Goal: Information Seeking & Learning: Learn about a topic

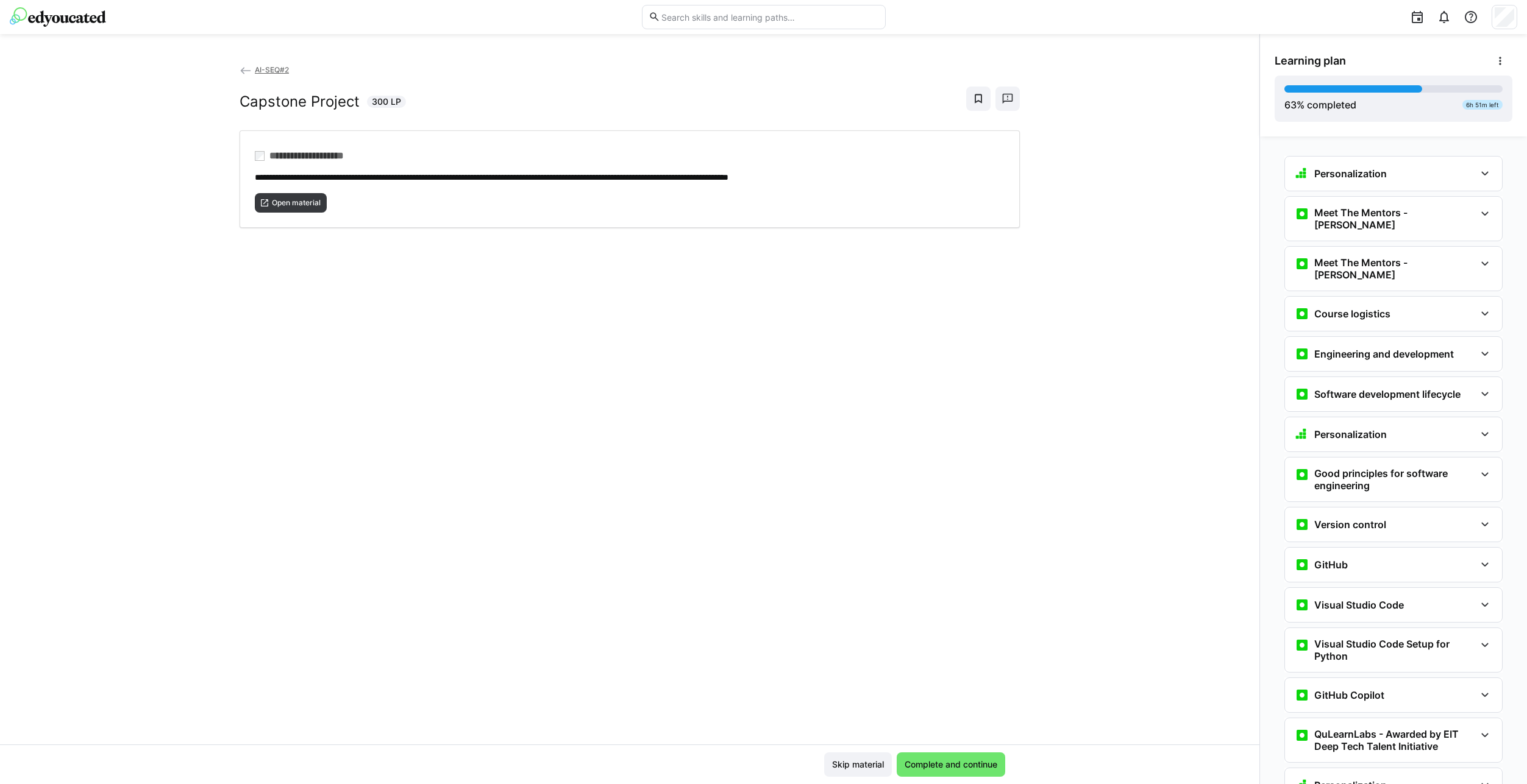
scroll to position [1635, 0]
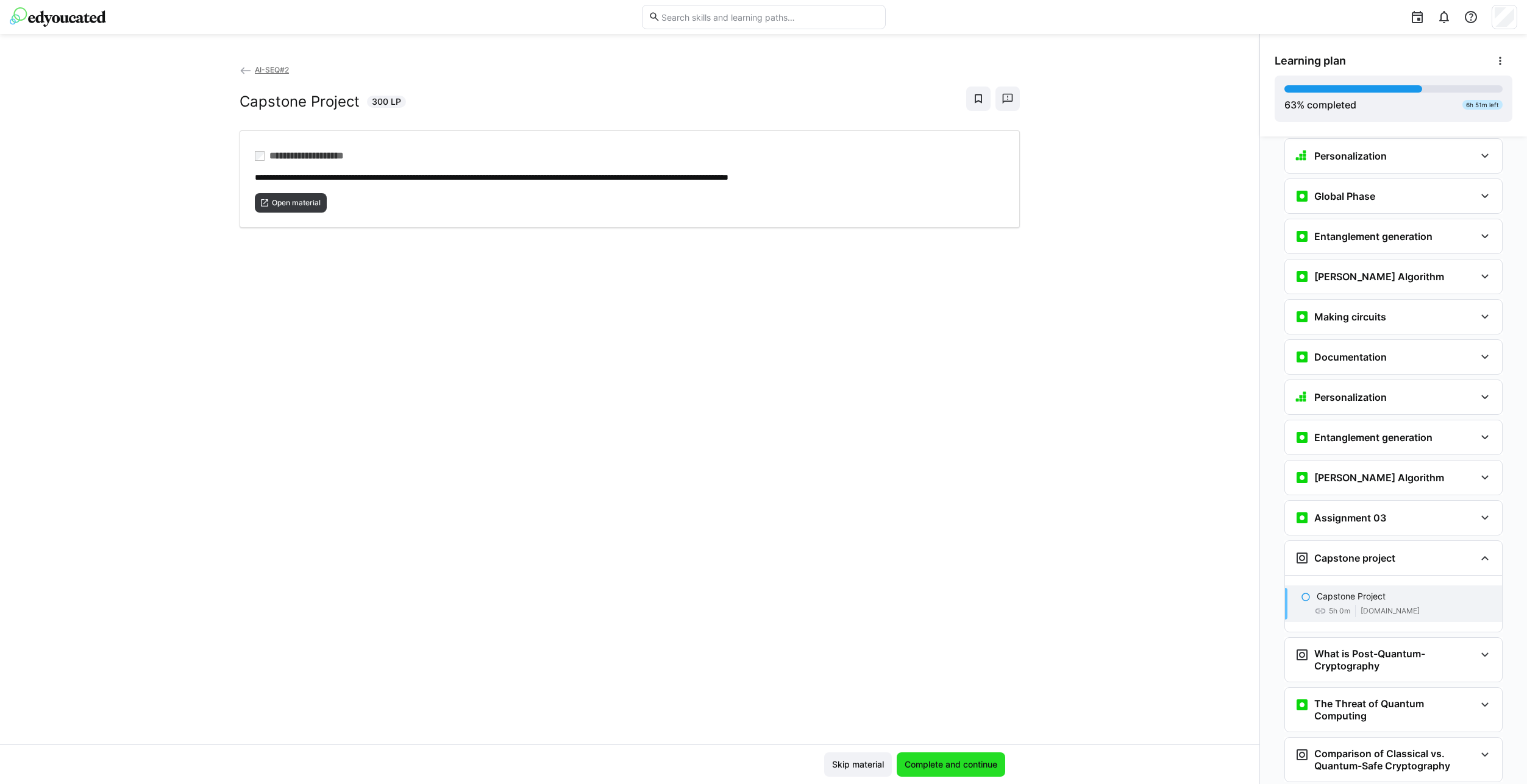
click at [957, 772] on span "Complete and continue" at bounding box center [951, 765] width 109 height 24
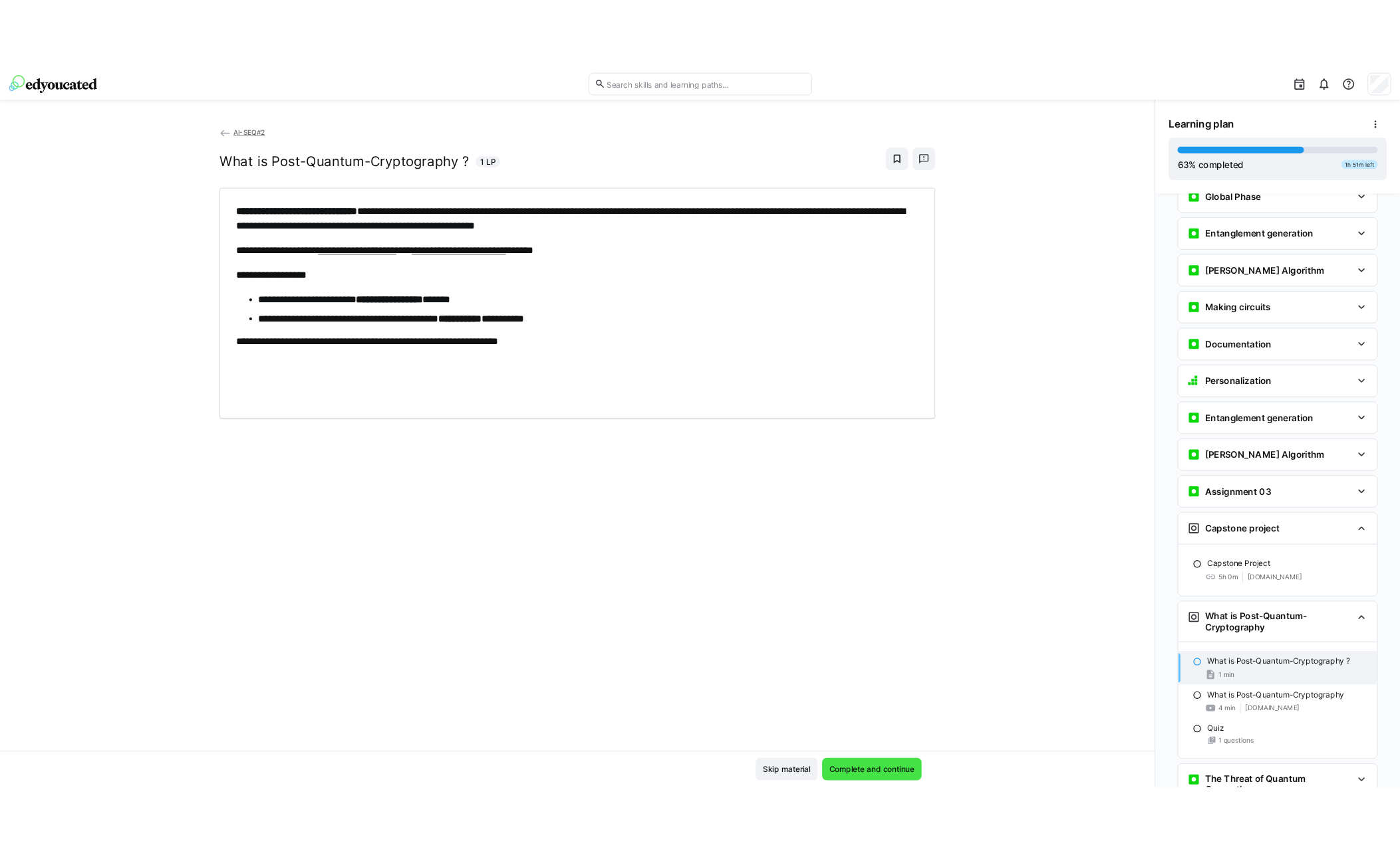
scroll to position [1845, 0]
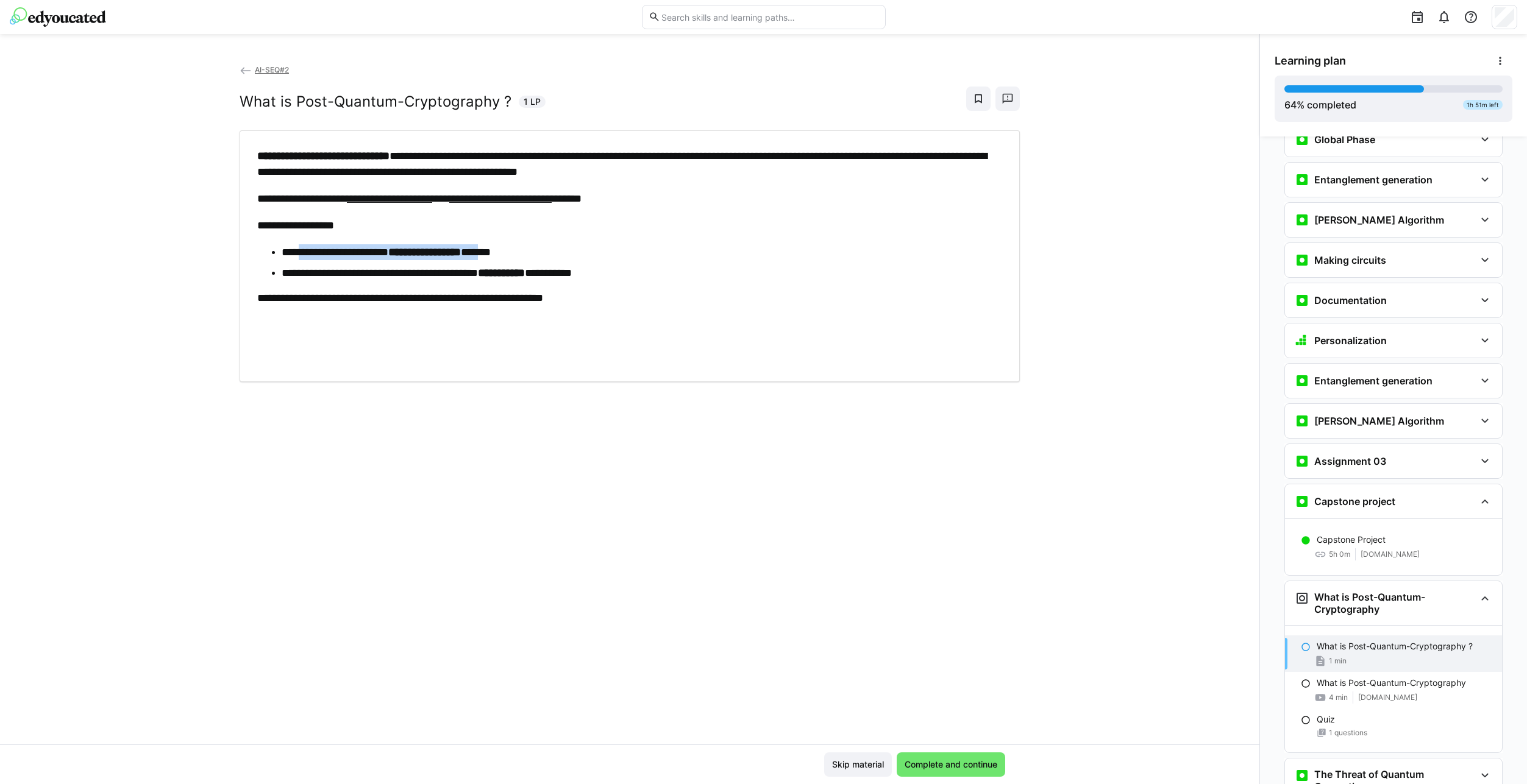
drag, startPoint x: 302, startPoint y: 255, endPoint x: 509, endPoint y: 253, distance: 207.0
click at [509, 253] on li "**********" at bounding box center [642, 252] width 720 height 16
drag, startPoint x: 336, startPoint y: 276, endPoint x: 619, endPoint y: 283, distance: 283.1
click at [619, 283] on div "**********" at bounding box center [629, 256] width 744 height 217
drag, startPoint x: 287, startPoint y: 298, endPoint x: 498, endPoint y: 307, distance: 211.2
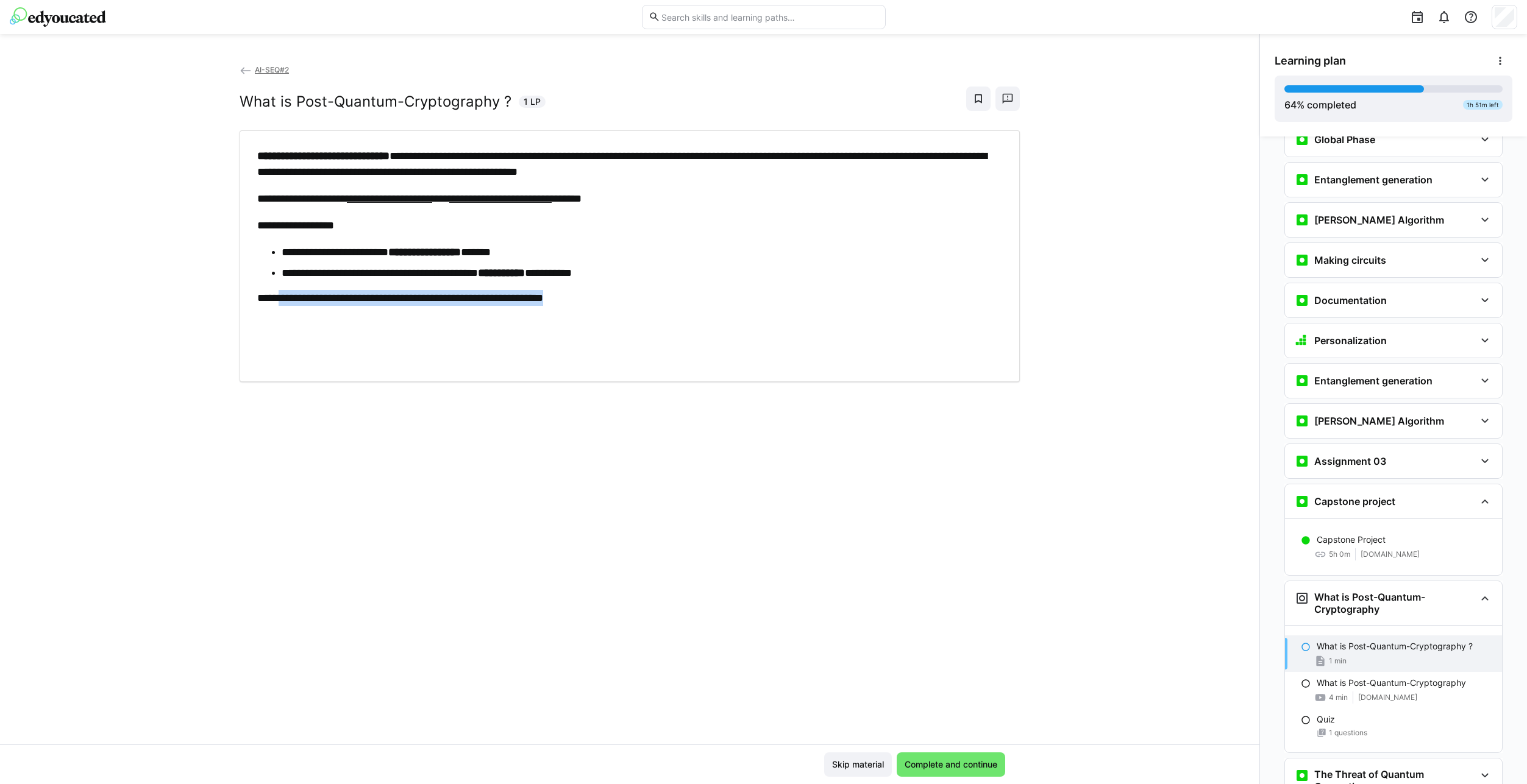
click at [498, 307] on div "**********" at bounding box center [629, 256] width 744 height 217
click at [498, 314] on div "**********" at bounding box center [629, 256] width 744 height 217
click at [420, 200] on ins "**********" at bounding box center [390, 199] width 85 height 11
click at [552, 203] on ins "**********" at bounding box center [501, 199] width 102 height 11
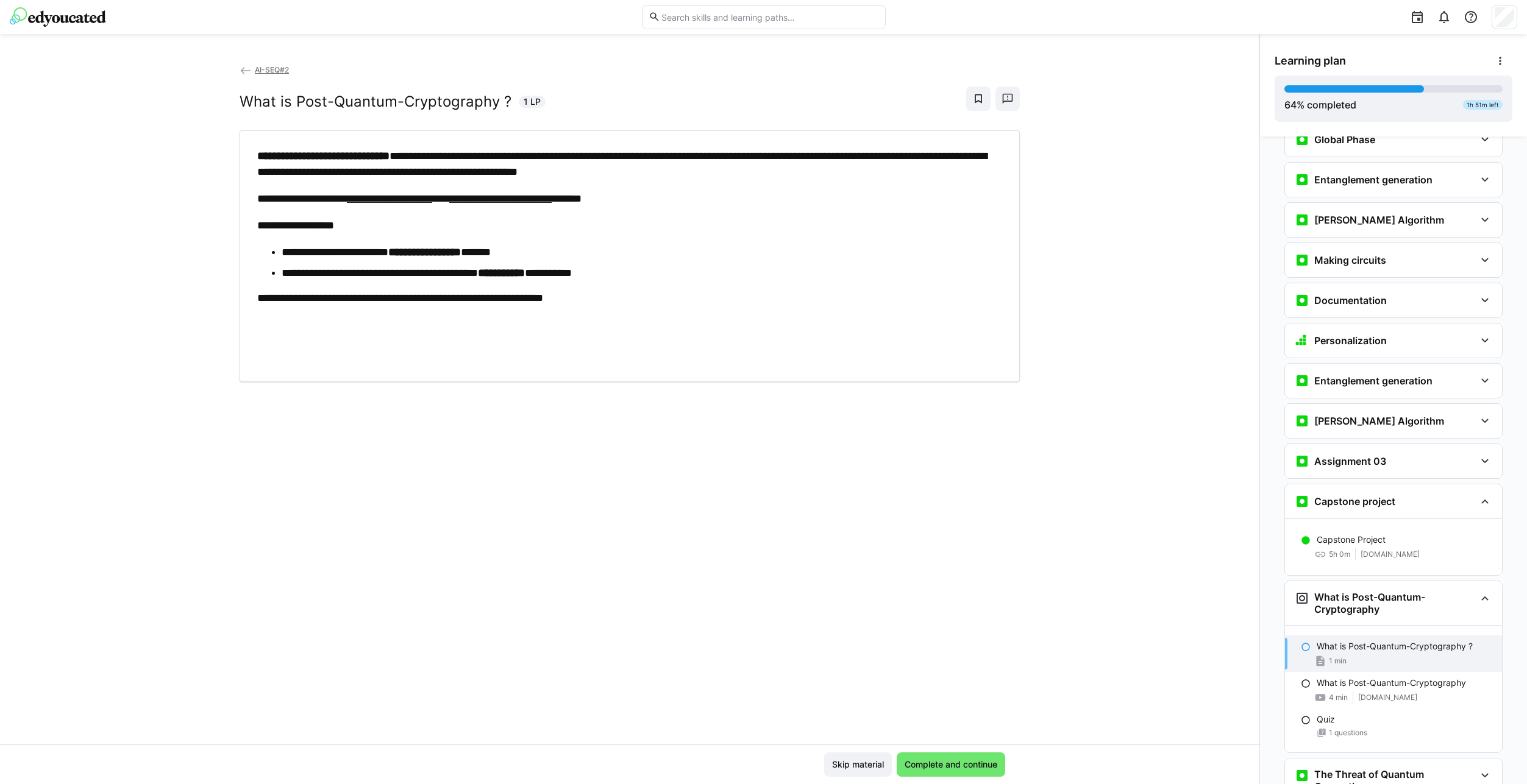
click at [493, 239] on div "**********" at bounding box center [629, 256] width 744 height 217
click at [949, 765] on span "Complete and continue" at bounding box center [951, 765] width 96 height 12
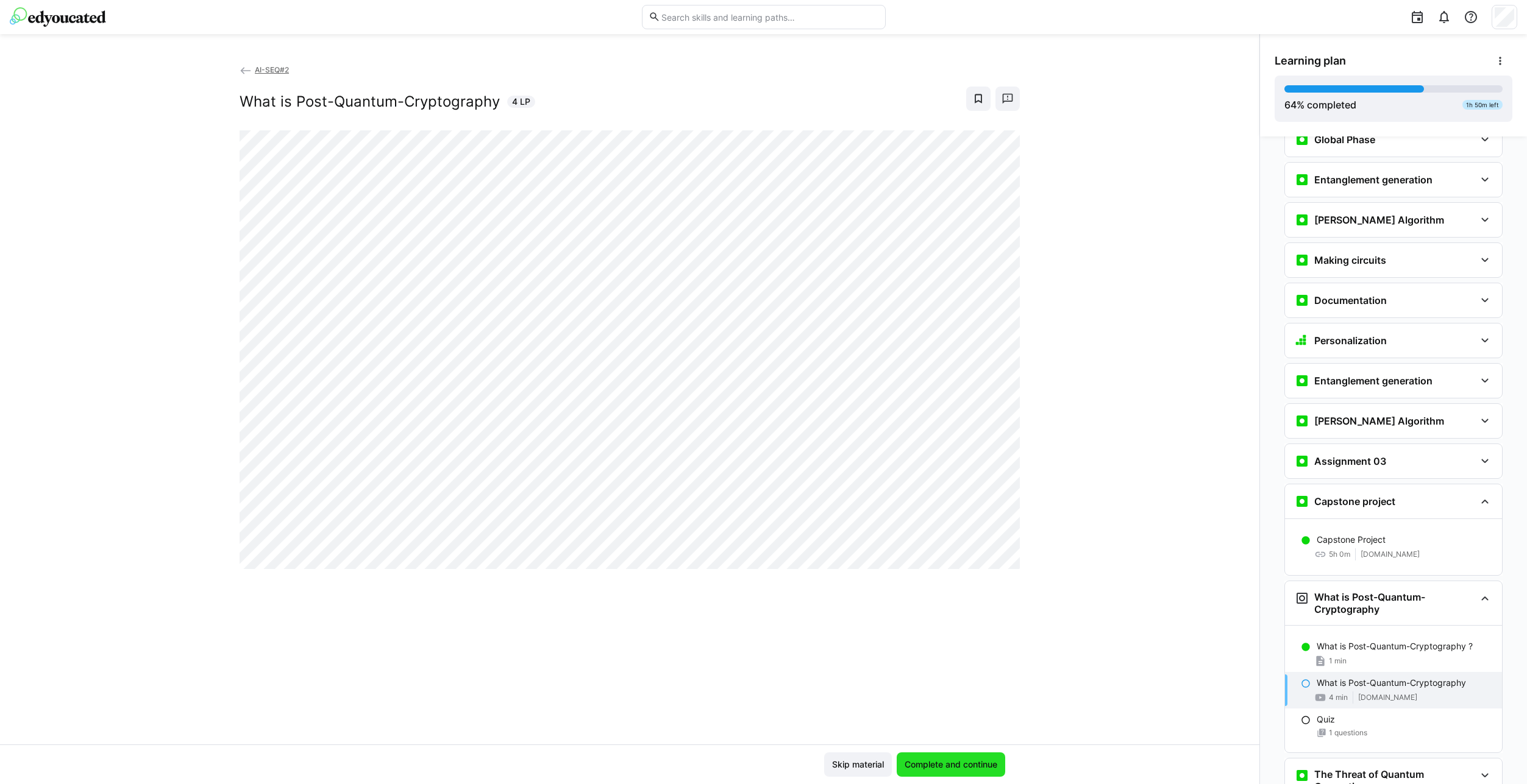
click at [931, 768] on span "Complete and continue" at bounding box center [951, 765] width 96 height 12
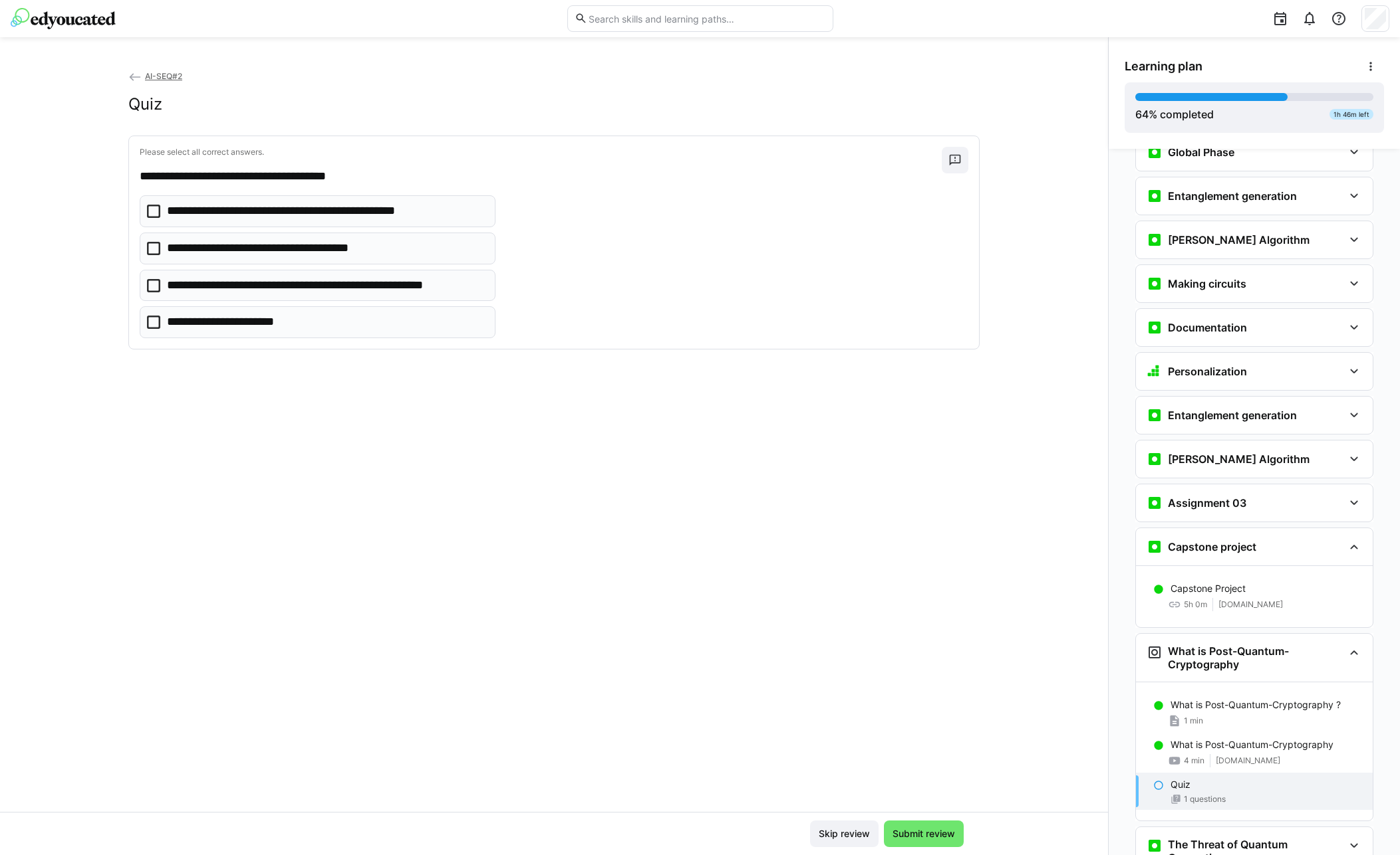
click at [194, 295] on p "**********" at bounding box center [326, 285] width 318 height 17
click at [207, 255] on p "**********" at bounding box center [279, 248] width 224 height 17
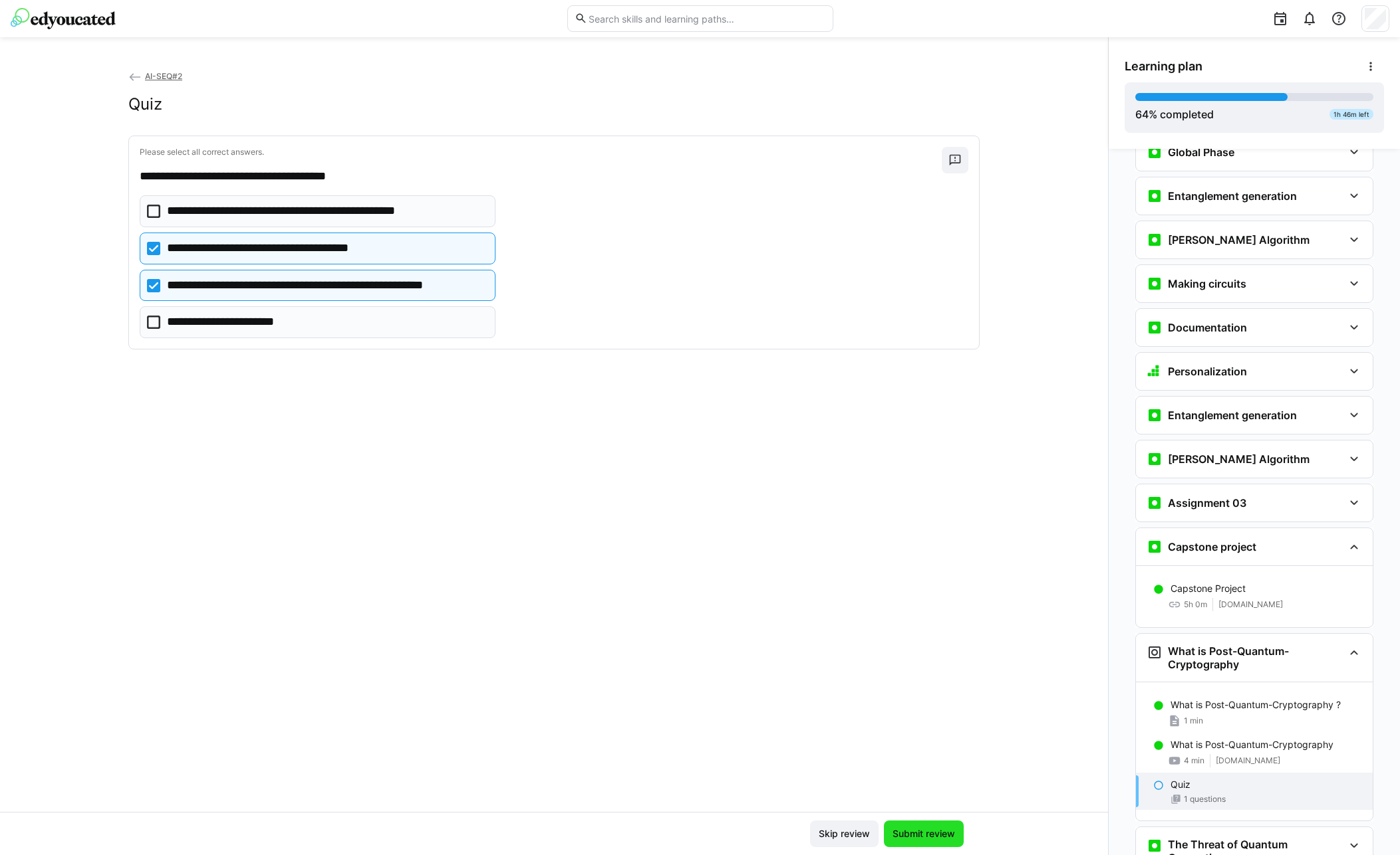
click at [935, 839] on span "Submit review" at bounding box center [923, 834] width 67 height 14
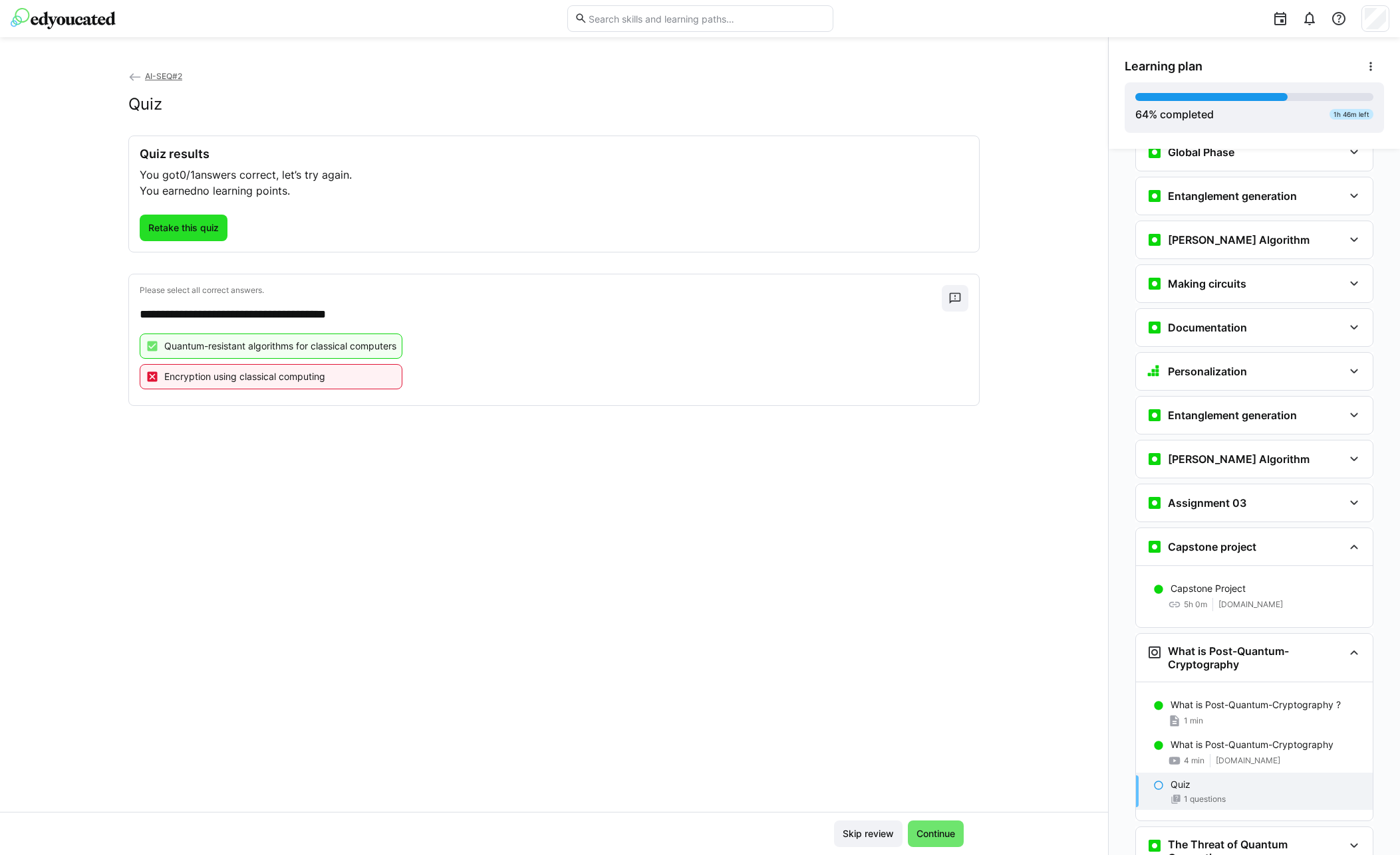
click at [180, 235] on span "Retake this quiz" at bounding box center [184, 228] width 88 height 26
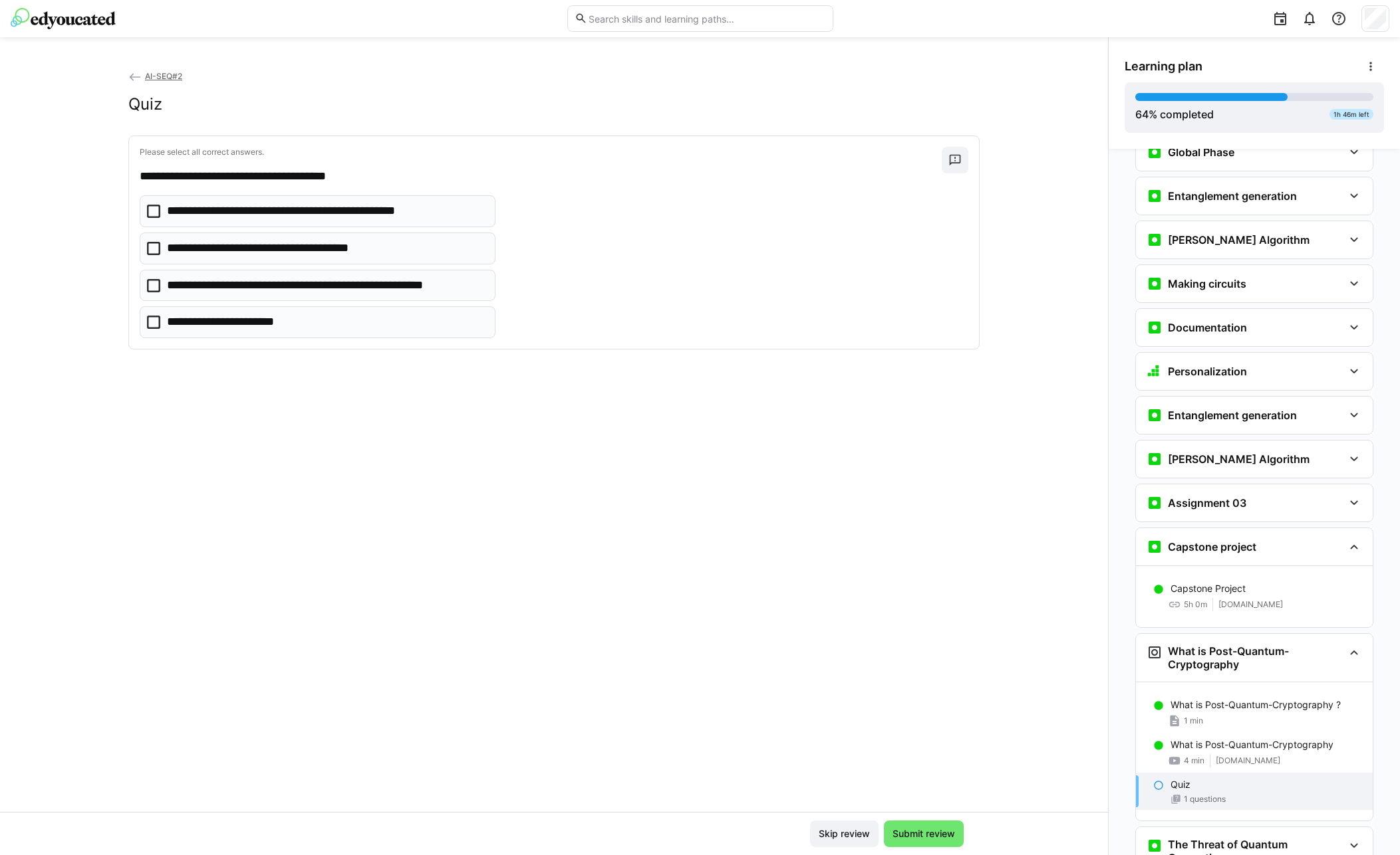
click at [210, 291] on p "**********" at bounding box center [326, 285] width 318 height 17
click at [930, 830] on span "Submit review" at bounding box center [923, 834] width 67 height 14
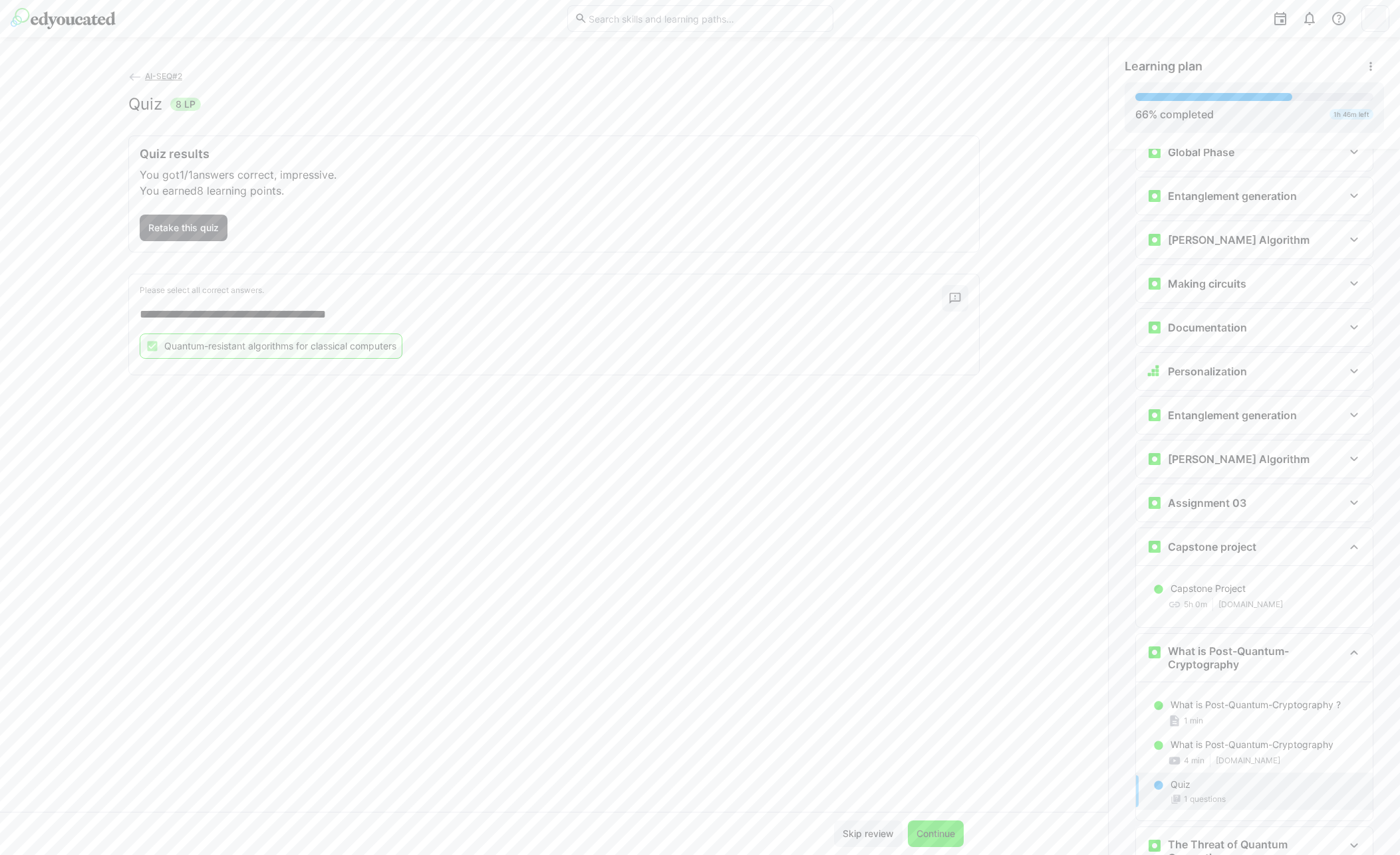
click at [930, 830] on span "Continue" at bounding box center [935, 834] width 42 height 14
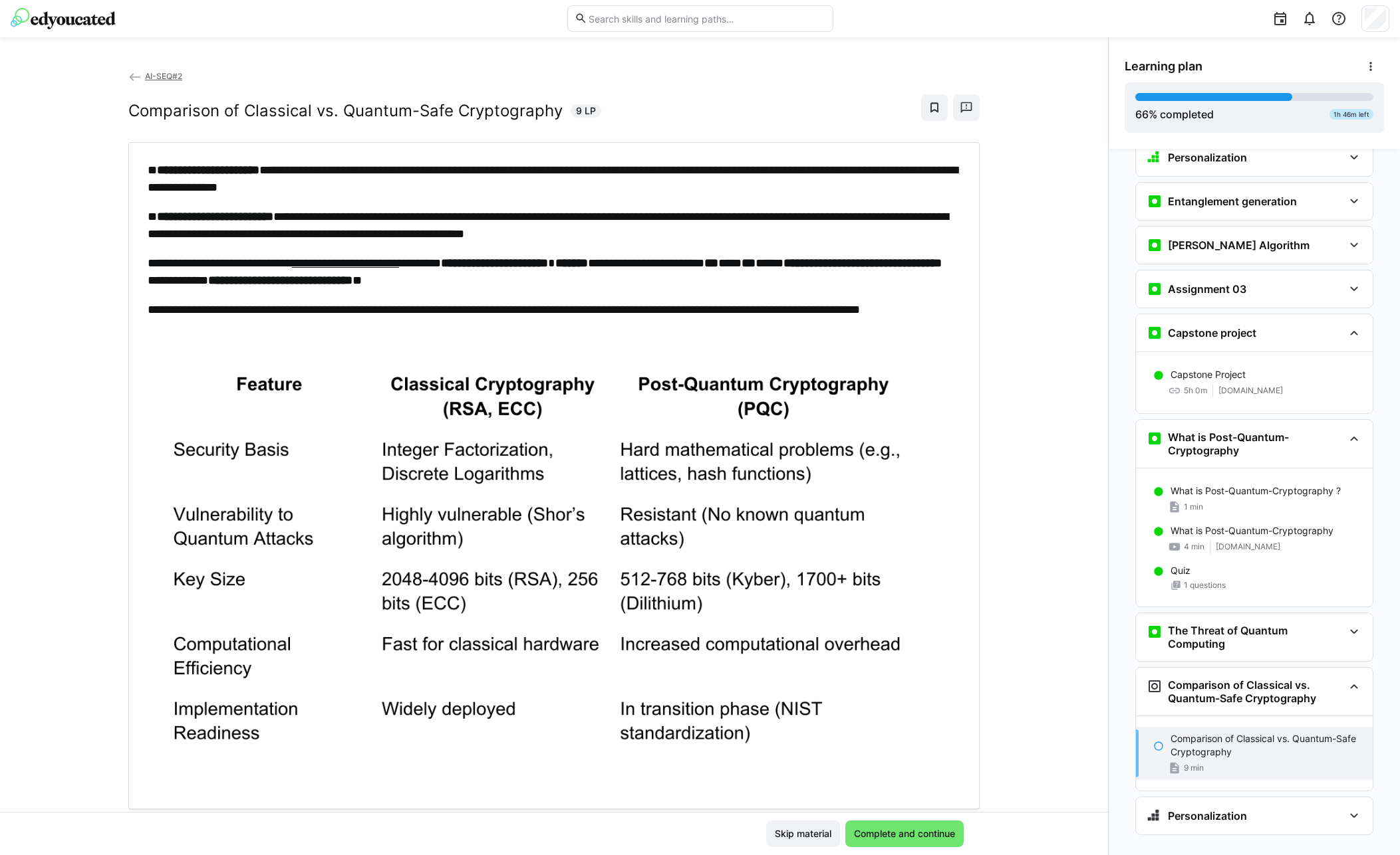
scroll to position [40, 0]
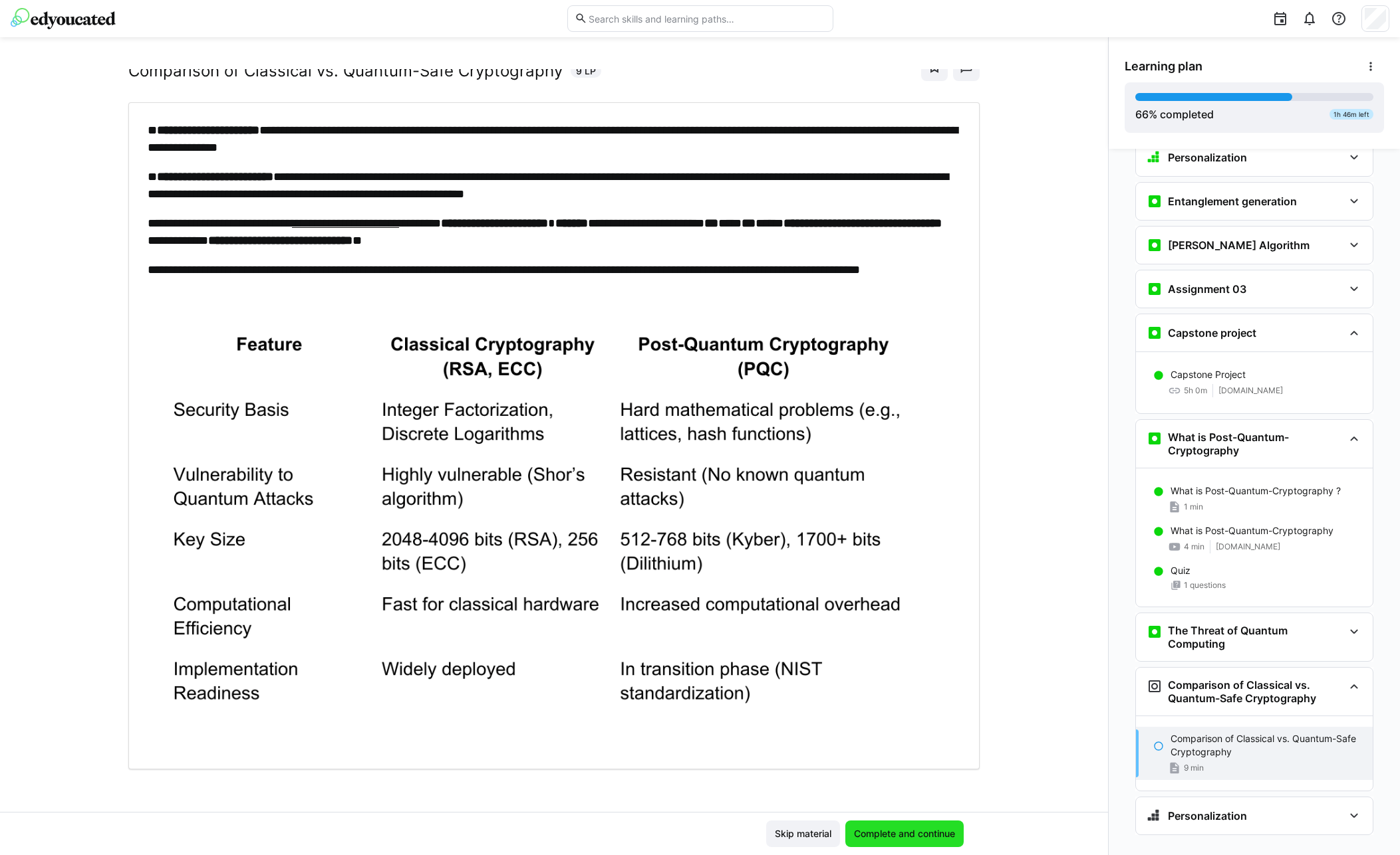
click at [898, 839] on span "Complete and continue" at bounding box center [905, 834] width 105 height 14
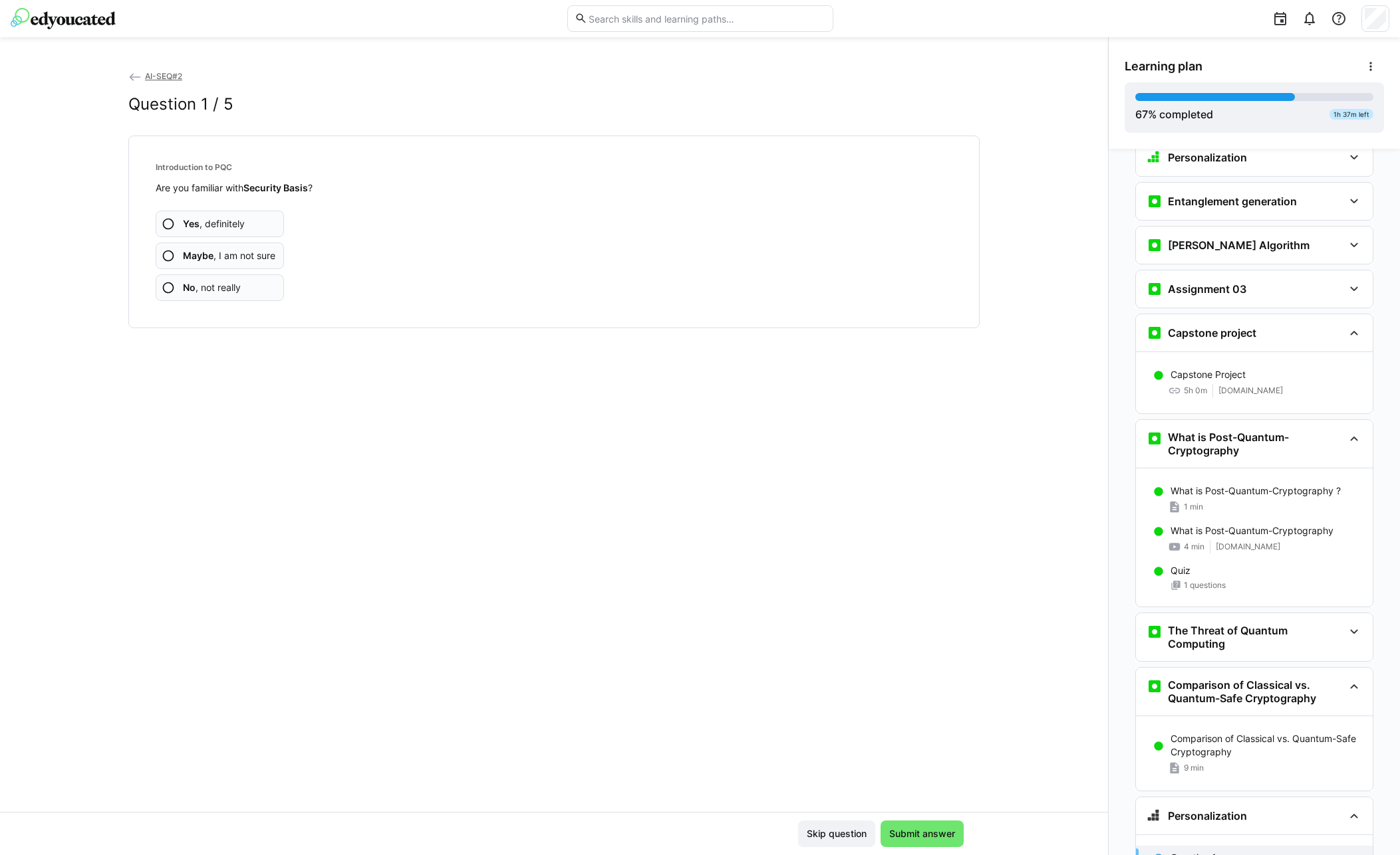
click at [188, 253] on b "Maybe" at bounding box center [198, 255] width 30 height 11
click at [202, 230] on span "Yes , definitely" at bounding box center [213, 224] width 62 height 14
click at [204, 228] on span "Yes , definitely" at bounding box center [213, 224] width 62 height 14
click at [202, 256] on b "Maybe" at bounding box center [198, 255] width 30 height 11
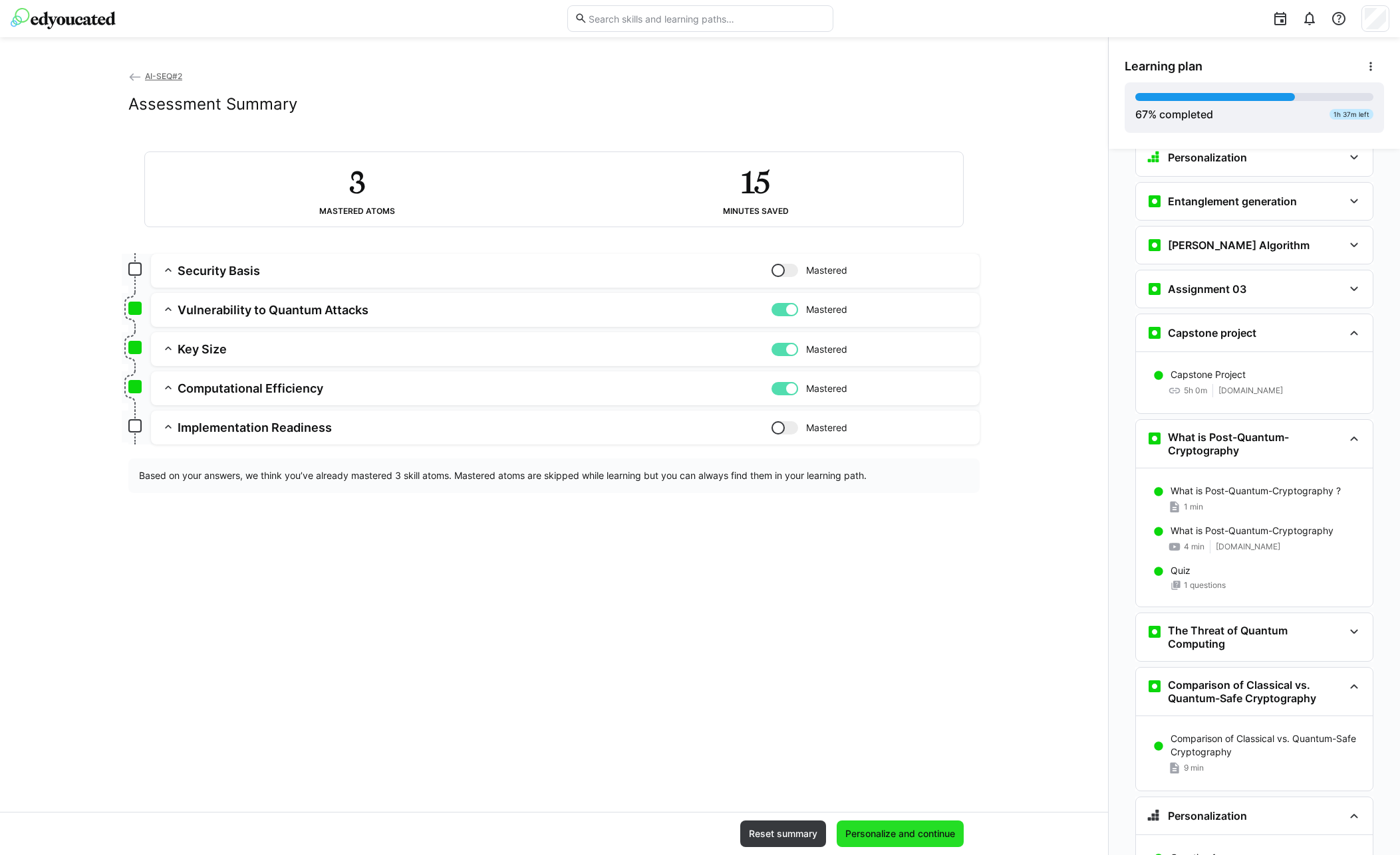
click at [927, 842] on span "Personalize and continue" at bounding box center [900, 834] width 127 height 26
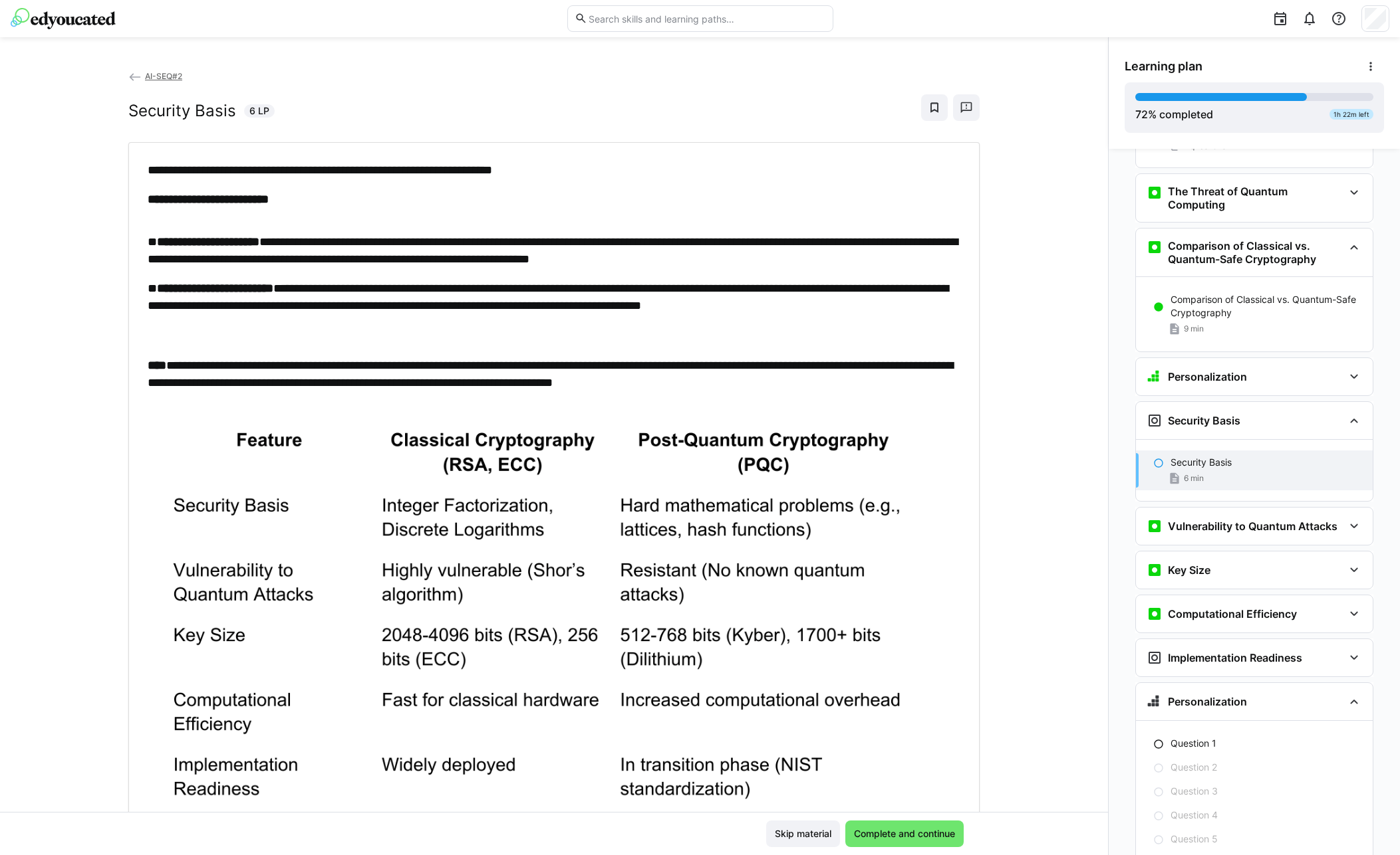
scroll to position [2550, 0]
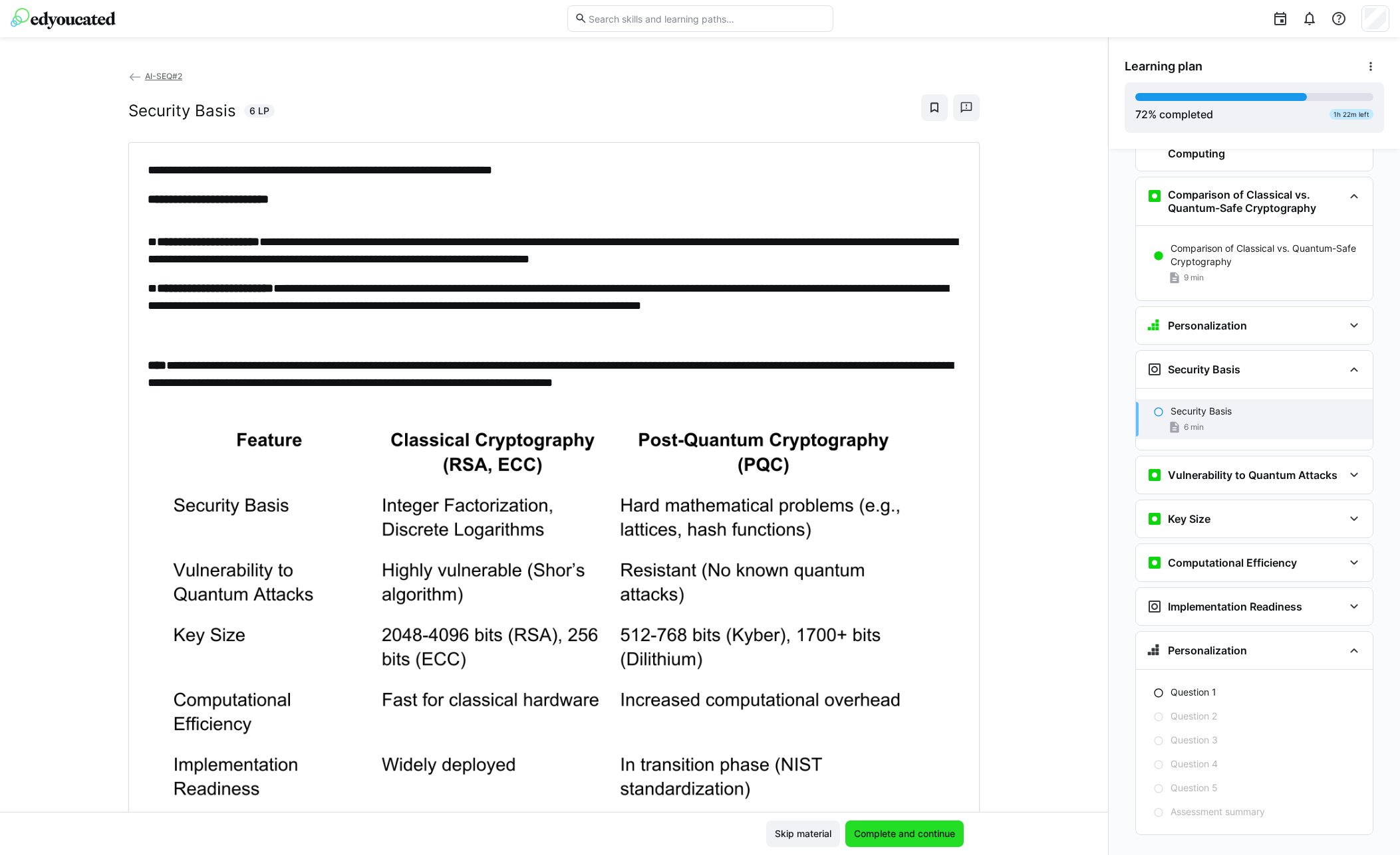
click at [920, 836] on span "Complete and continue" at bounding box center [905, 834] width 105 height 14
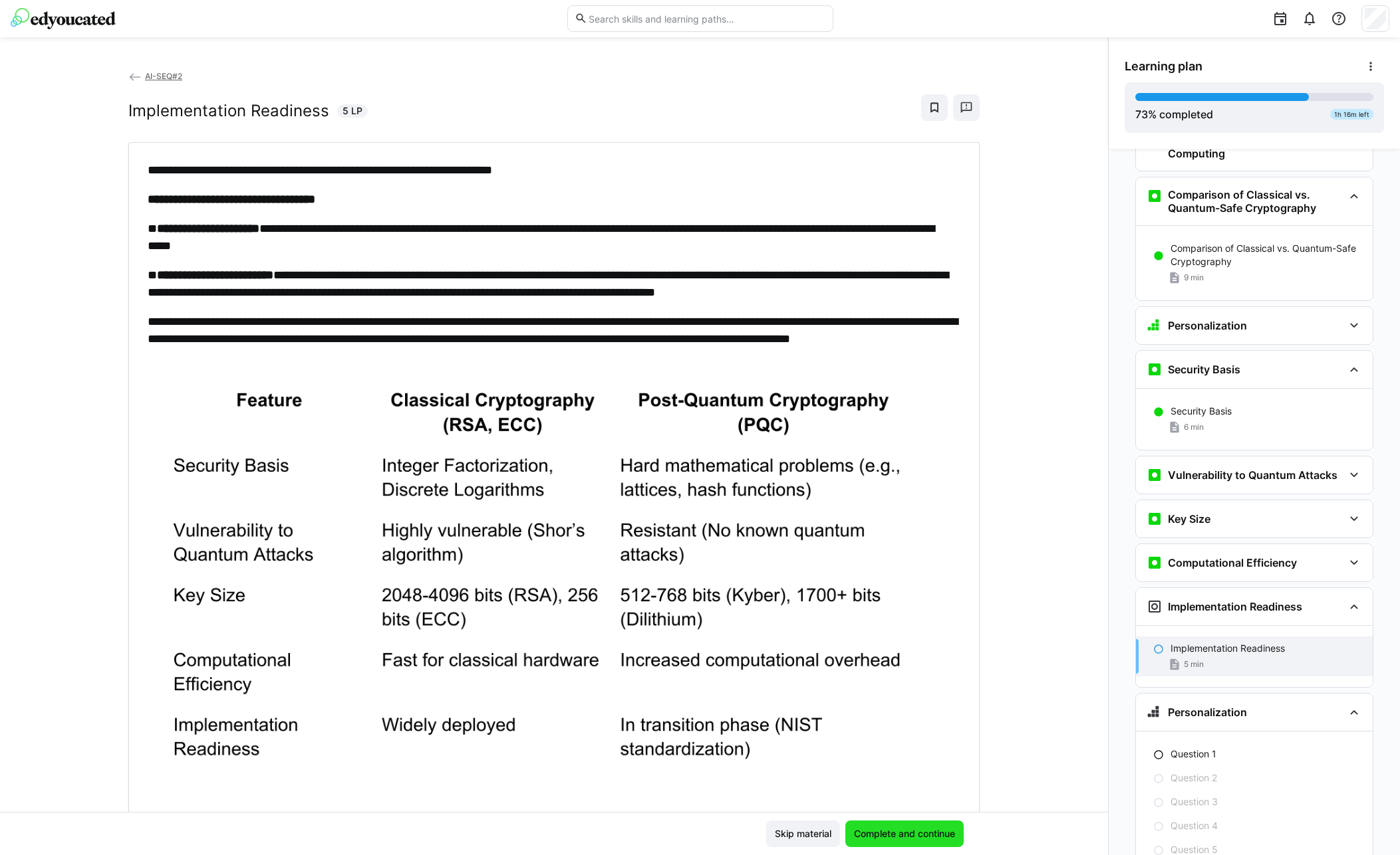
click at [920, 836] on span "Complete and continue" at bounding box center [905, 834] width 105 height 14
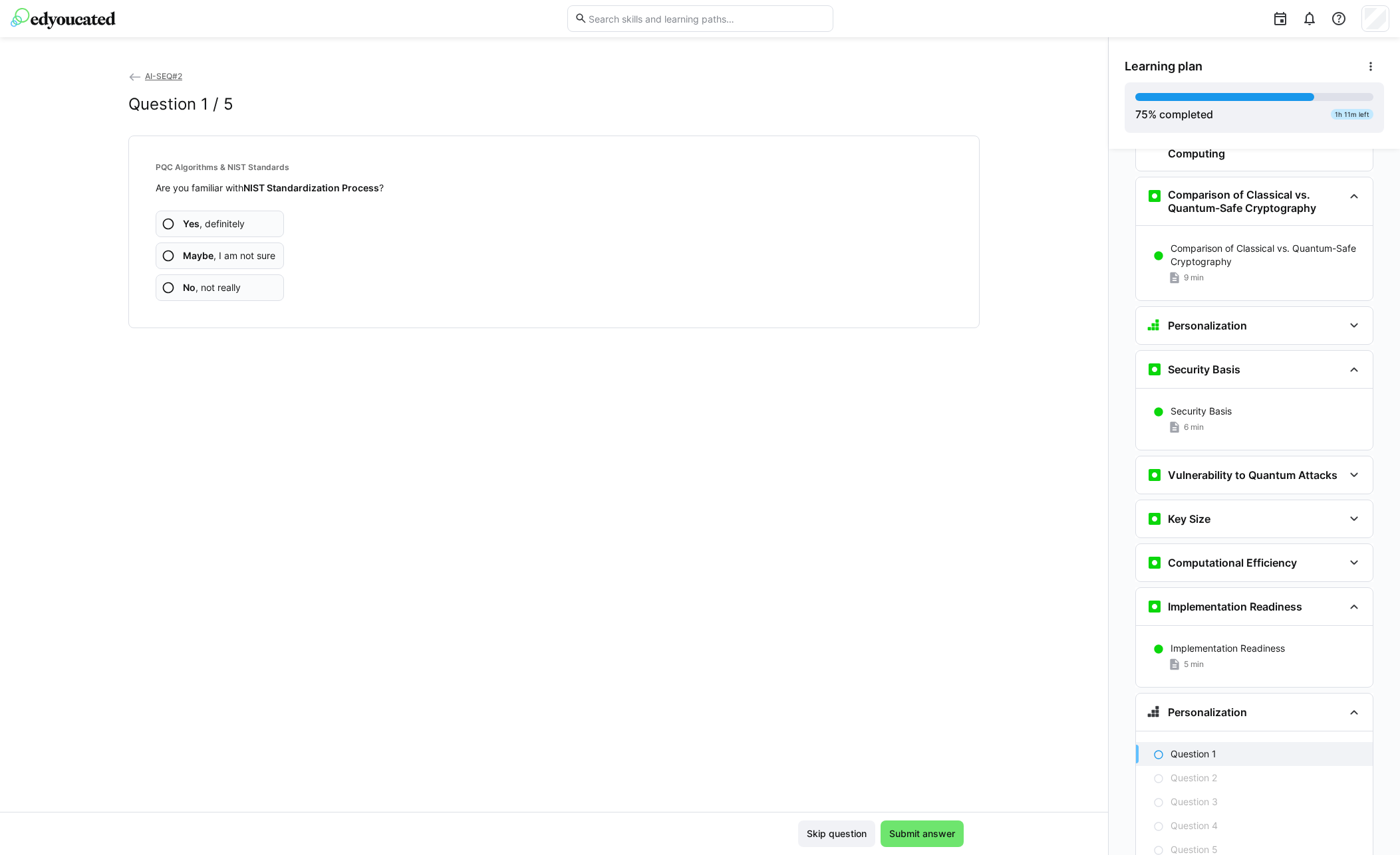
scroll to position [2612, 0]
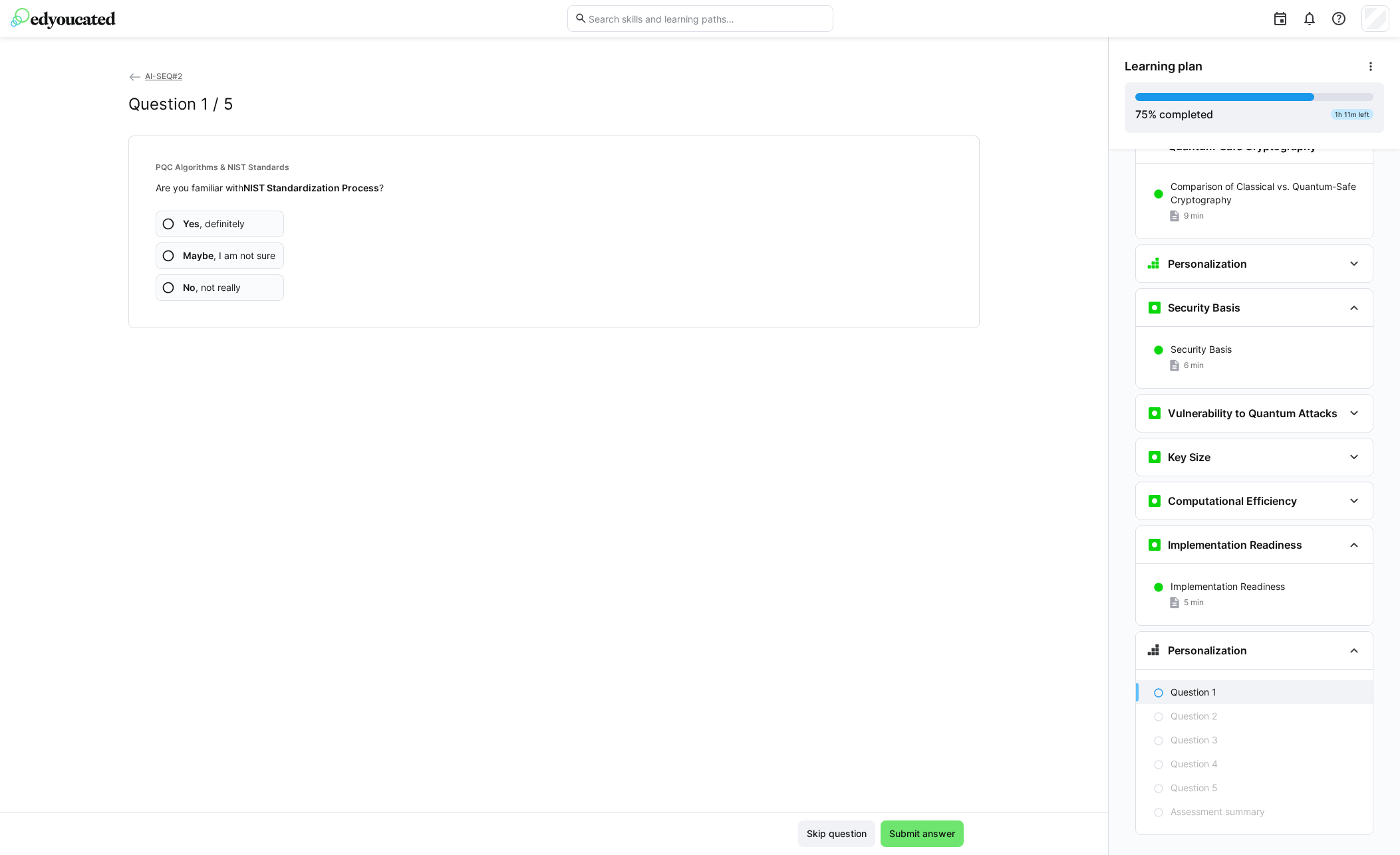
click at [240, 225] on span "Yes , definitely" at bounding box center [213, 224] width 62 height 14
click at [243, 259] on span "Maybe , I am not sure" at bounding box center [229, 256] width 92 height 14
click at [209, 290] on span "No , not really" at bounding box center [212, 288] width 58 height 14
click at [224, 226] on span "Yes , definitely" at bounding box center [213, 224] width 62 height 14
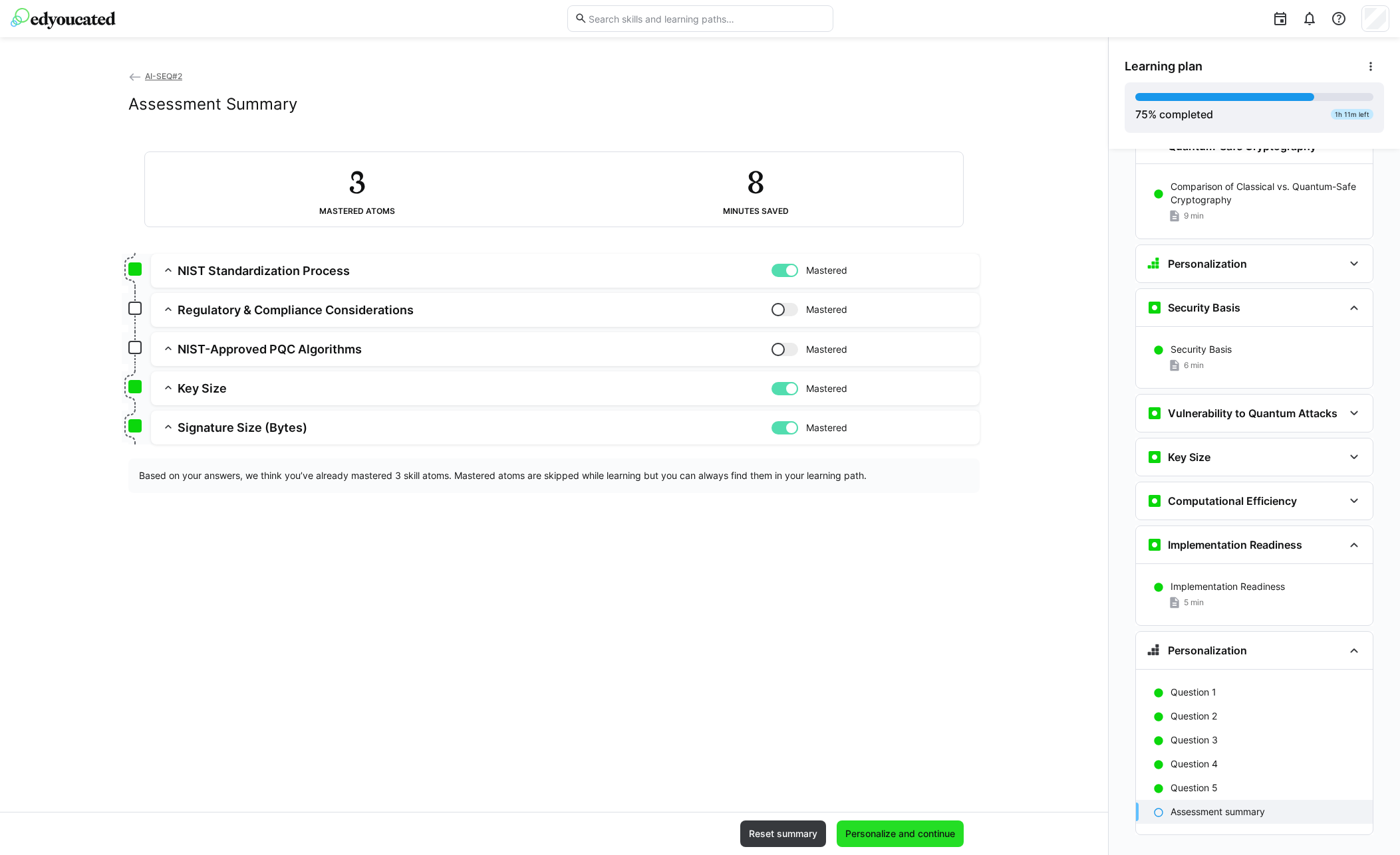
click at [897, 836] on span "Personalize and continue" at bounding box center [899, 834] width 113 height 14
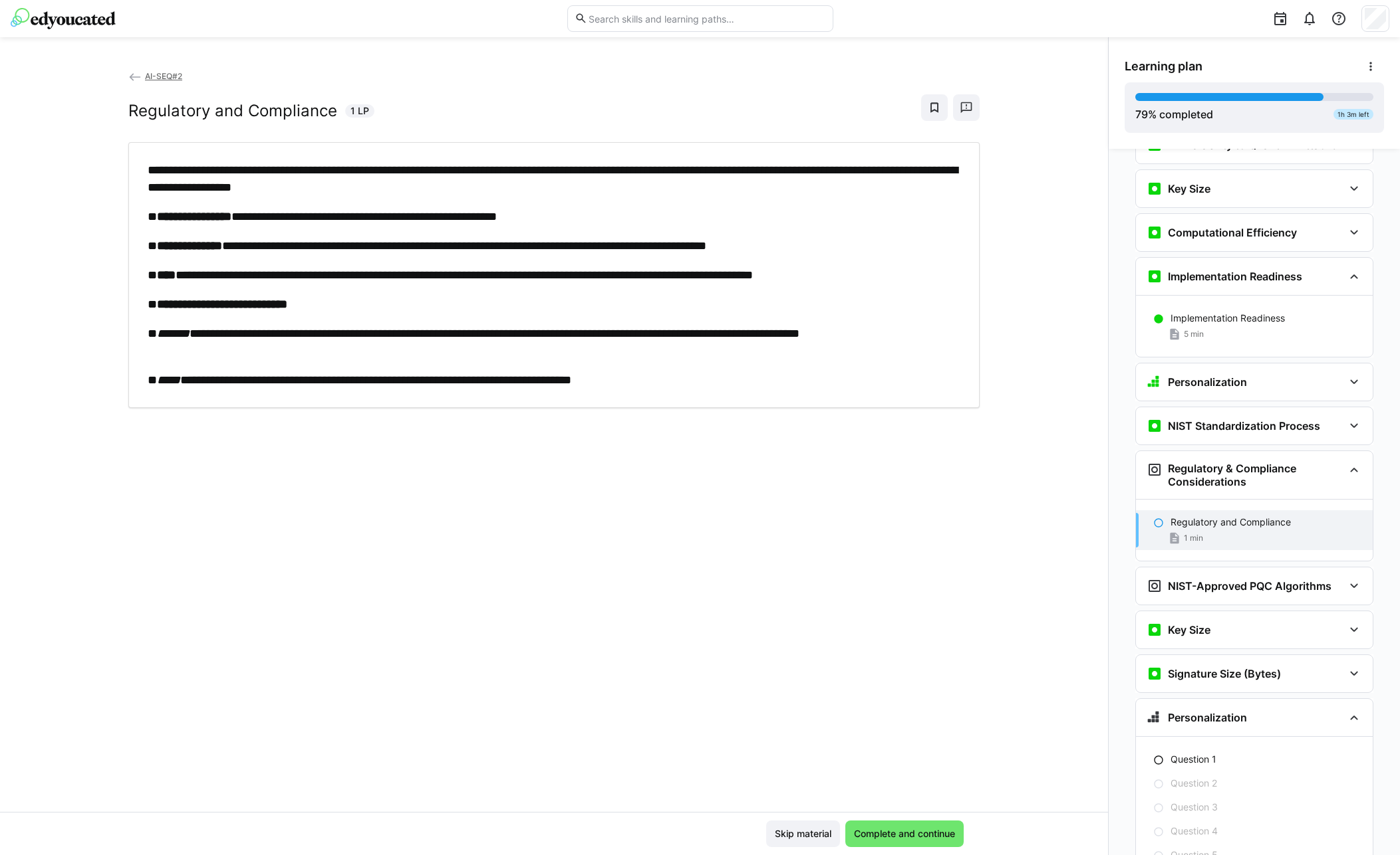
scroll to position [2882, 0]
click at [910, 839] on span "Complete and continue" at bounding box center [905, 834] width 105 height 14
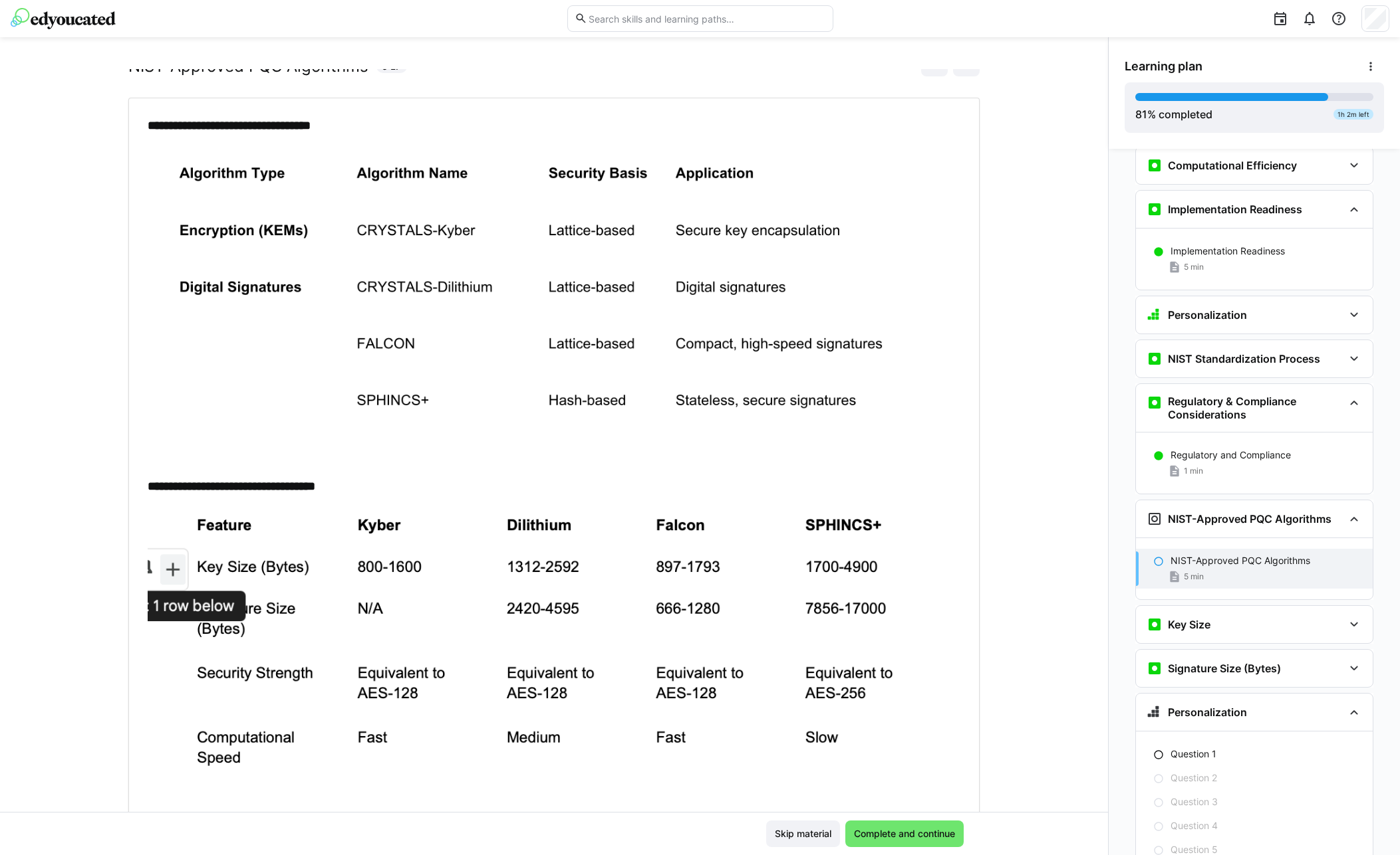
scroll to position [0, 0]
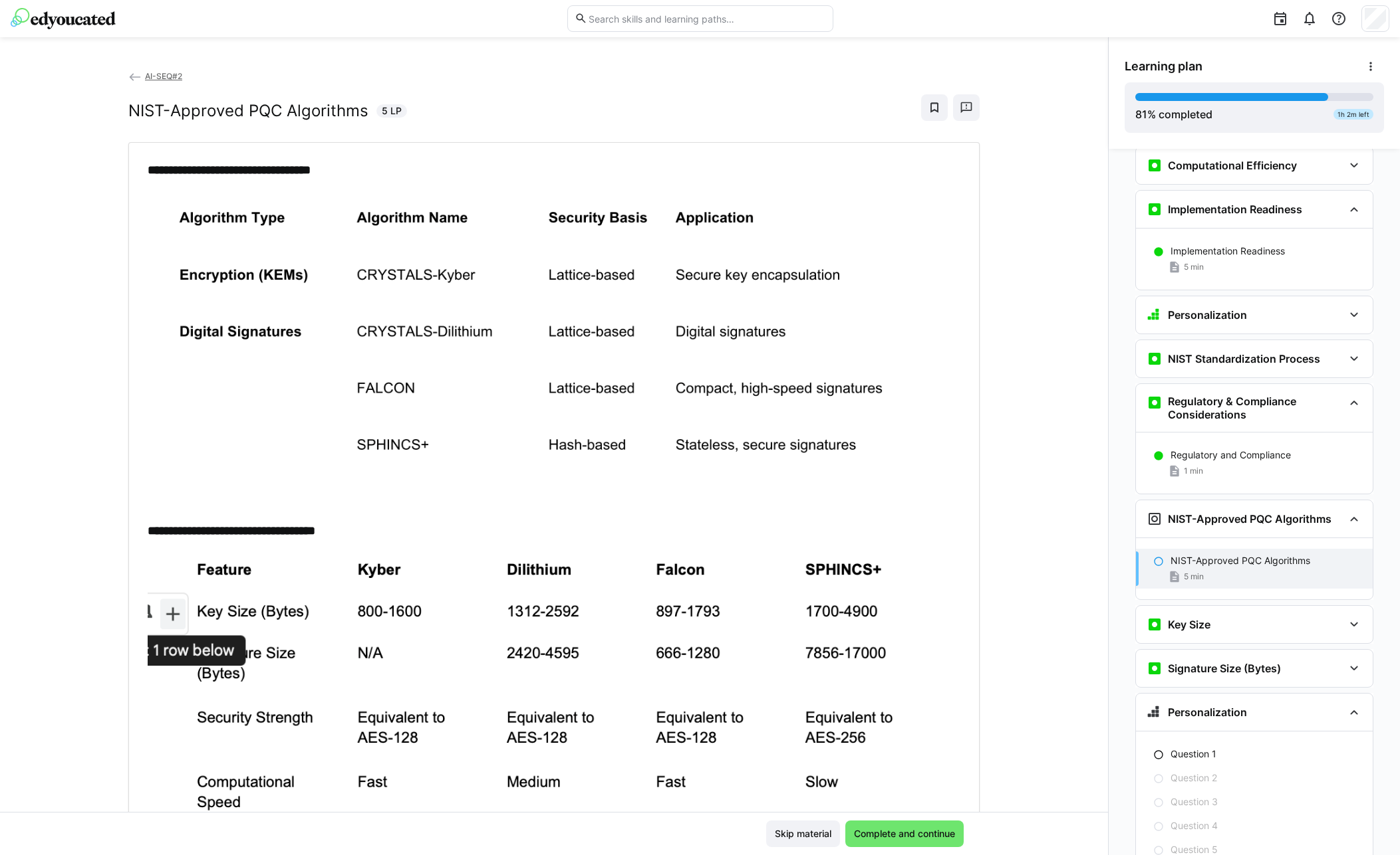
click at [586, 641] on img at bounding box center [545, 705] width 797 height 307
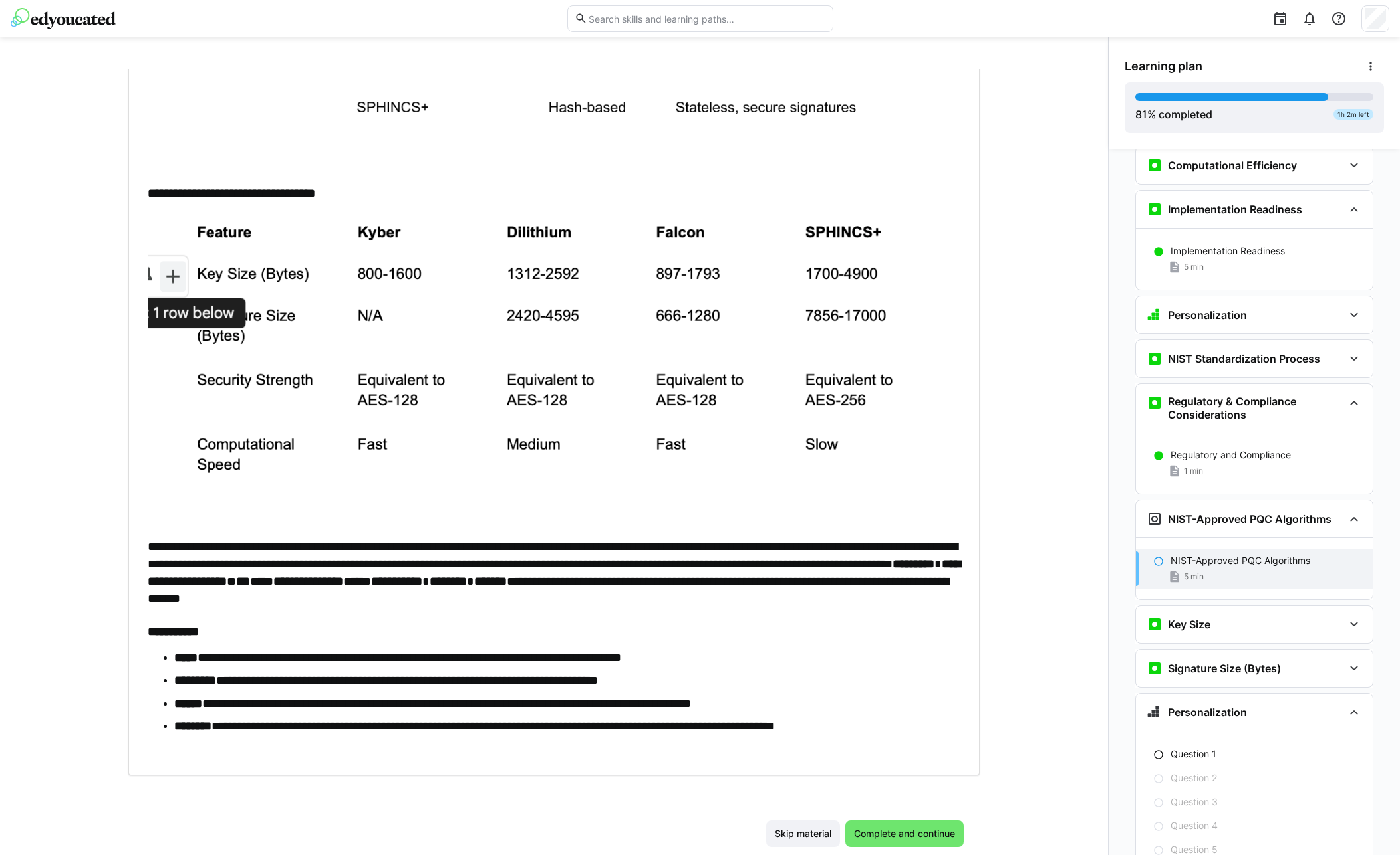
scroll to position [344, 0]
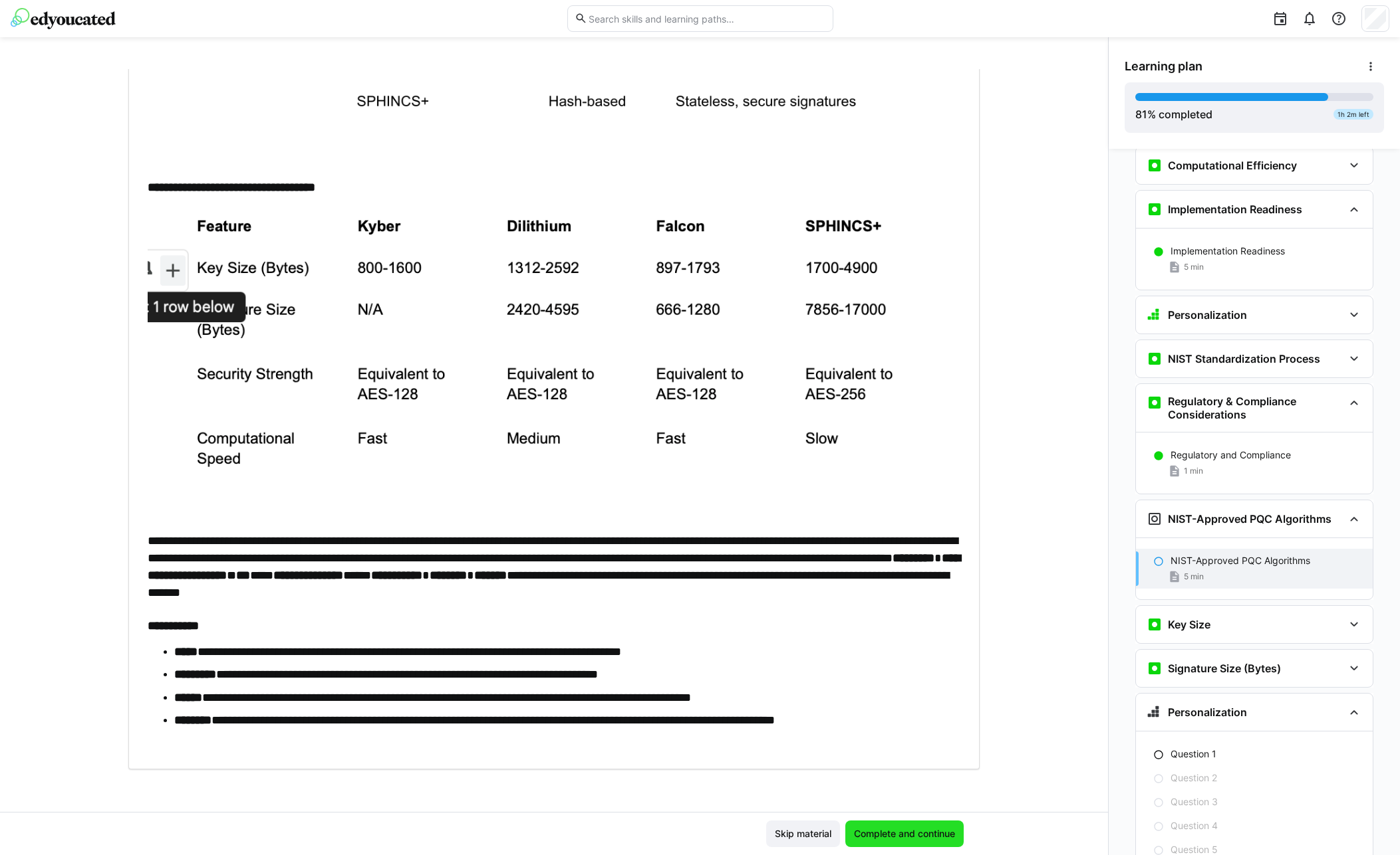
click at [863, 840] on span "Complete and continue" at bounding box center [905, 834] width 105 height 14
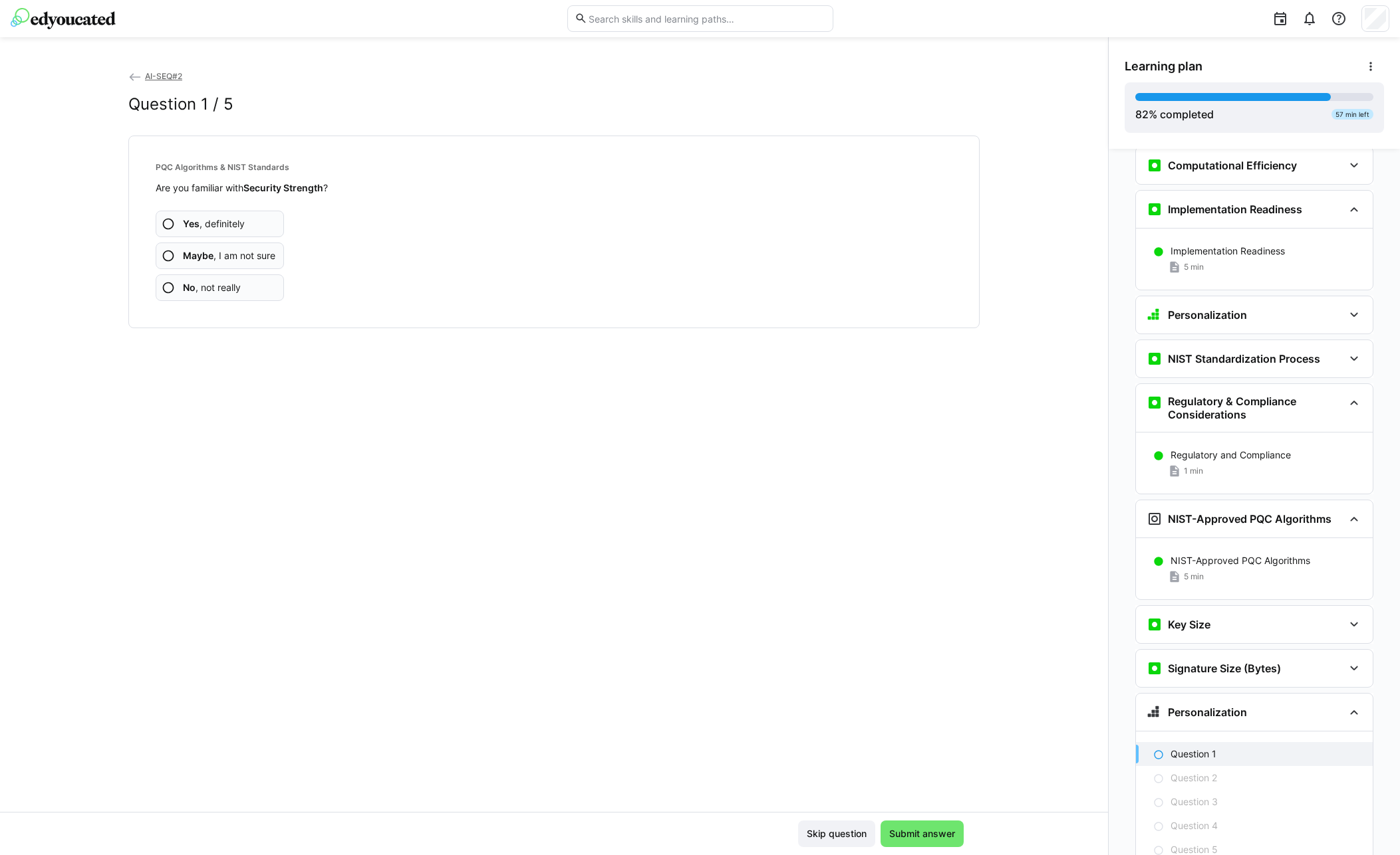
scroll to position [3009, 0]
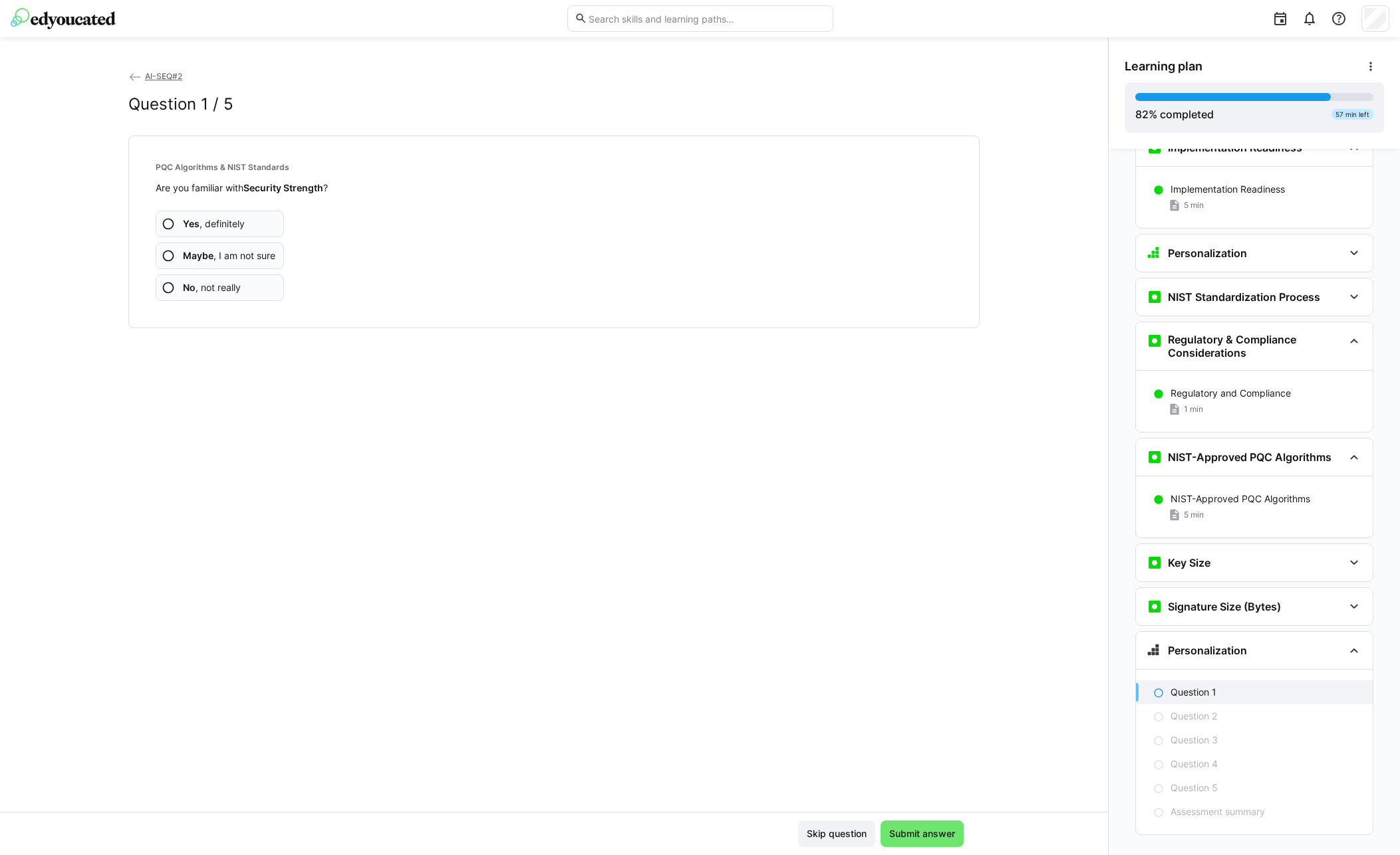
click at [242, 222] on span "Yes , definitely" at bounding box center [213, 224] width 62 height 14
click at [242, 225] on span "Yes , definitely" at bounding box center [213, 224] width 62 height 14
click at [242, 259] on span "Maybe , I am not sure" at bounding box center [229, 256] width 92 height 14
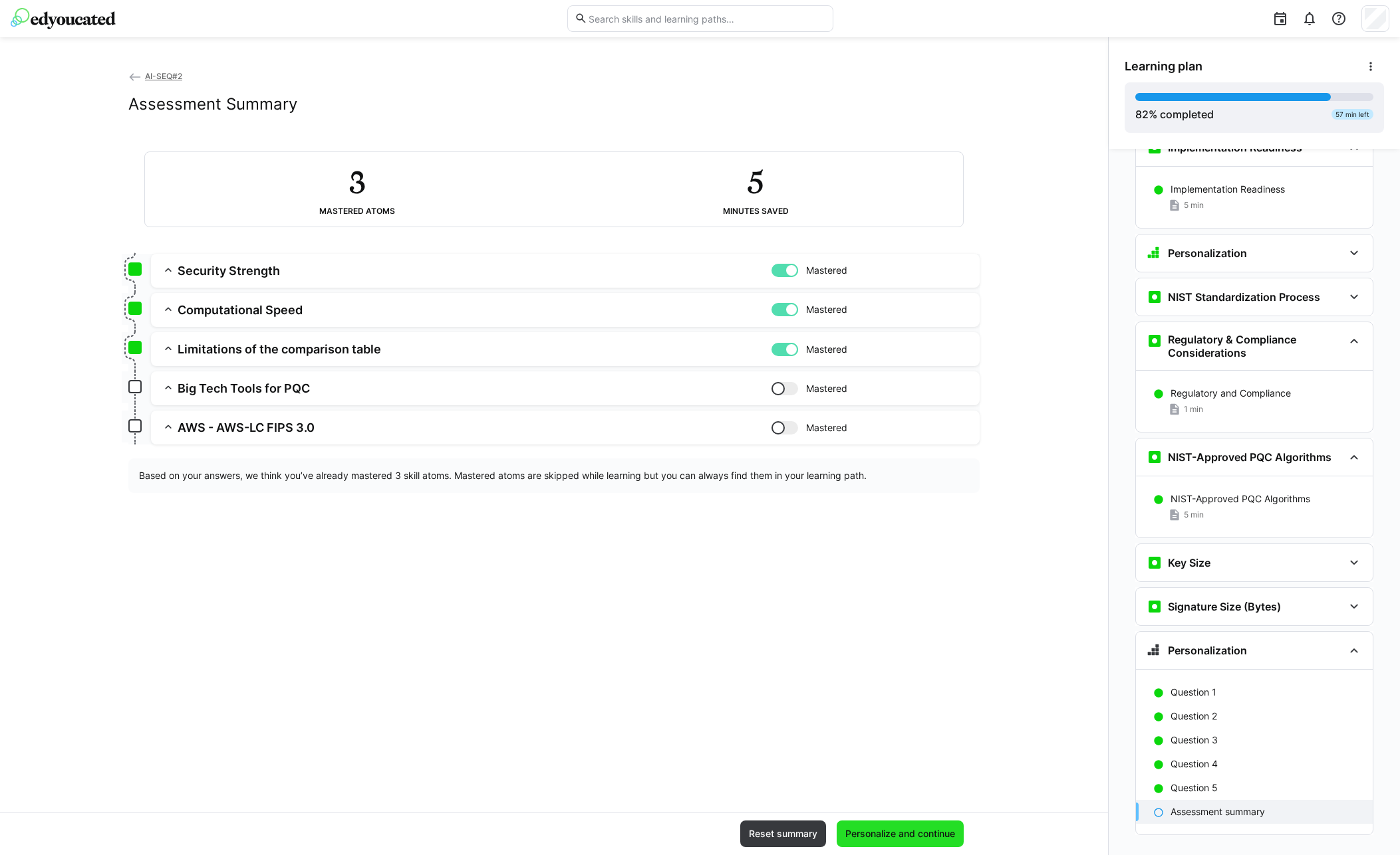
click at [901, 836] on span "Personalize and continue" at bounding box center [899, 834] width 113 height 14
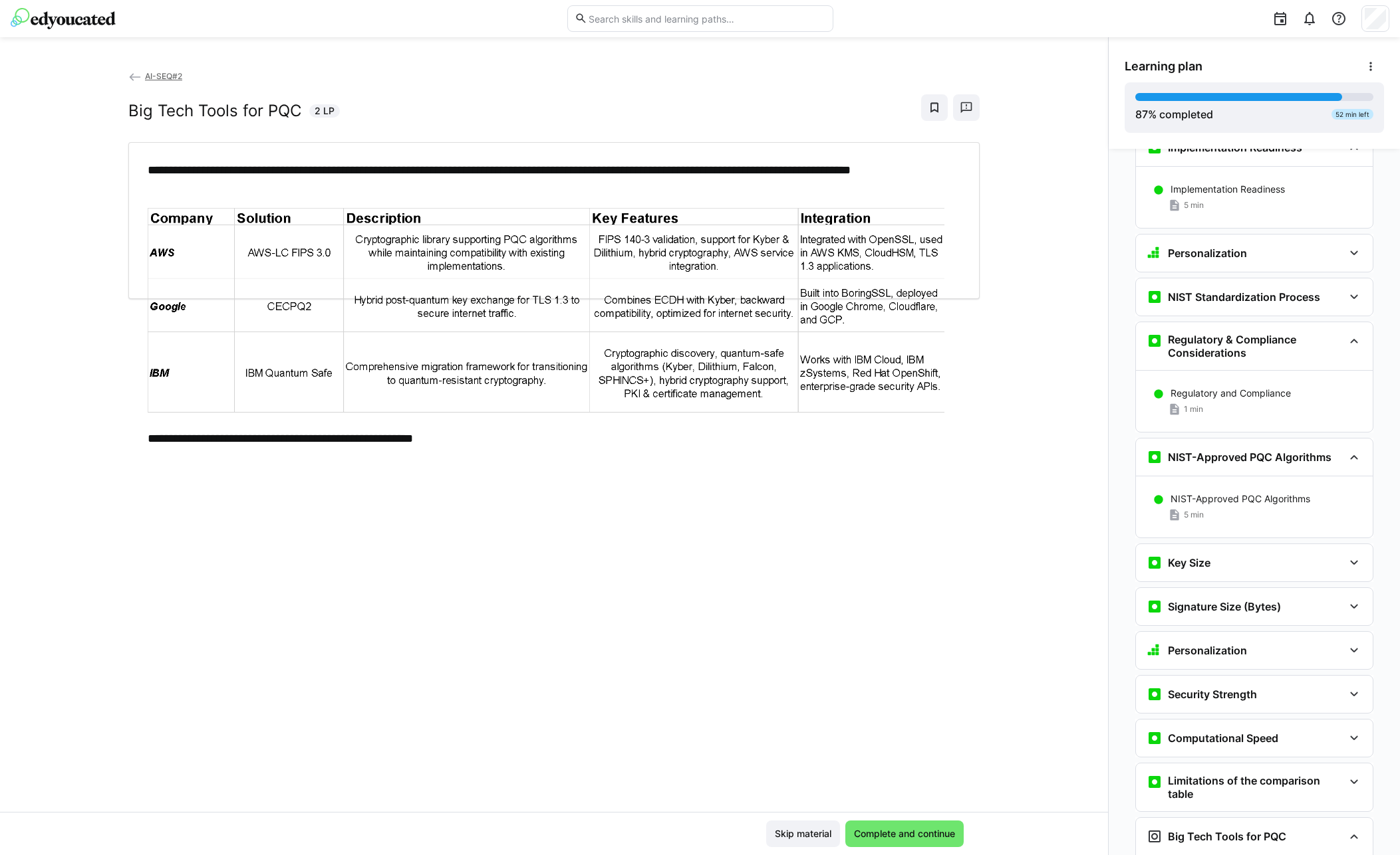
scroll to position [3276, 0]
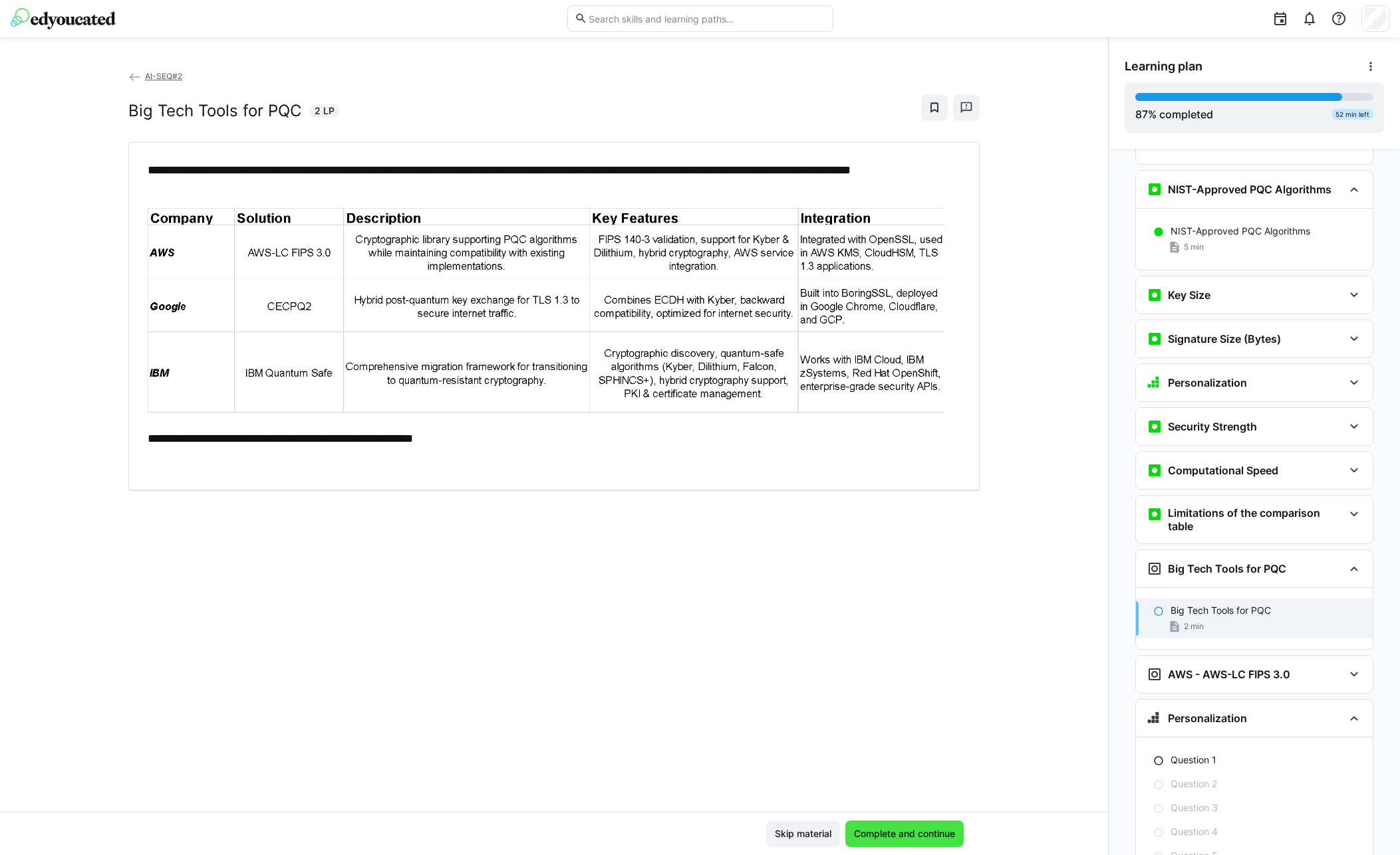
click at [902, 842] on span "Complete and continue" at bounding box center [905, 834] width 119 height 26
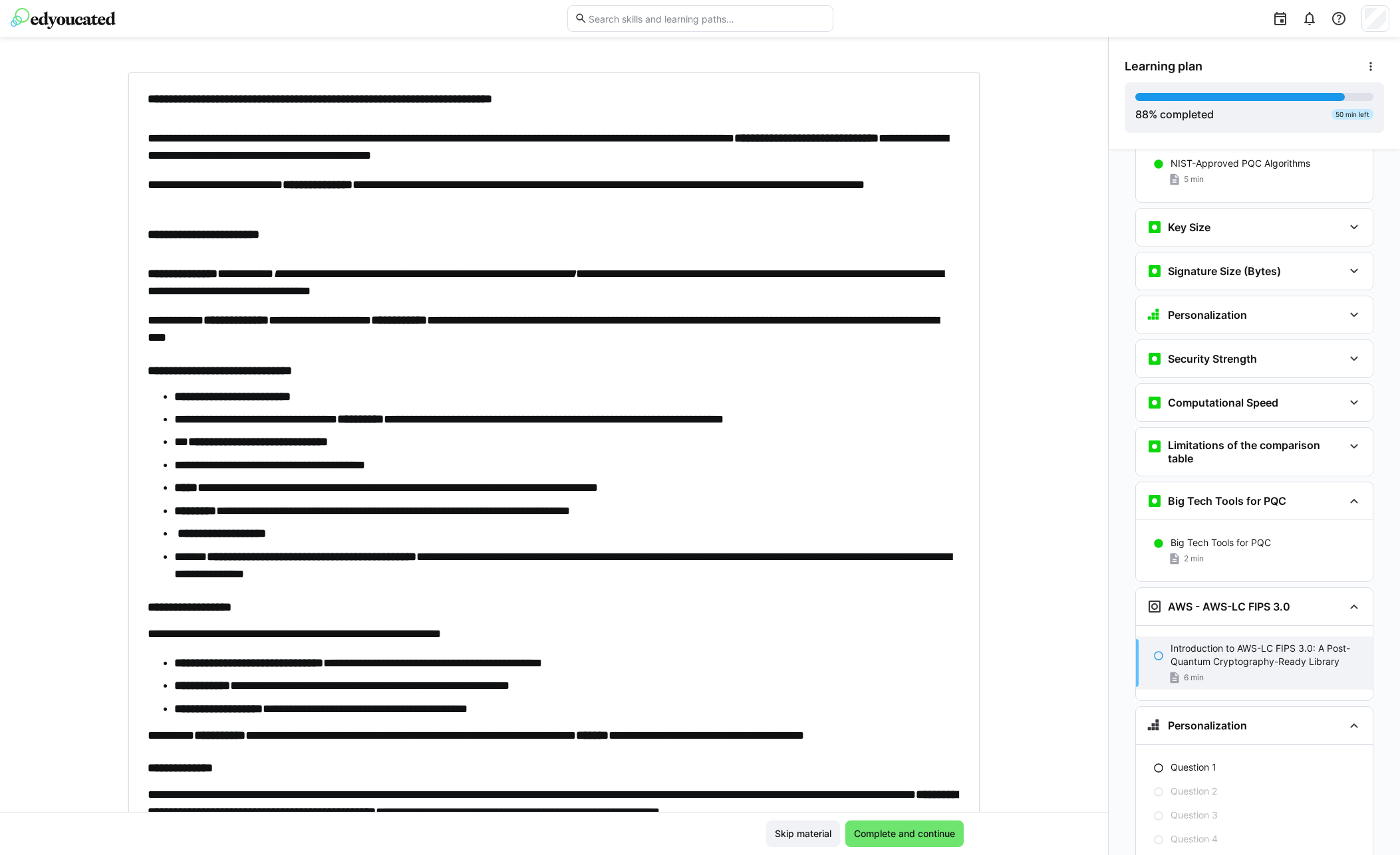
scroll to position [0, 0]
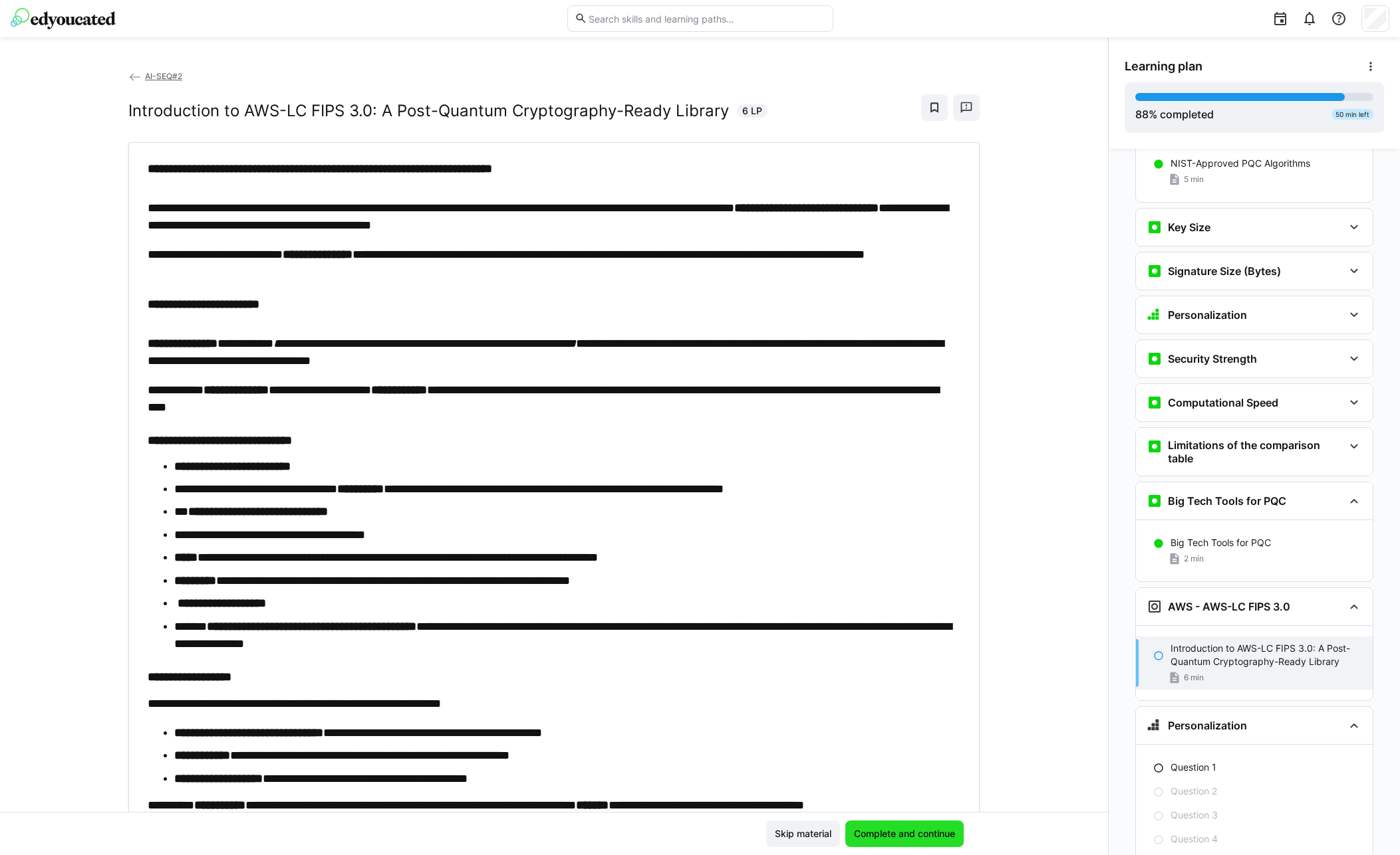
click at [926, 830] on span "Complete and continue" at bounding box center [905, 834] width 105 height 14
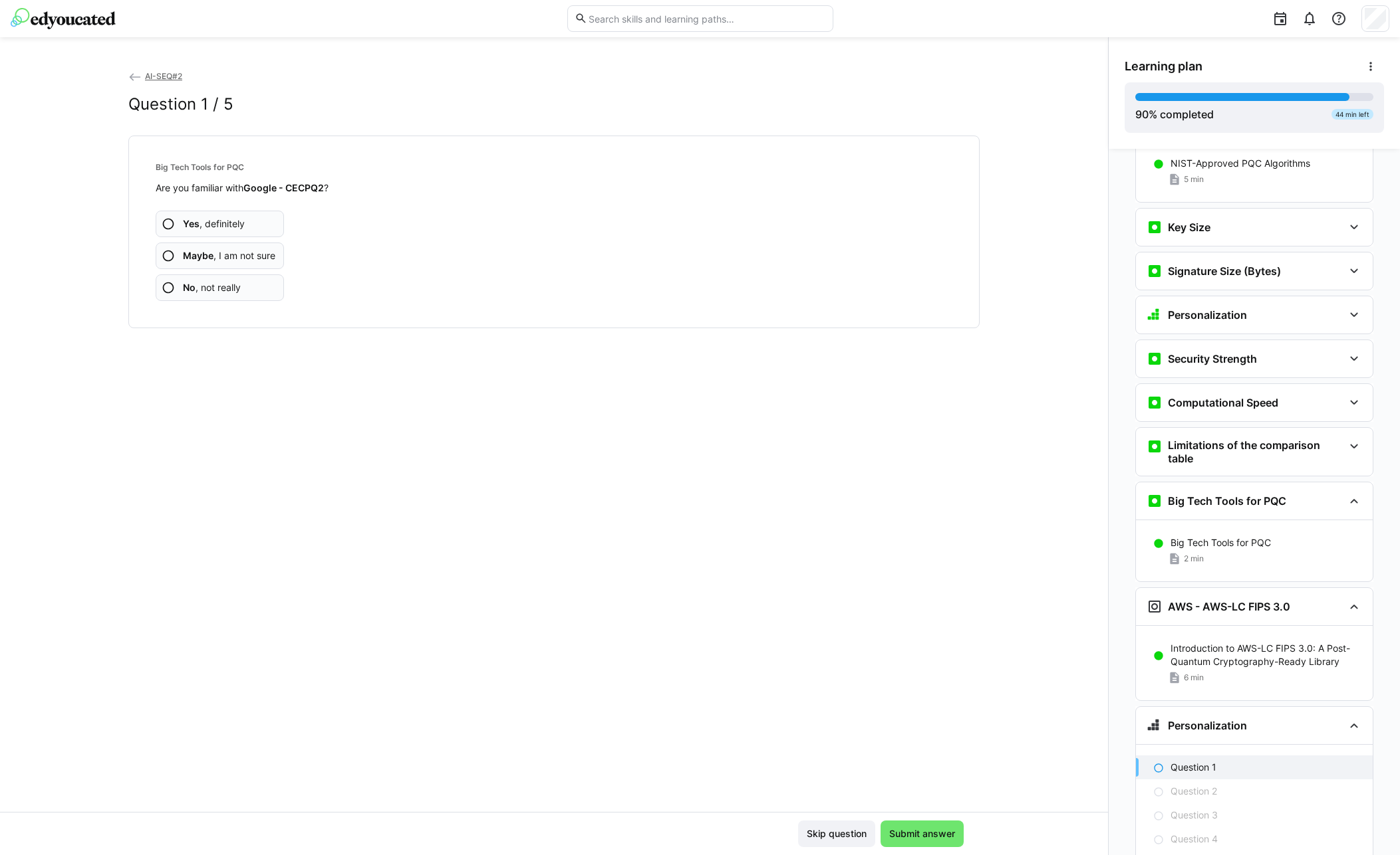
scroll to position [3419, 0]
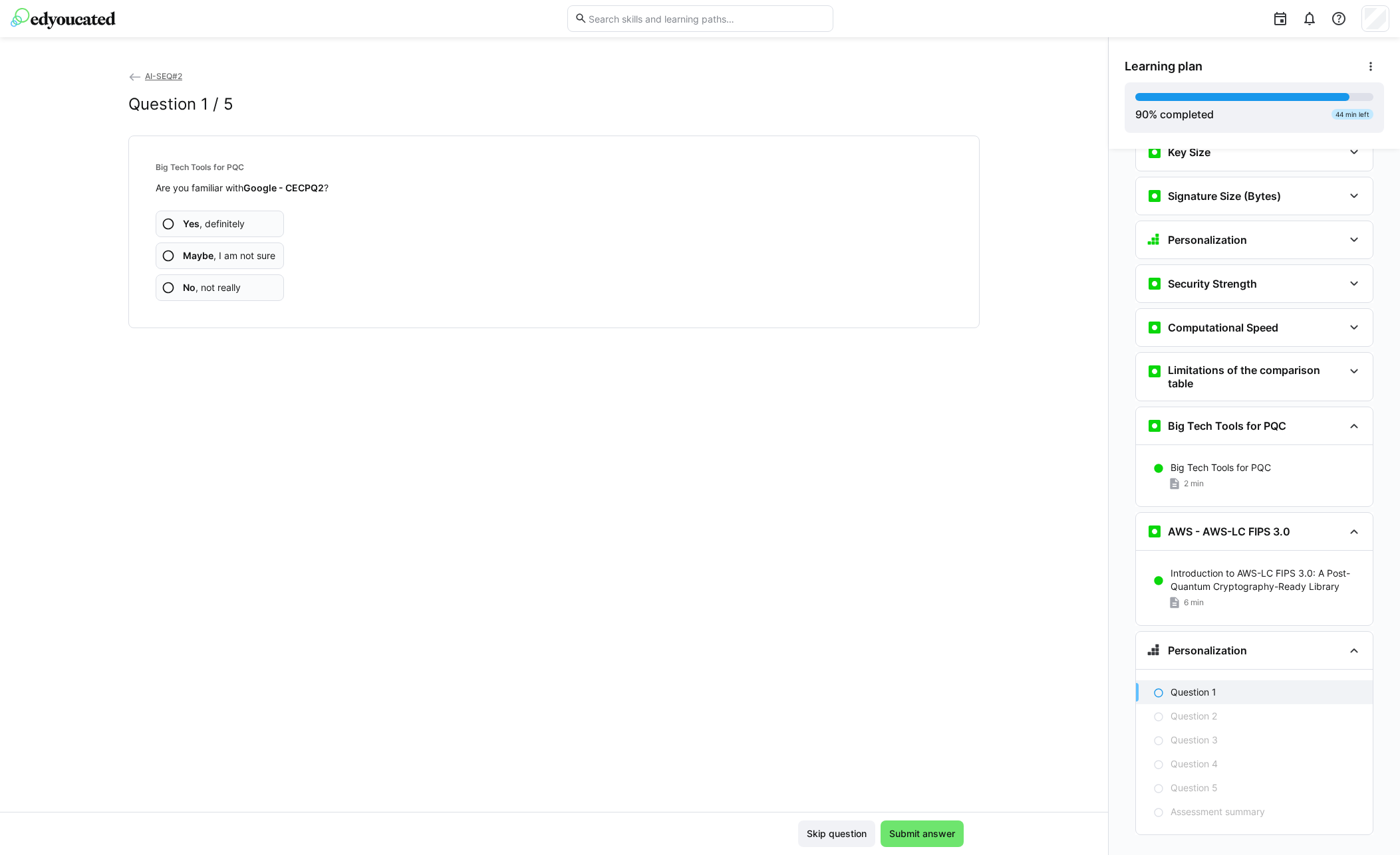
click at [230, 255] on span "Maybe , I am not sure" at bounding box center [229, 256] width 92 height 14
click at [239, 249] on app-assessment-question-radio "Maybe , I am not sure" at bounding box center [220, 256] width 129 height 26
drag, startPoint x: 247, startPoint y: 252, endPoint x: 237, endPoint y: 279, distance: 28.8
click at [237, 279] on div "Yes , definitely Maybe , I am not sure No , not really" at bounding box center [554, 248] width 797 height 107
click at [202, 297] on app-assessment-question-radio "No , not really" at bounding box center [220, 287] width 129 height 26
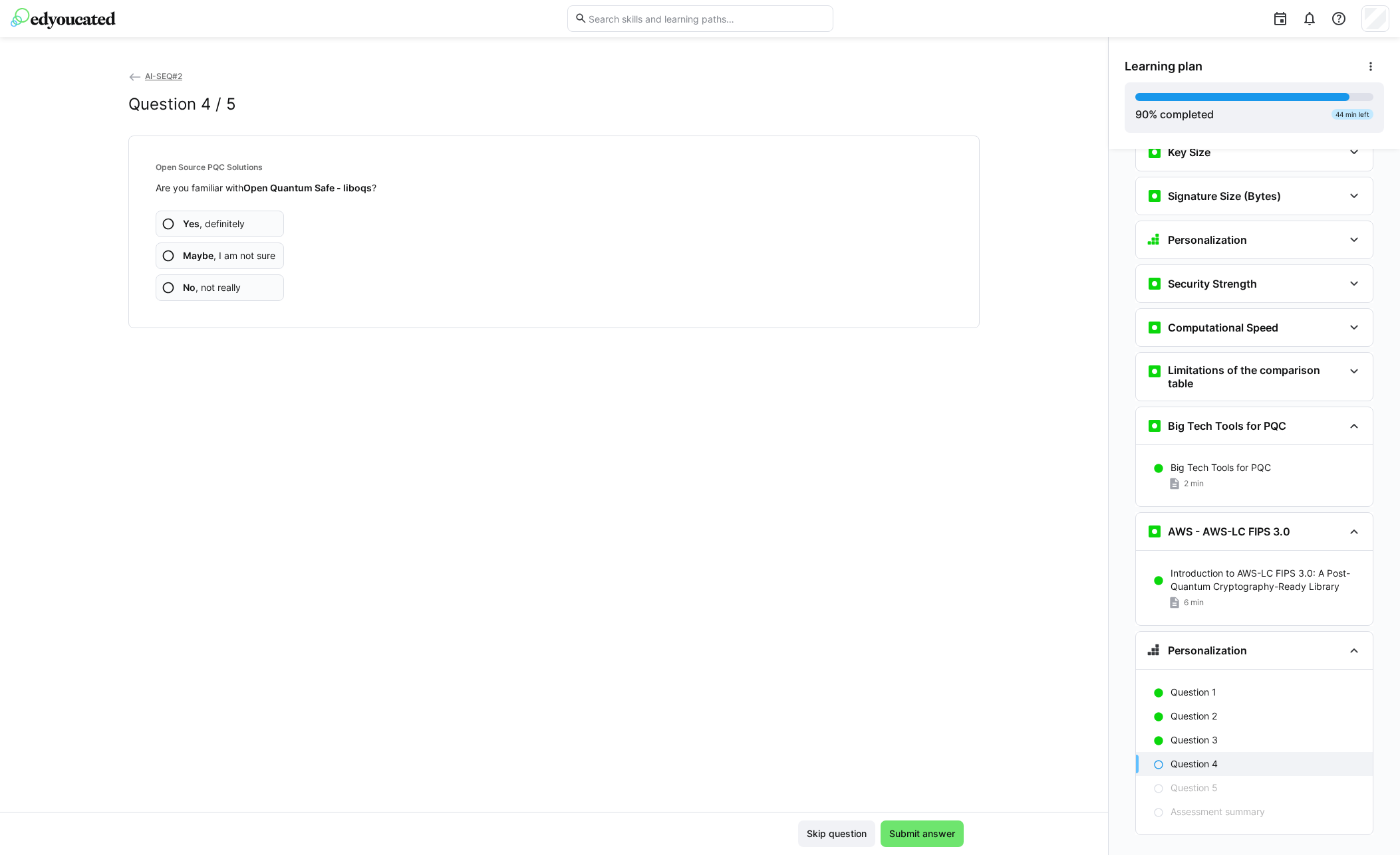
click at [201, 292] on span "No , not really" at bounding box center [212, 288] width 58 height 14
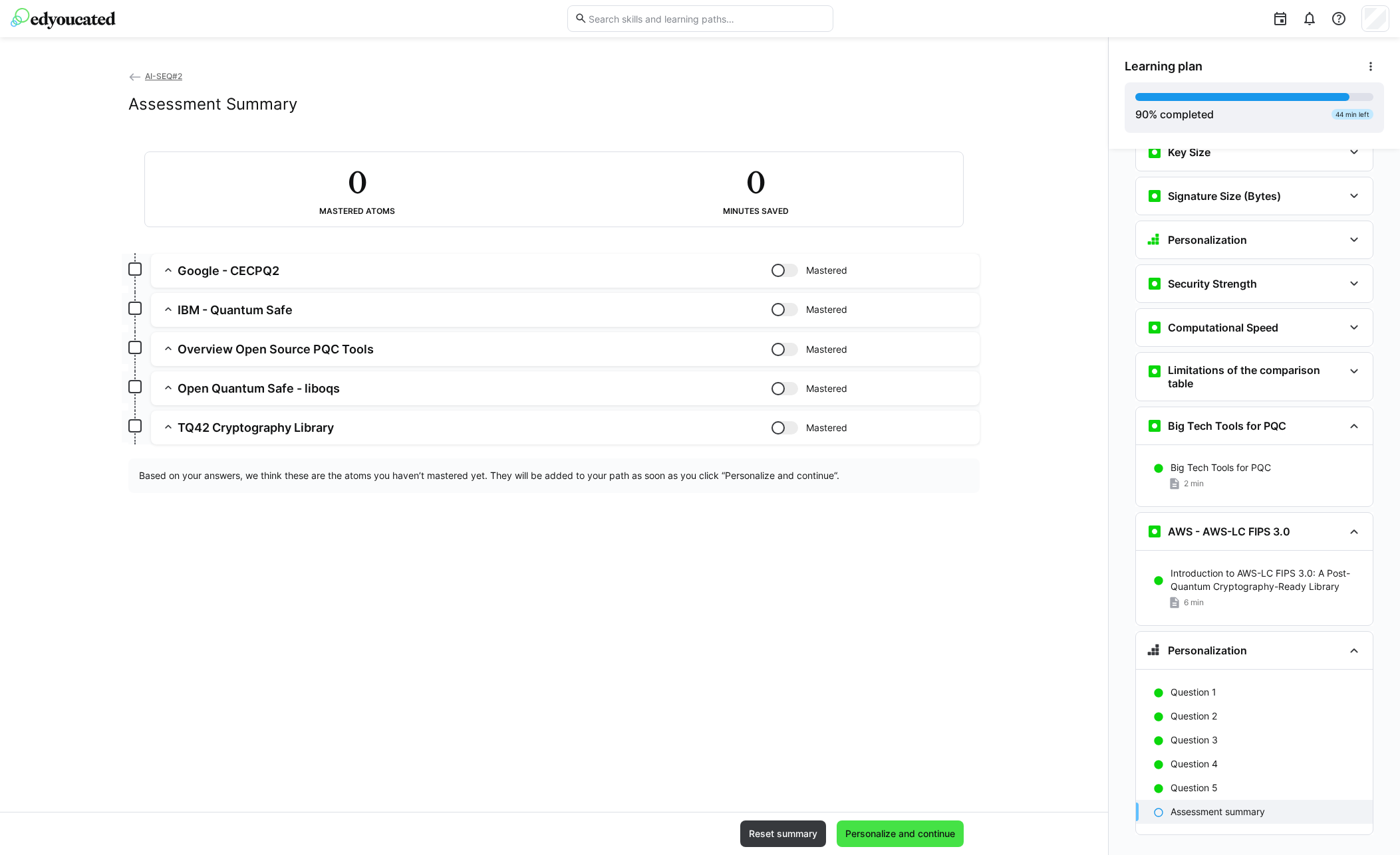
click at [881, 841] on span "Personalize and continue" at bounding box center [900, 834] width 127 height 26
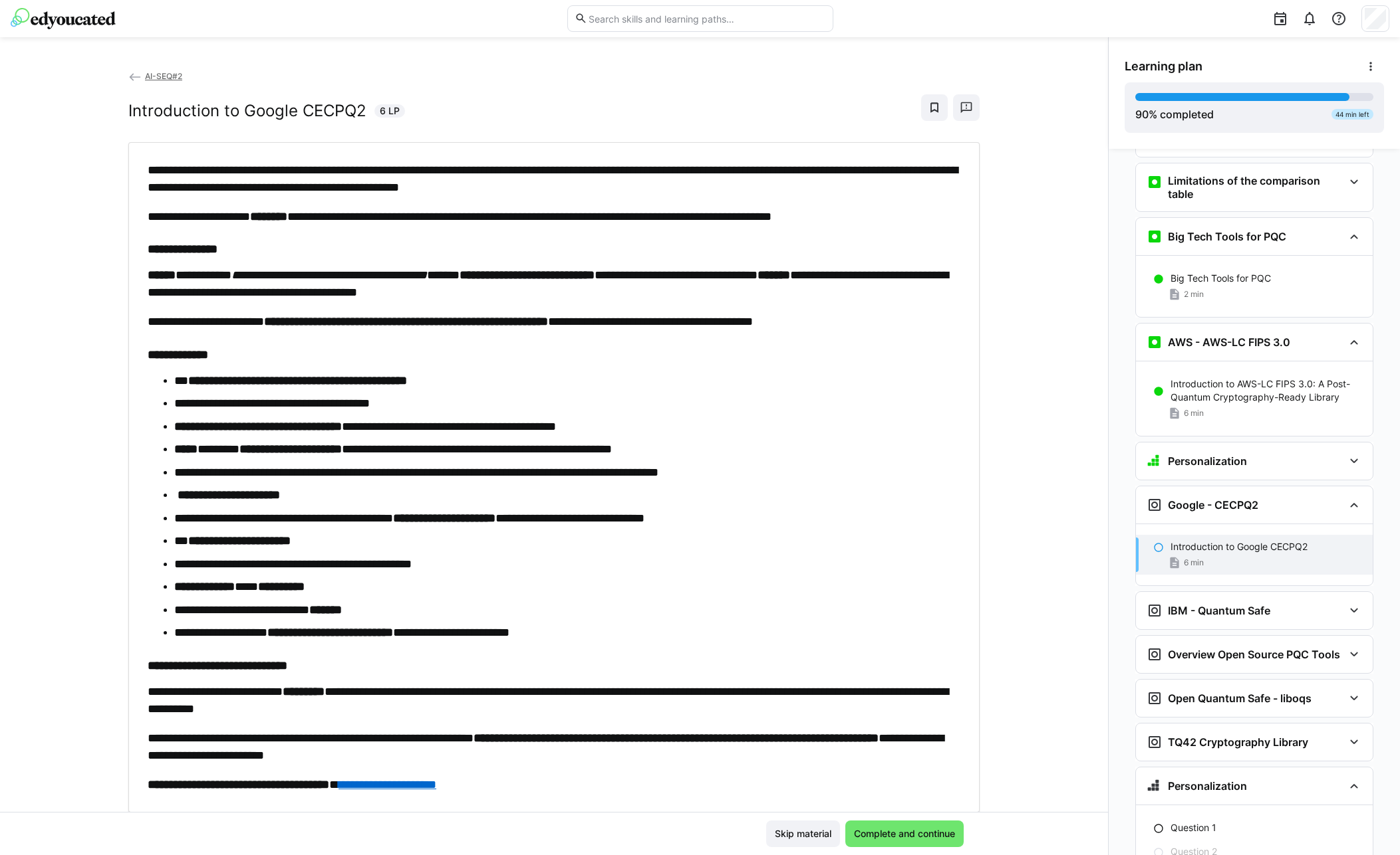
scroll to position [3610, 0]
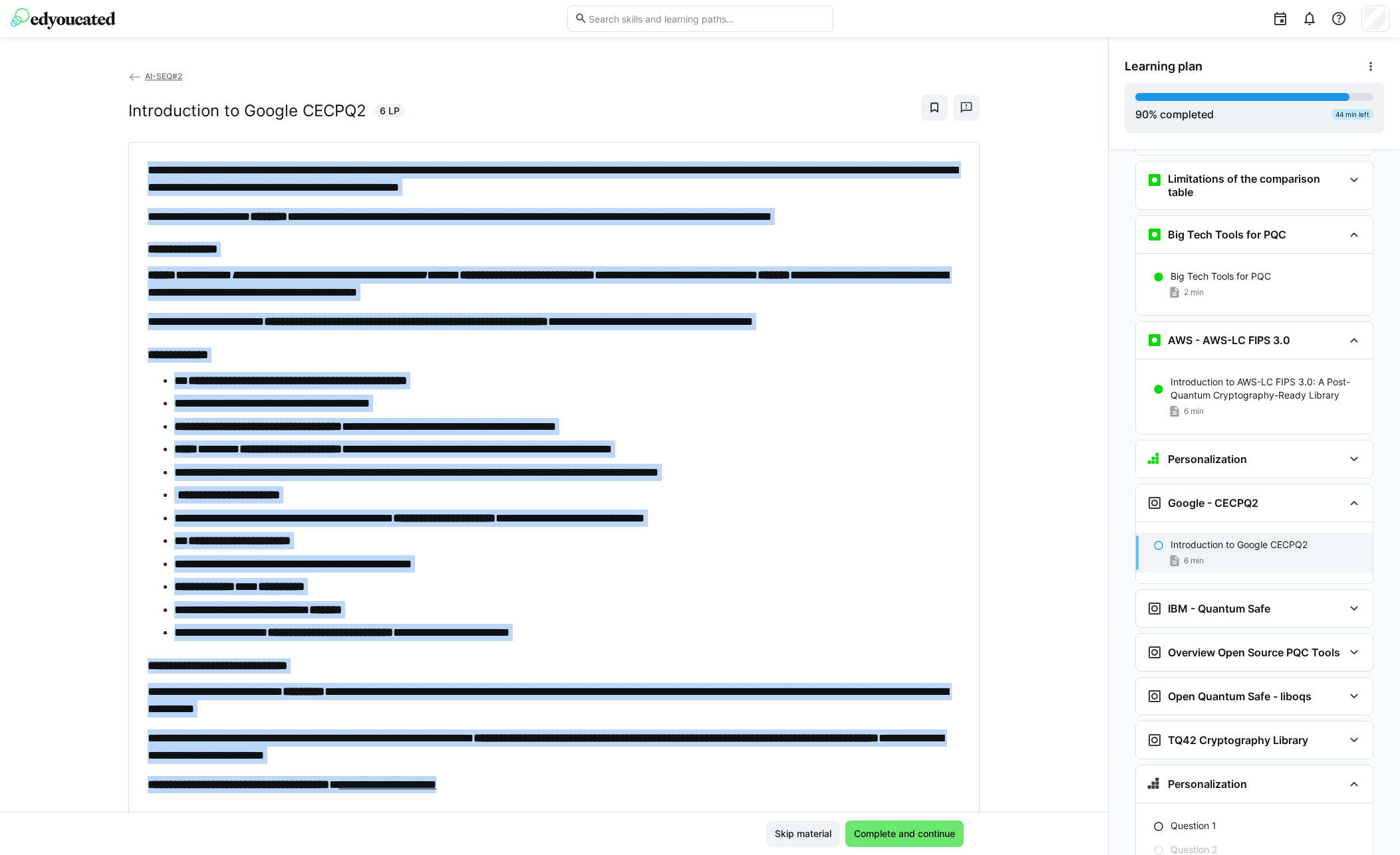
drag, startPoint x: 150, startPoint y: 173, endPoint x: 588, endPoint y: 802, distance: 766.5
click at [588, 802] on div "**********" at bounding box center [554, 477] width 851 height 671
copy div "**********"
click at [158, 658] on div "**********" at bounding box center [553, 477] width 812 height 632
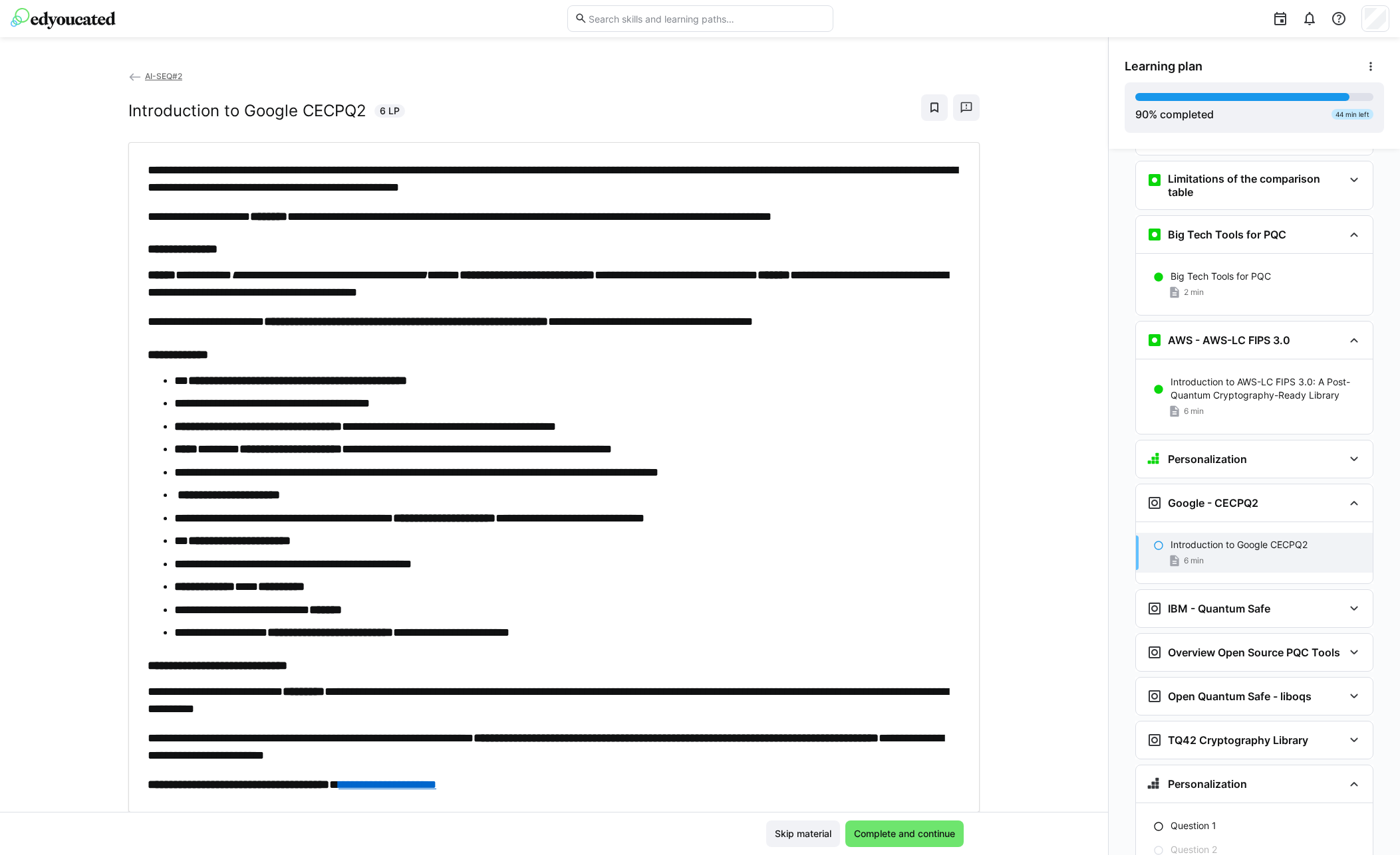
click at [929, 849] on div "Skip material Complete and continue" at bounding box center [554, 833] width 1108 height 43
click at [900, 832] on span "Complete and continue" at bounding box center [905, 834] width 105 height 14
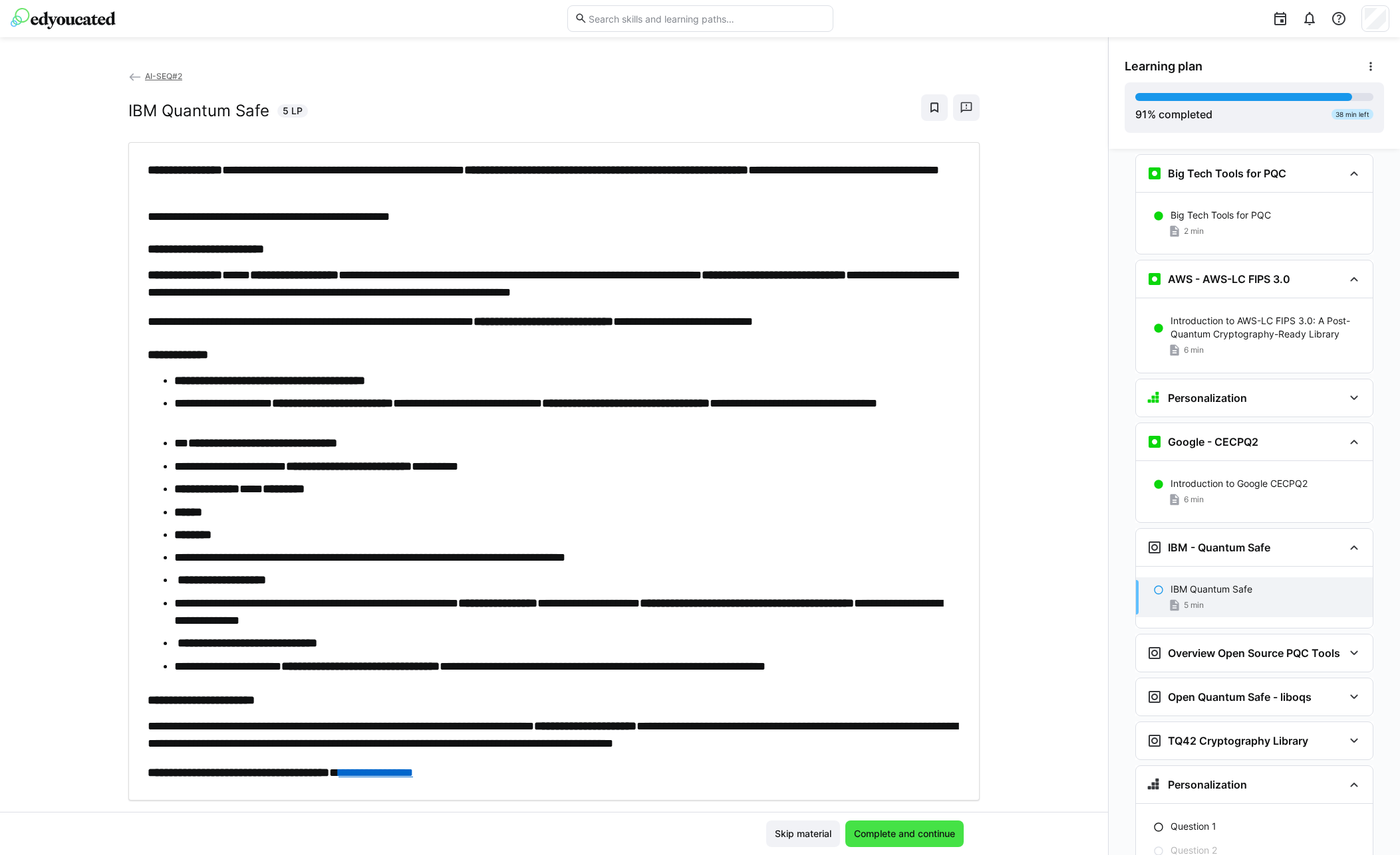
scroll to position [3672, 0]
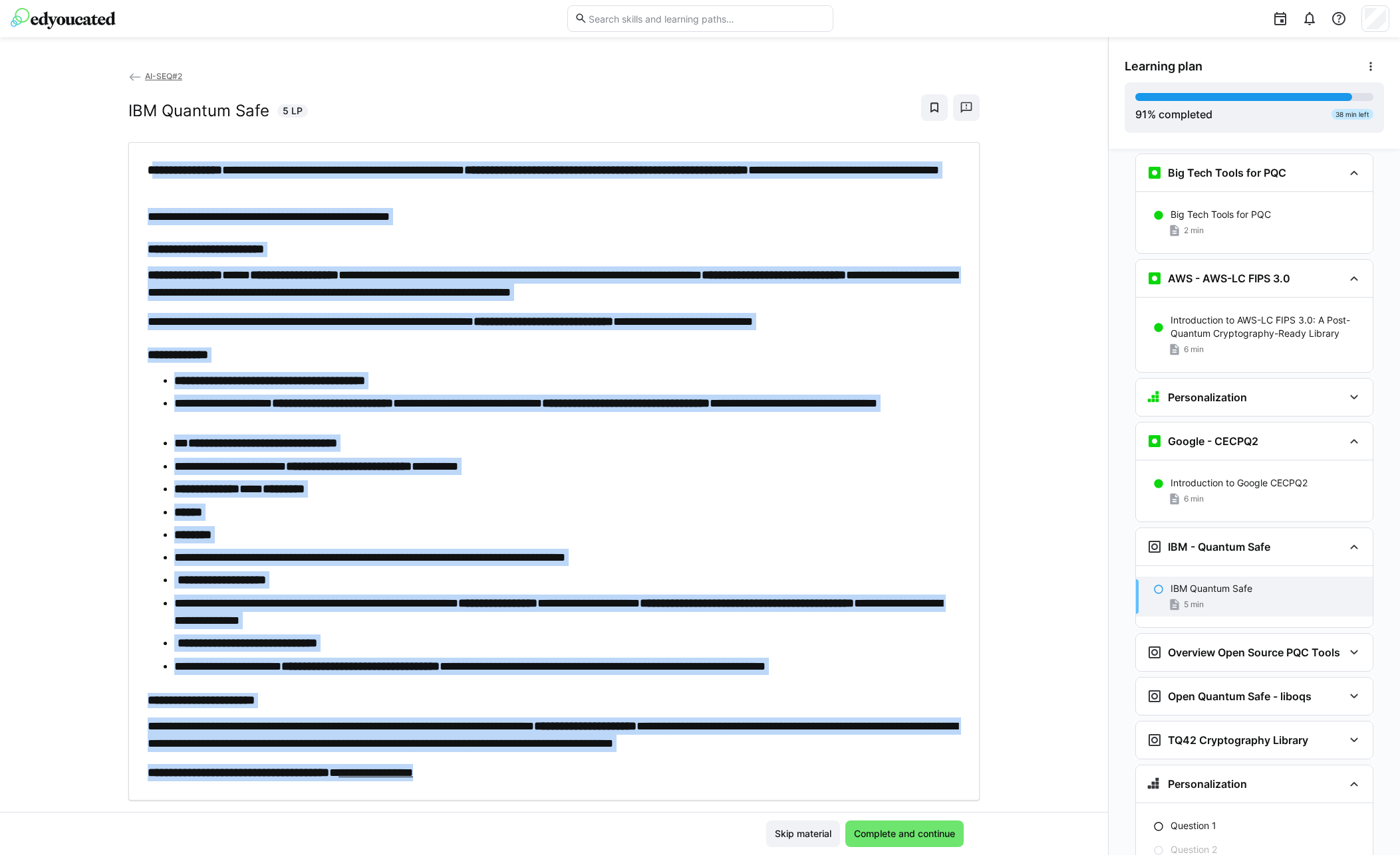
drag, startPoint x: 165, startPoint y: 189, endPoint x: 589, endPoint y: 788, distance: 733.9
click at [589, 788] on div "**********" at bounding box center [554, 472] width 851 height 659
copy div "**********"
click at [337, 447] on strong "**********" at bounding box center [263, 444] width 149 height 12
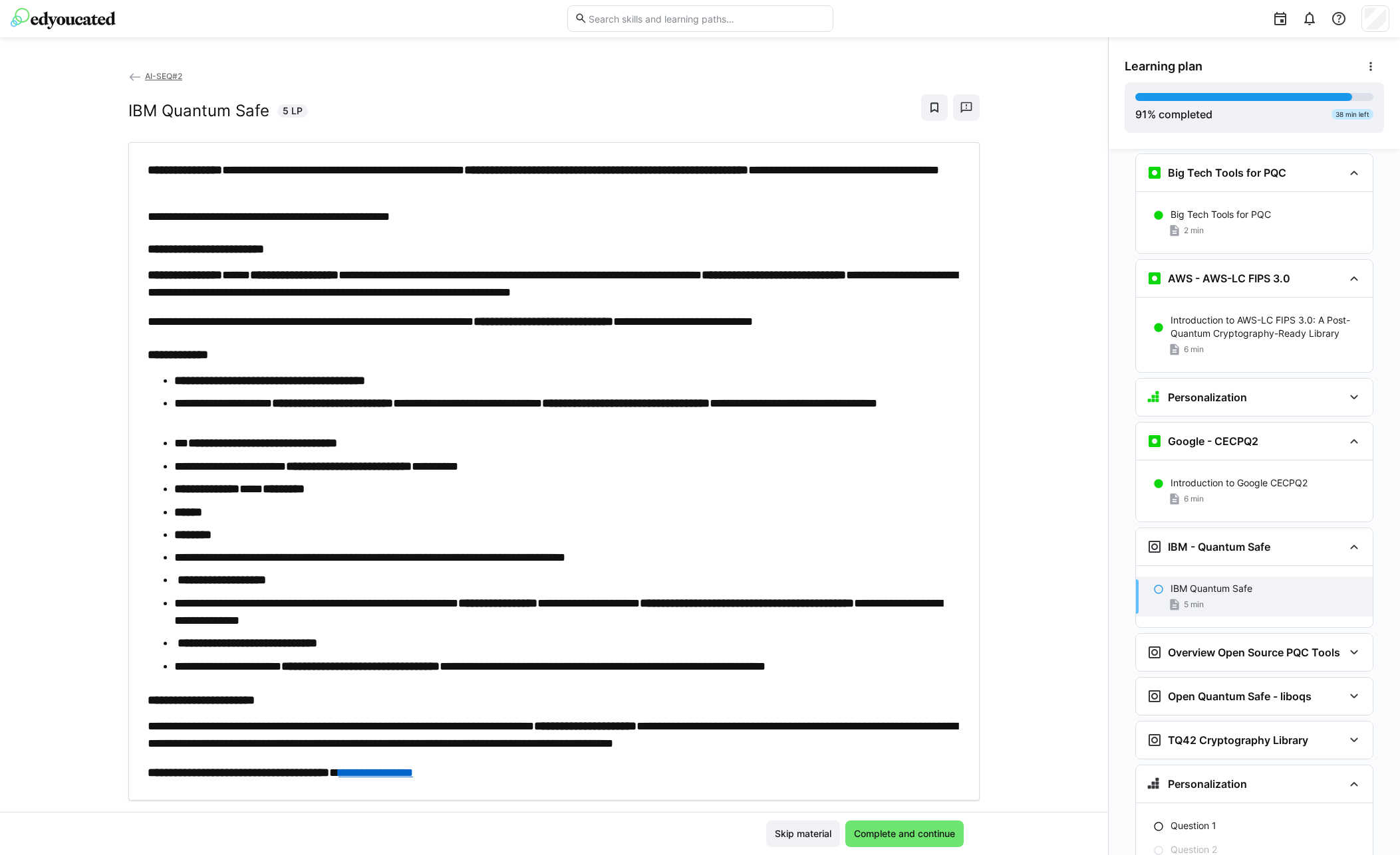
click at [337, 448] on strong "**********" at bounding box center [263, 444] width 149 height 12
click at [901, 842] on span "Complete and continue" at bounding box center [905, 834] width 119 height 26
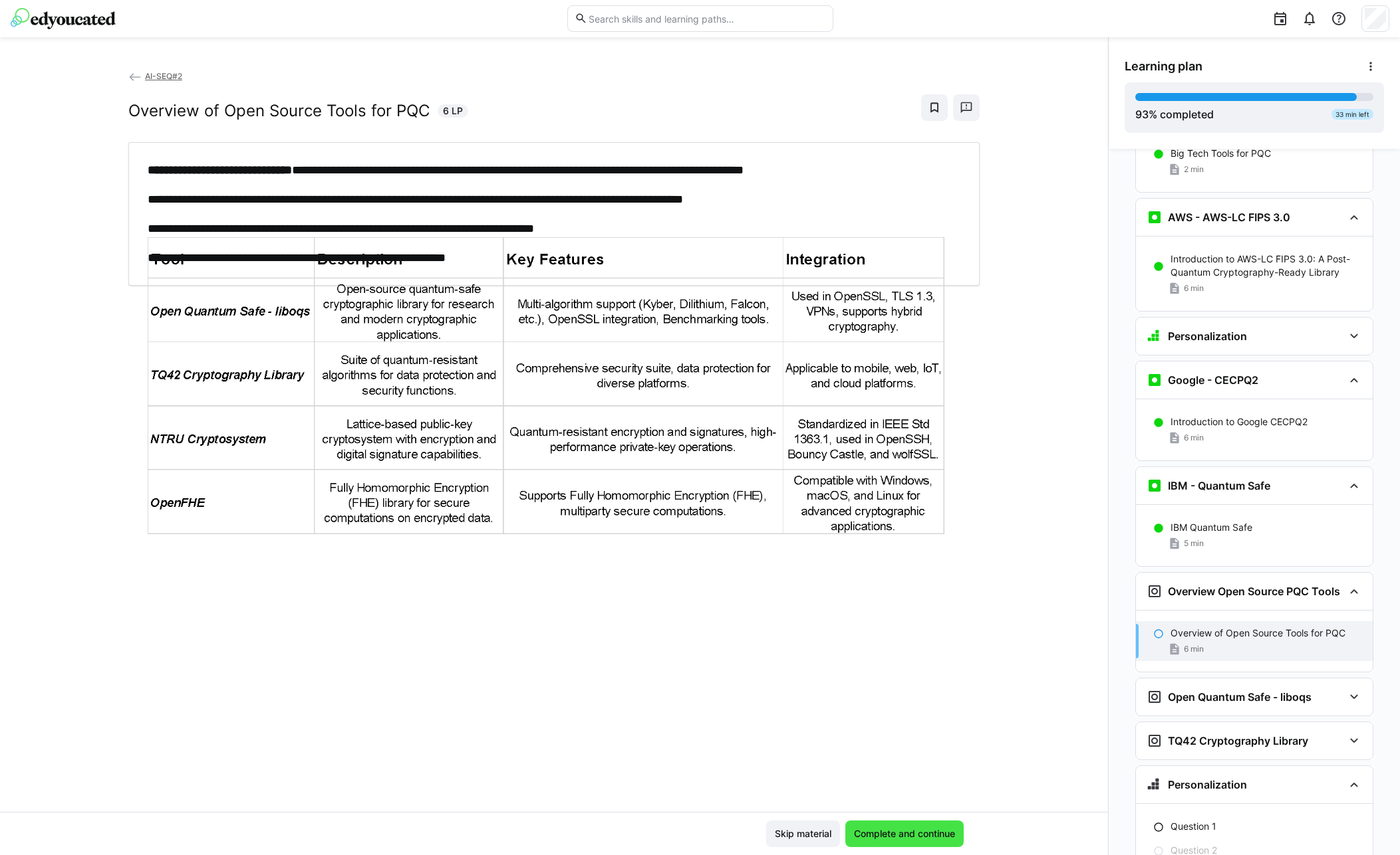
scroll to position [3734, 0]
click at [902, 840] on span "Complete and continue" at bounding box center [905, 834] width 105 height 14
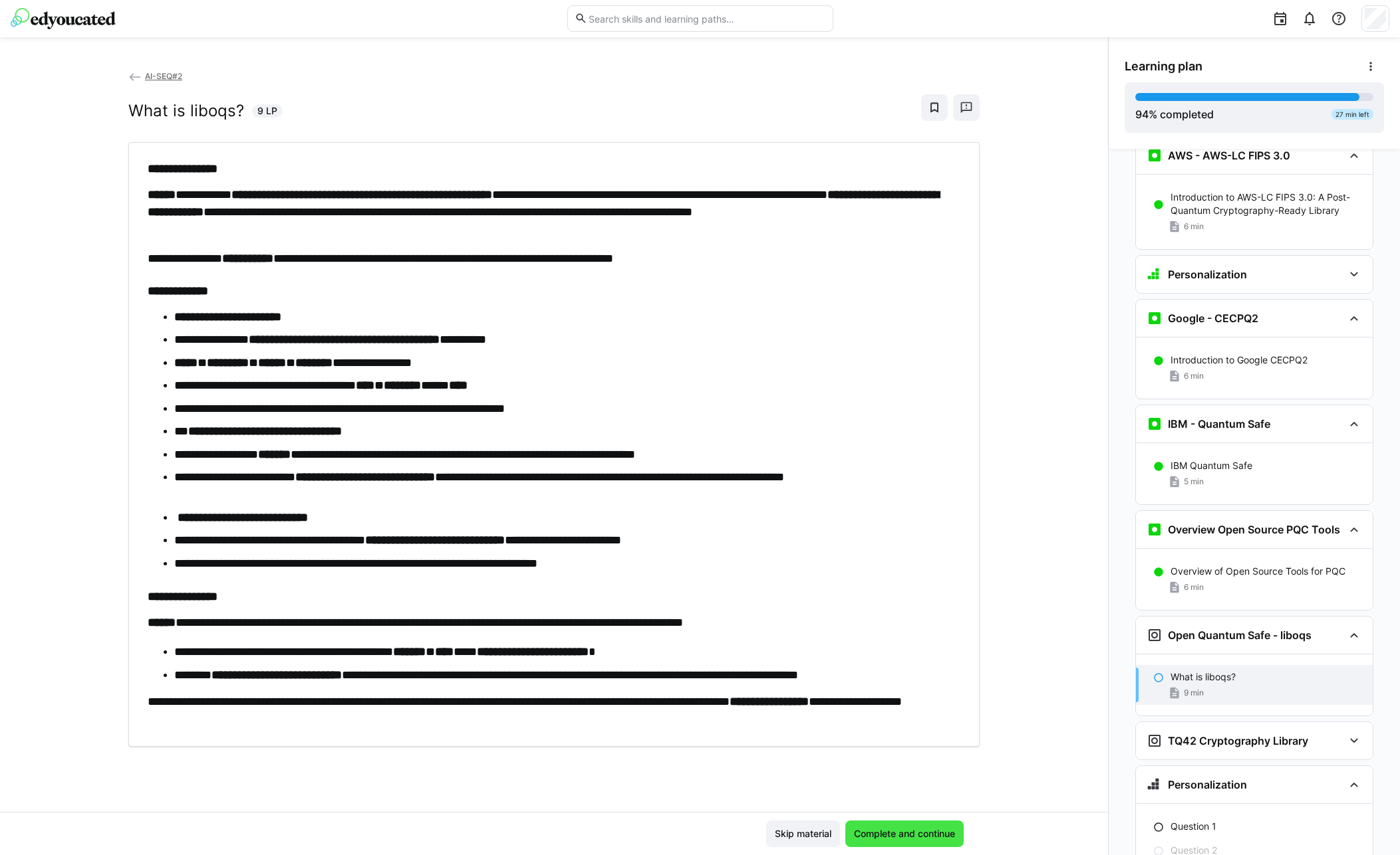
scroll to position [3796, 0]
click at [909, 830] on span "Complete and continue" at bounding box center [905, 834] width 105 height 14
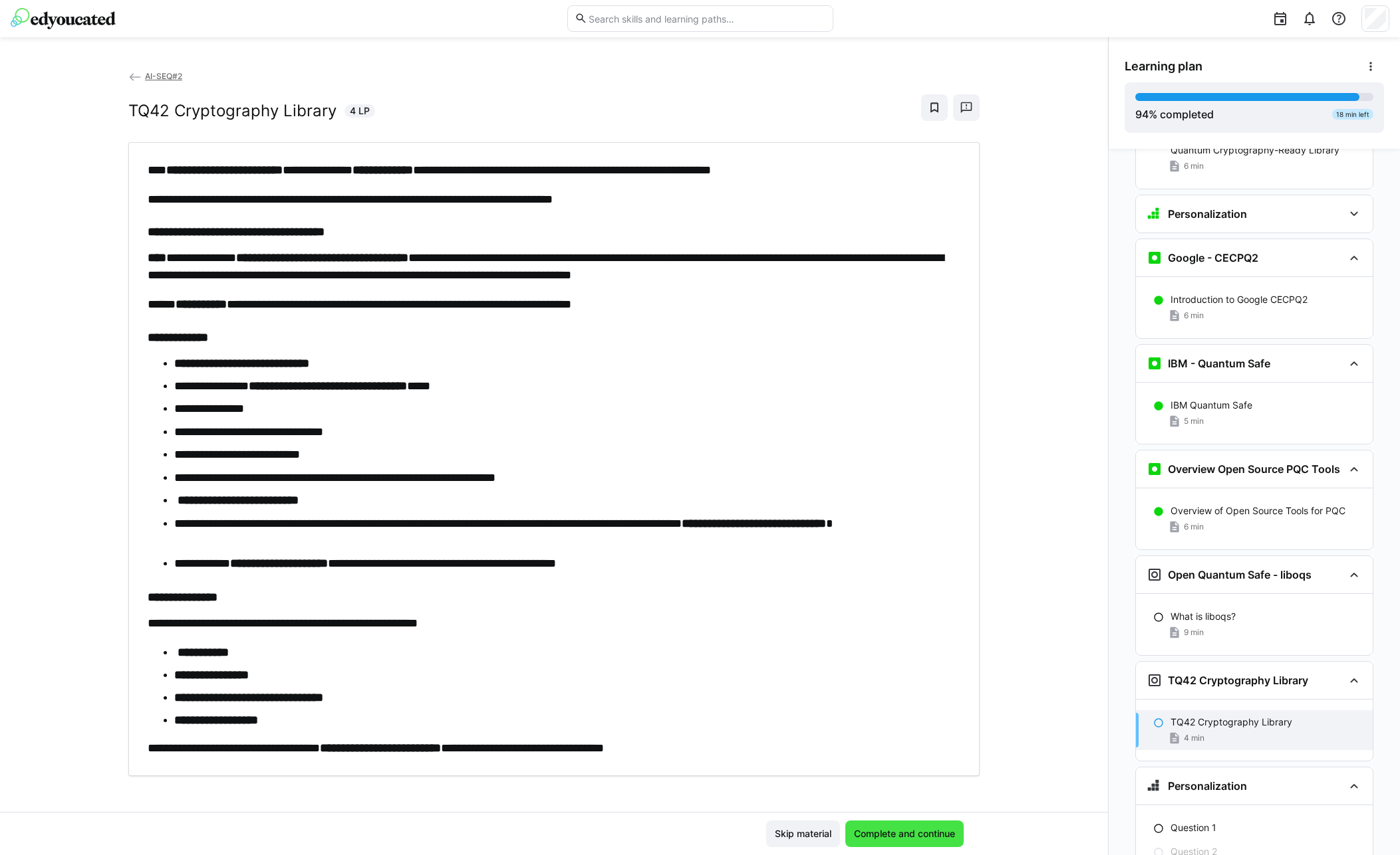
scroll to position [3858, 0]
click at [909, 830] on span "Complete and continue" at bounding box center [905, 834] width 105 height 14
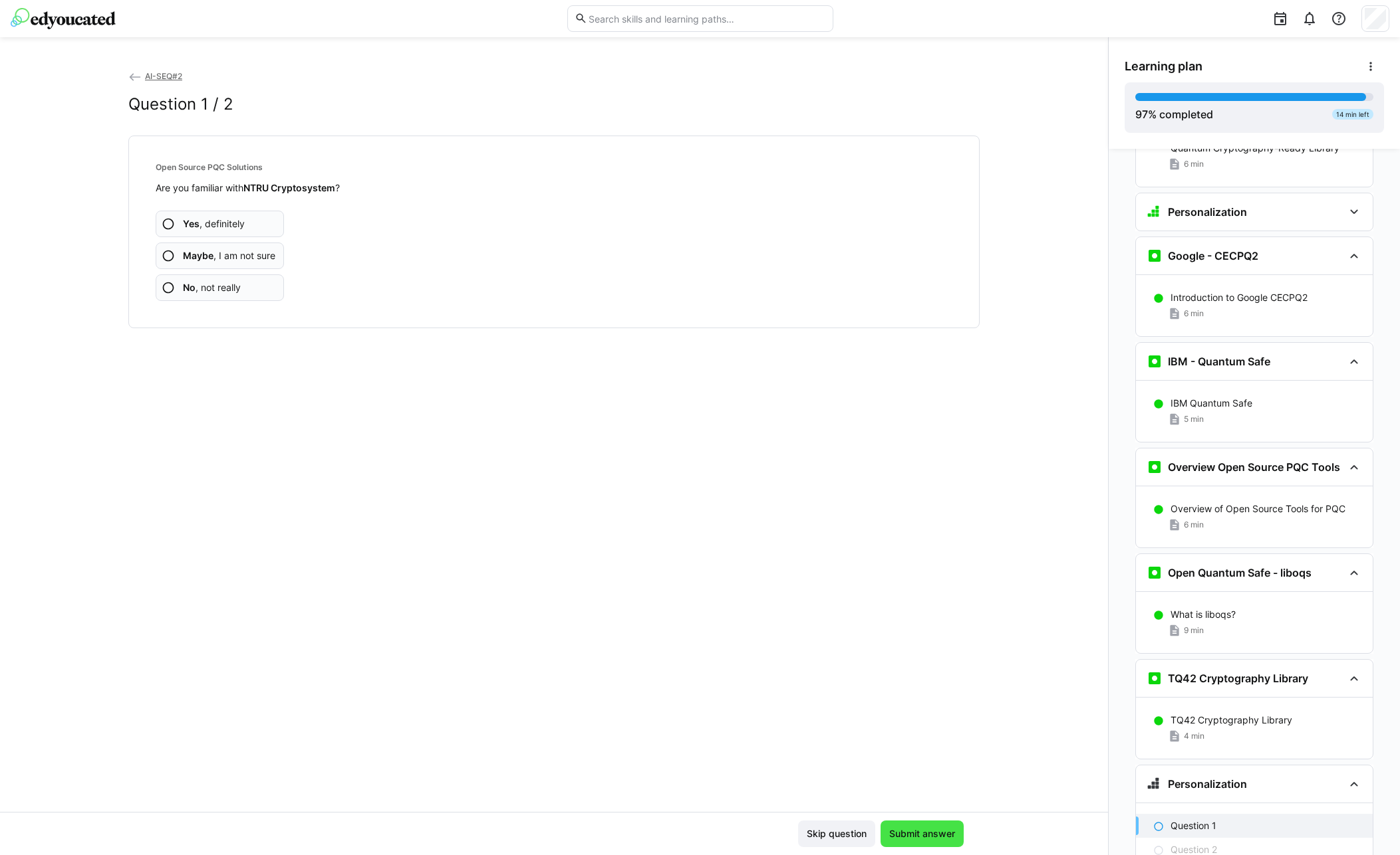
scroll to position [3919, 0]
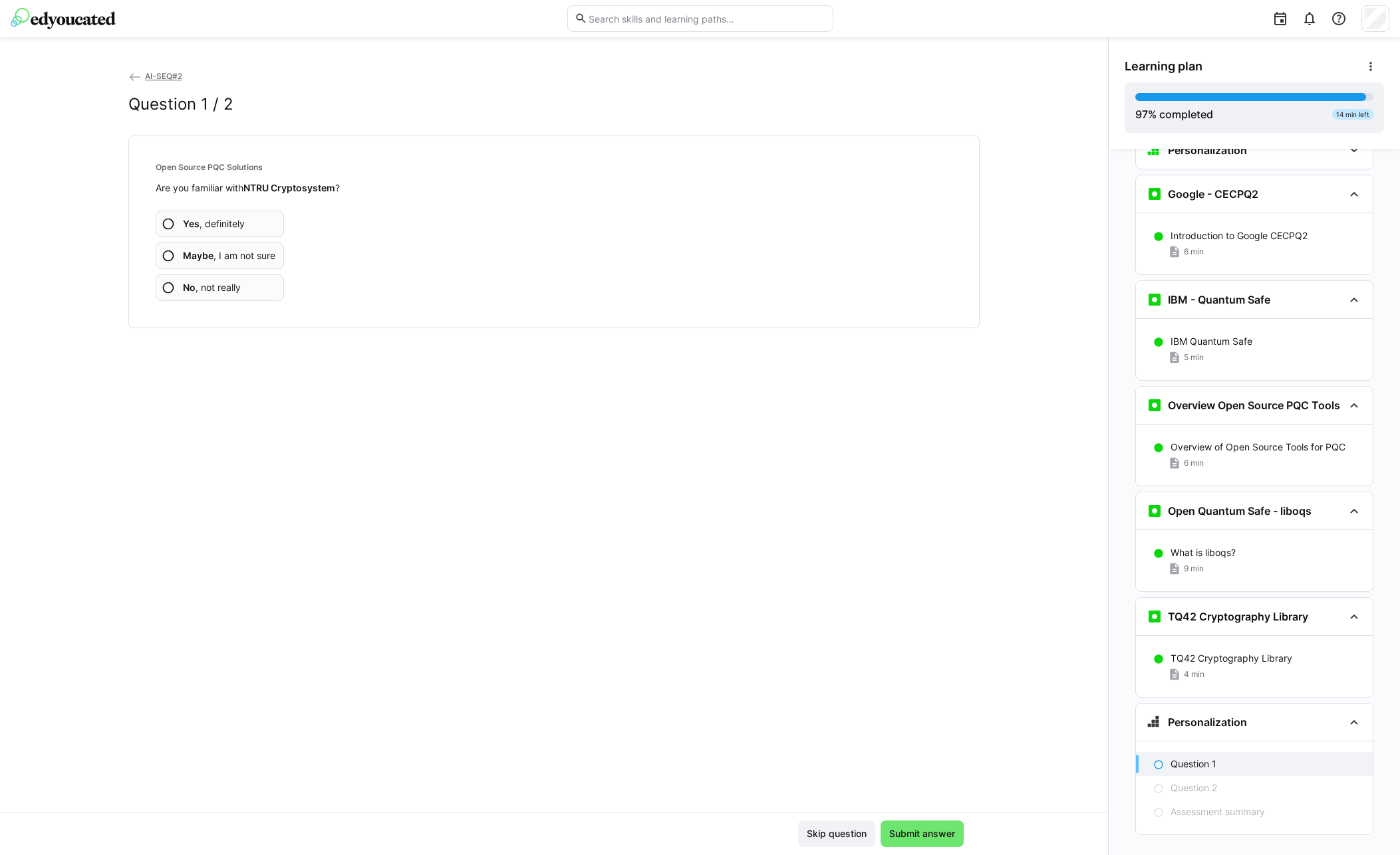
click at [221, 286] on span "No , not really" at bounding box center [212, 288] width 58 height 14
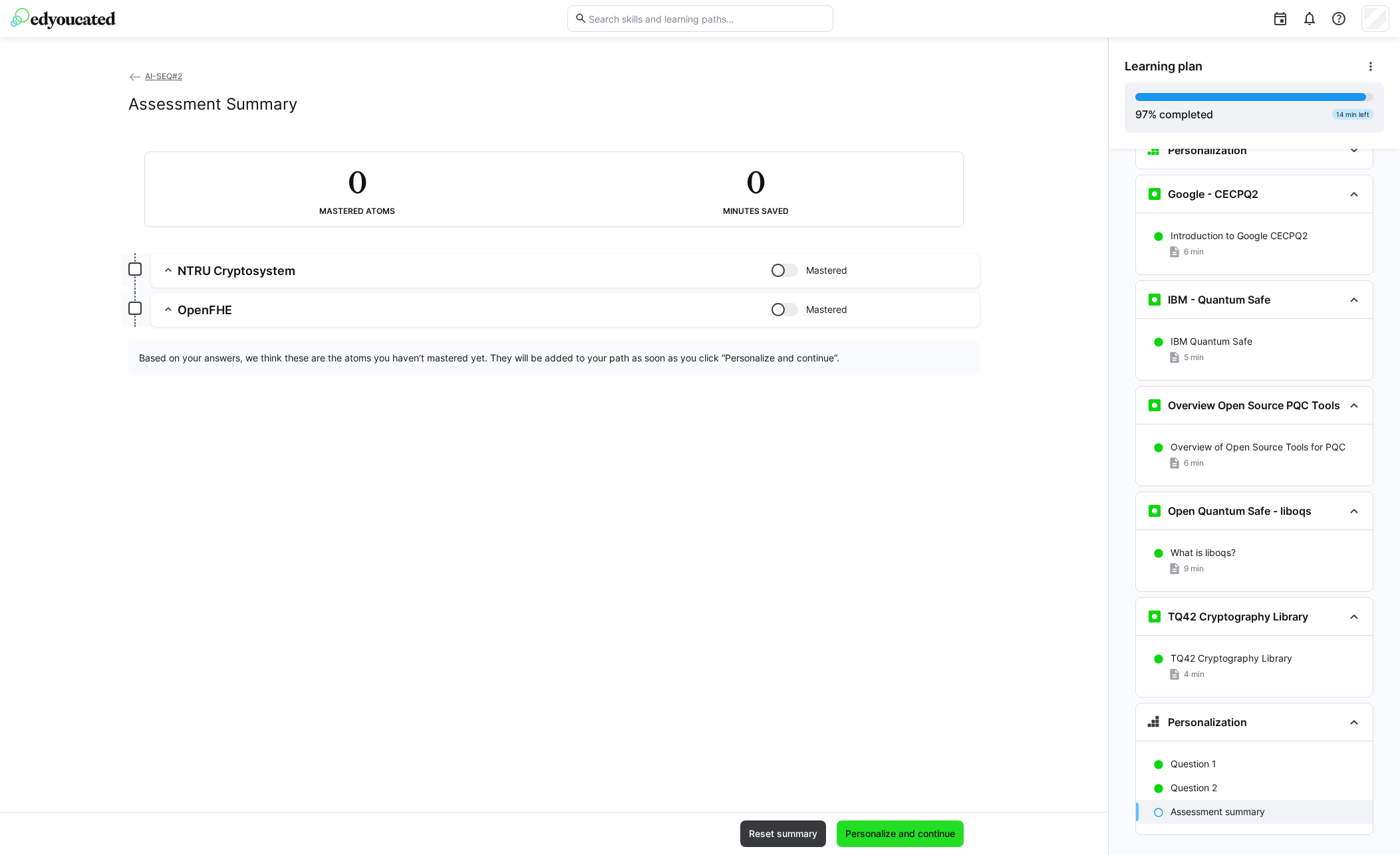
click at [928, 840] on span "Personalize and continue" at bounding box center [899, 834] width 113 height 14
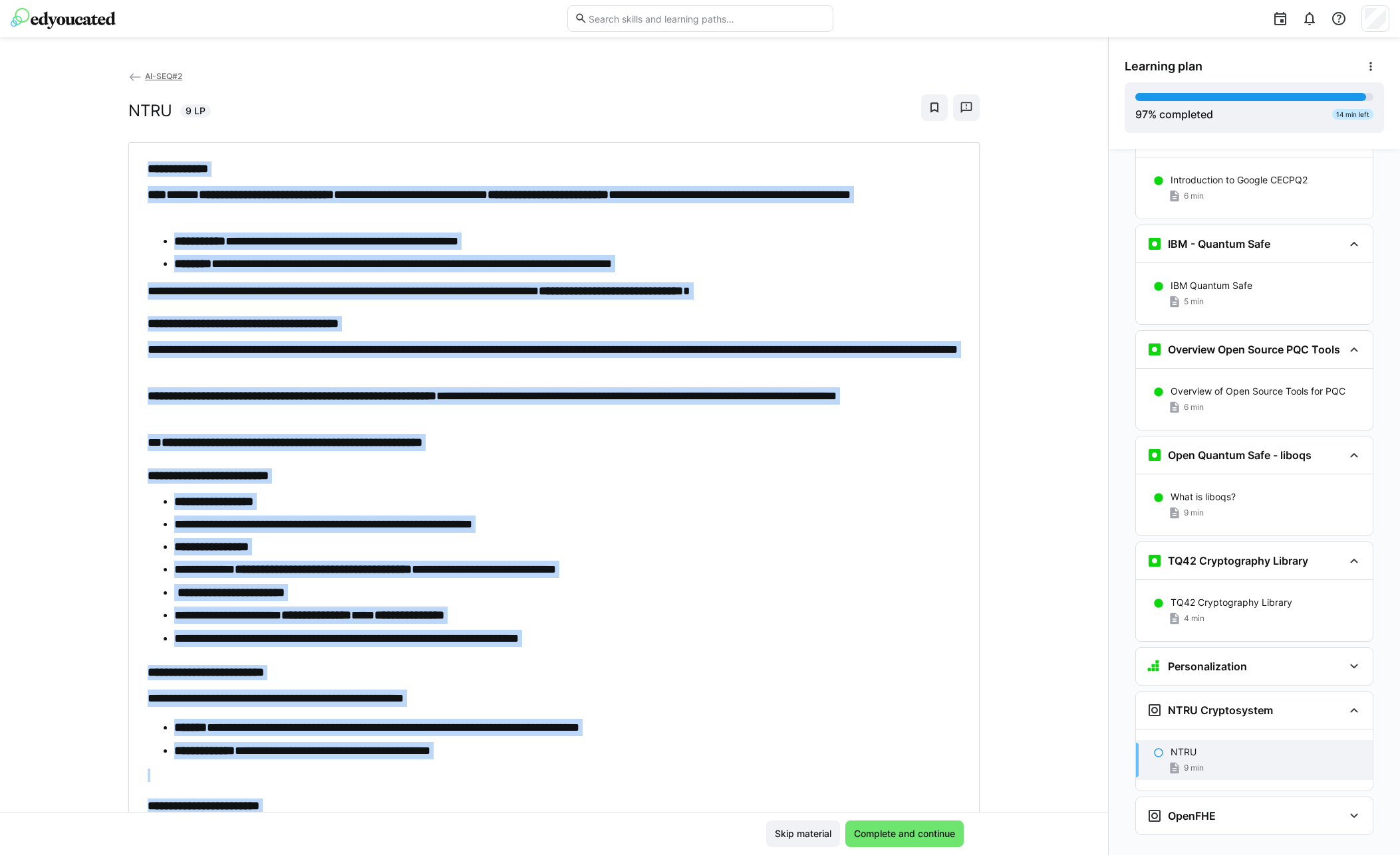
scroll to position [160, 0]
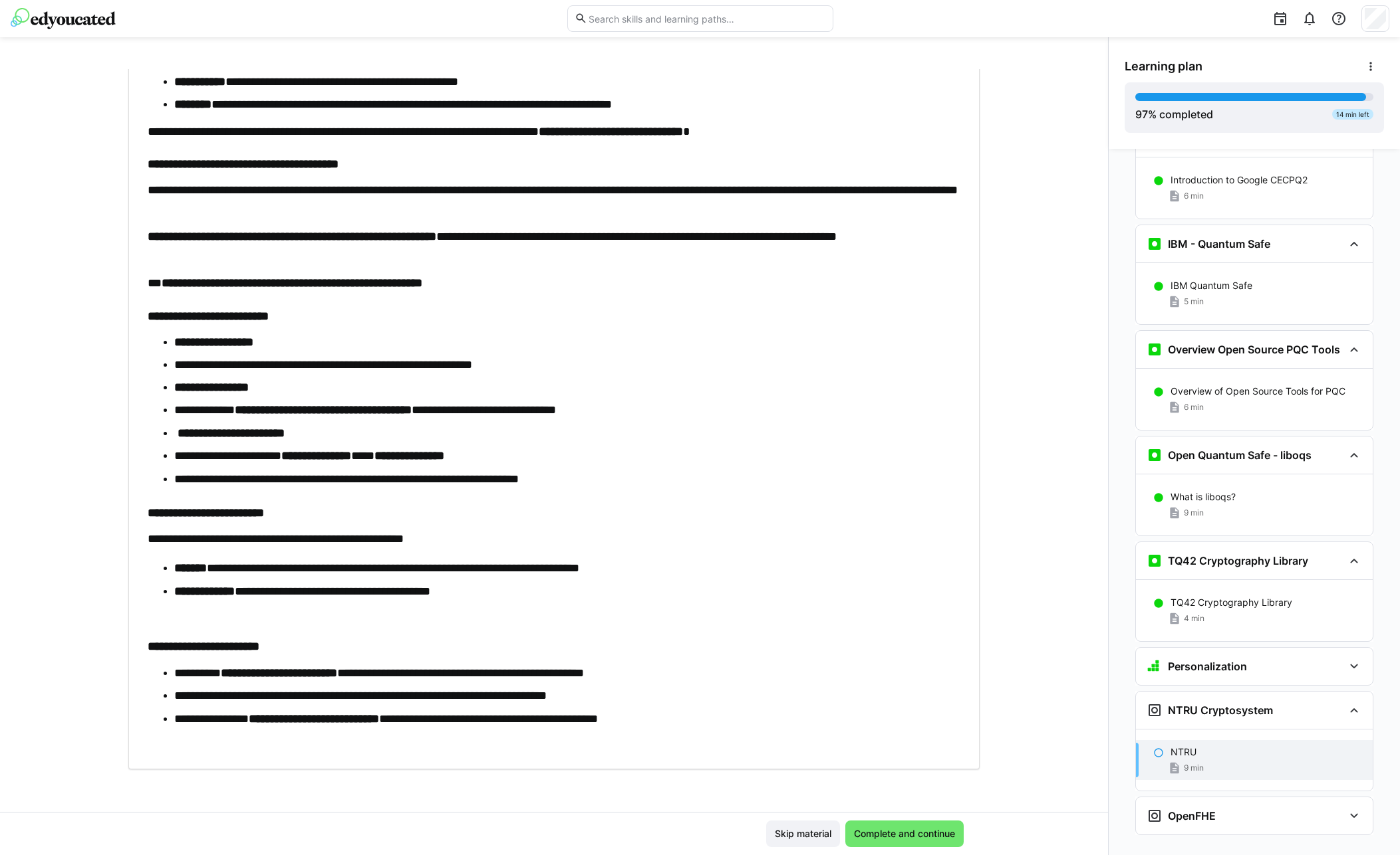
drag, startPoint x: 143, startPoint y: 165, endPoint x: 489, endPoint y: 837, distance: 755.8
click at [489, 812] on div "**********" at bounding box center [554, 441] width 1108 height 743
click at [202, 560] on li "**********" at bounding box center [567, 568] width 786 height 18
click at [903, 825] on span "Complete and continue" at bounding box center [905, 834] width 119 height 26
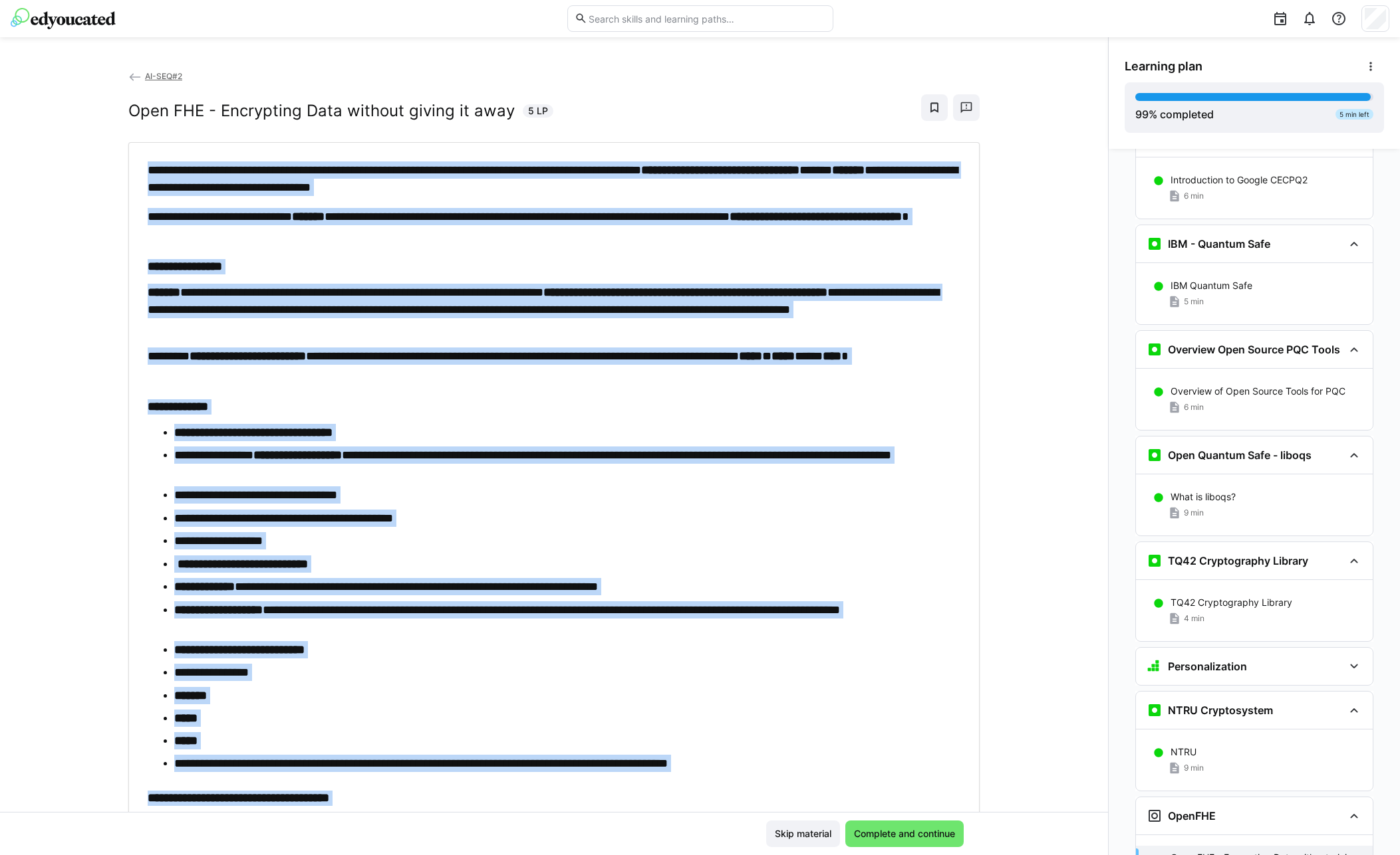
scroll to position [297, 0]
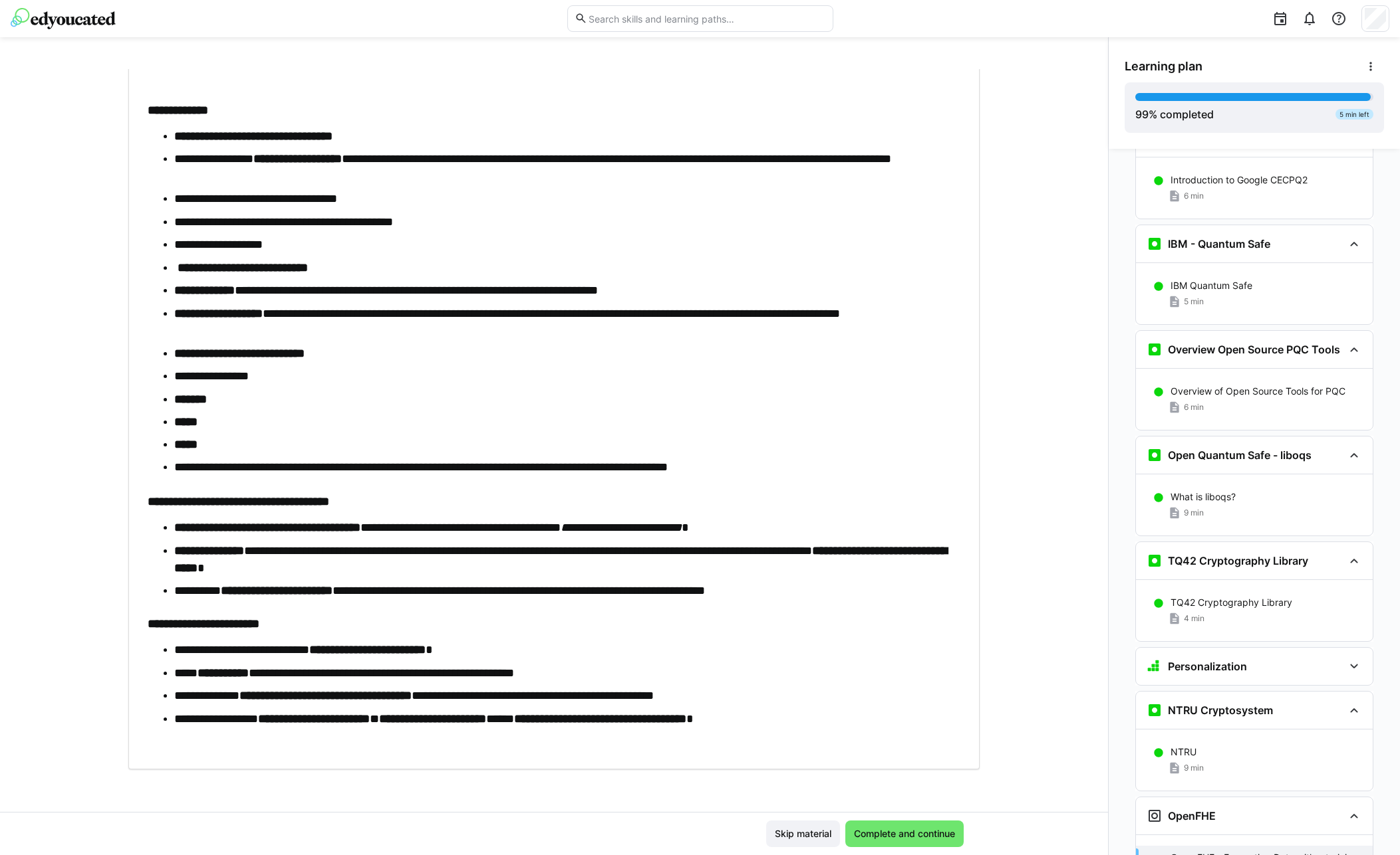
drag, startPoint x: 148, startPoint y: 166, endPoint x: 482, endPoint y: 855, distance: 765.7
click at [482, 812] on div "**********" at bounding box center [554, 441] width 1108 height 743
click at [385, 712] on li "**********" at bounding box center [567, 719] width 786 height 18
click at [907, 834] on span "Complete and continue" at bounding box center [905, 834] width 105 height 14
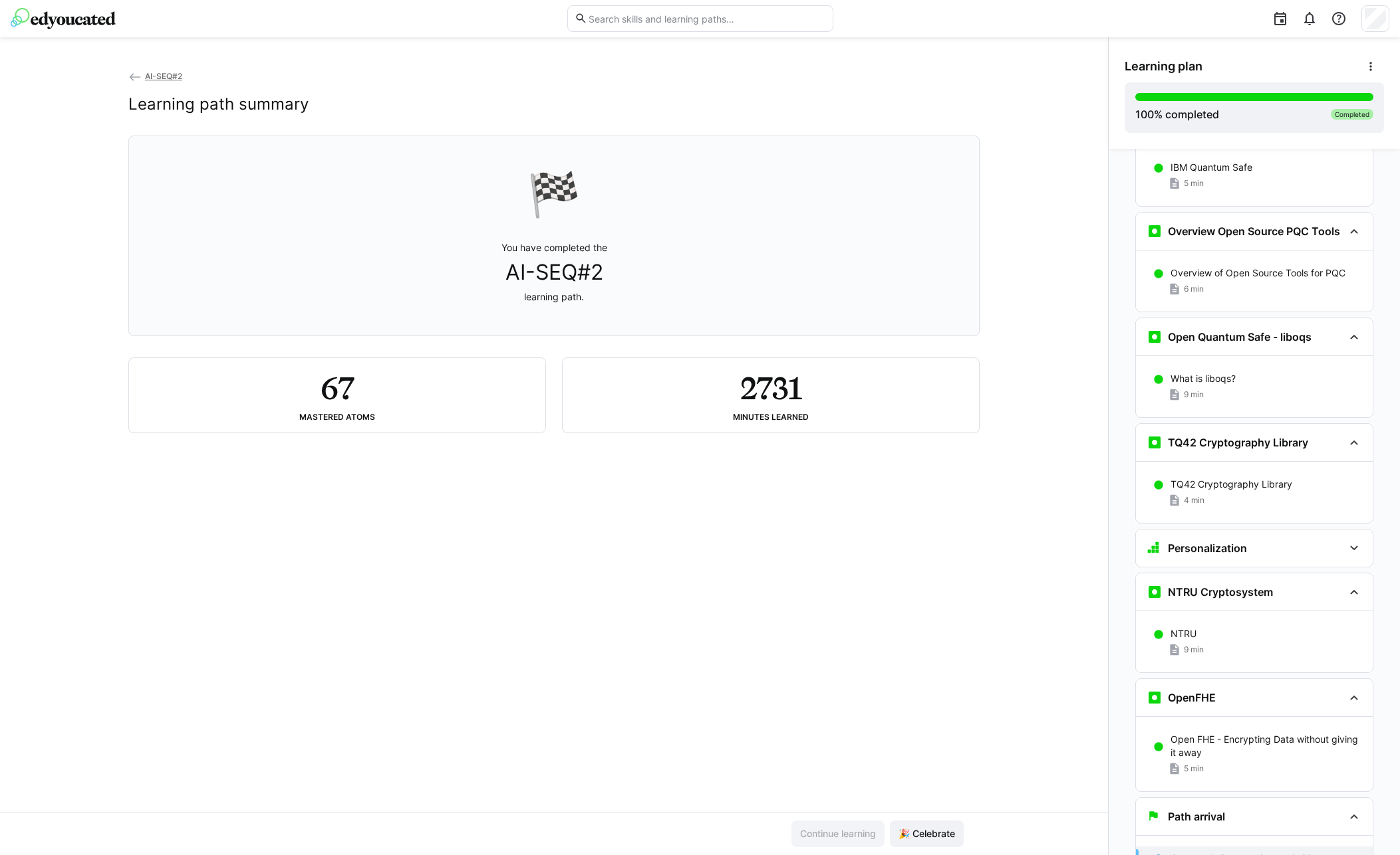
scroll to position [4096, 0]
click at [933, 832] on span "🎉 Celebrate" at bounding box center [926, 834] width 60 height 14
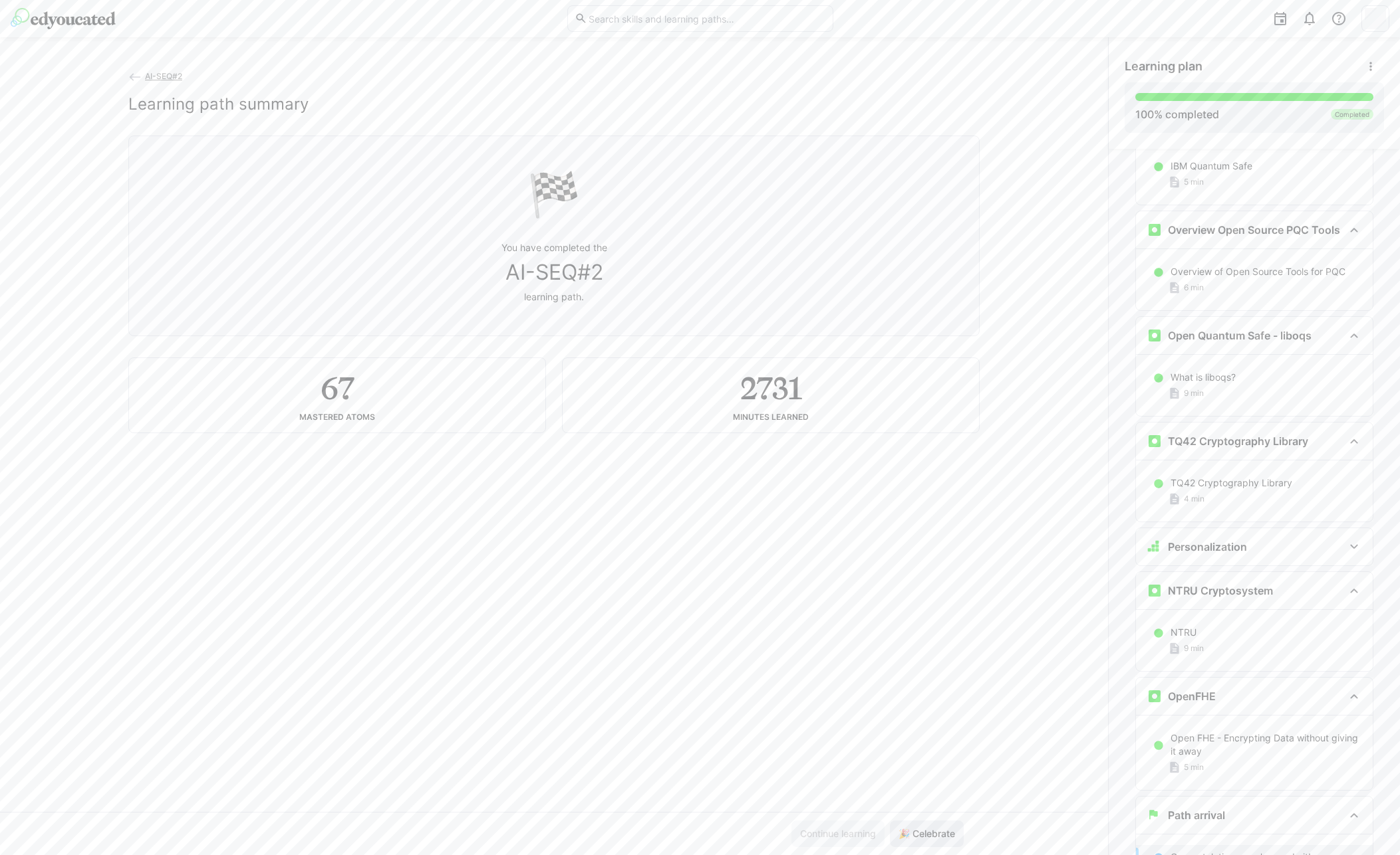
click at [921, 832] on span "🎉 Celebrate" at bounding box center [926, 834] width 60 height 14
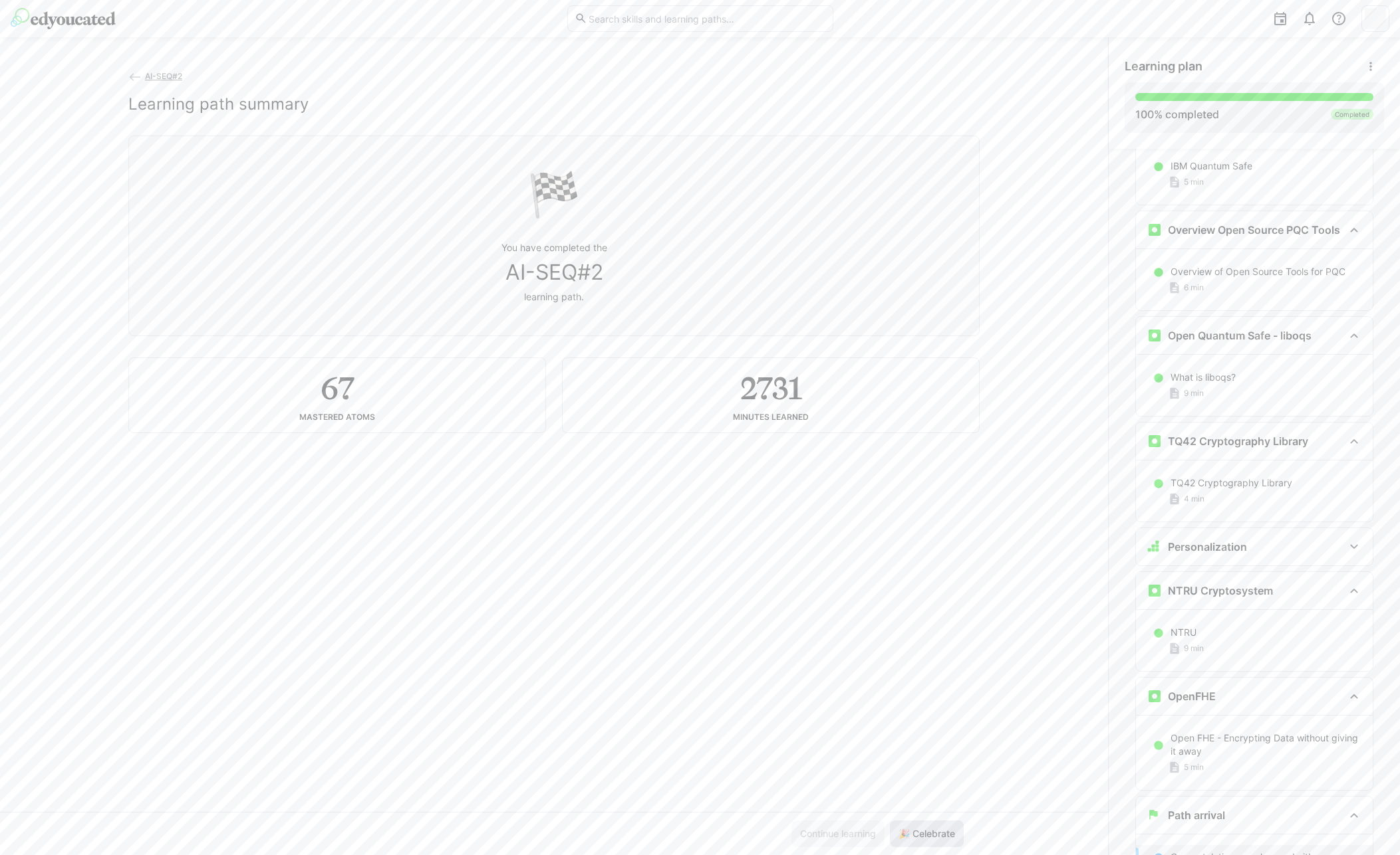
click at [921, 832] on span "🎉 Celebrate" at bounding box center [926, 834] width 60 height 14
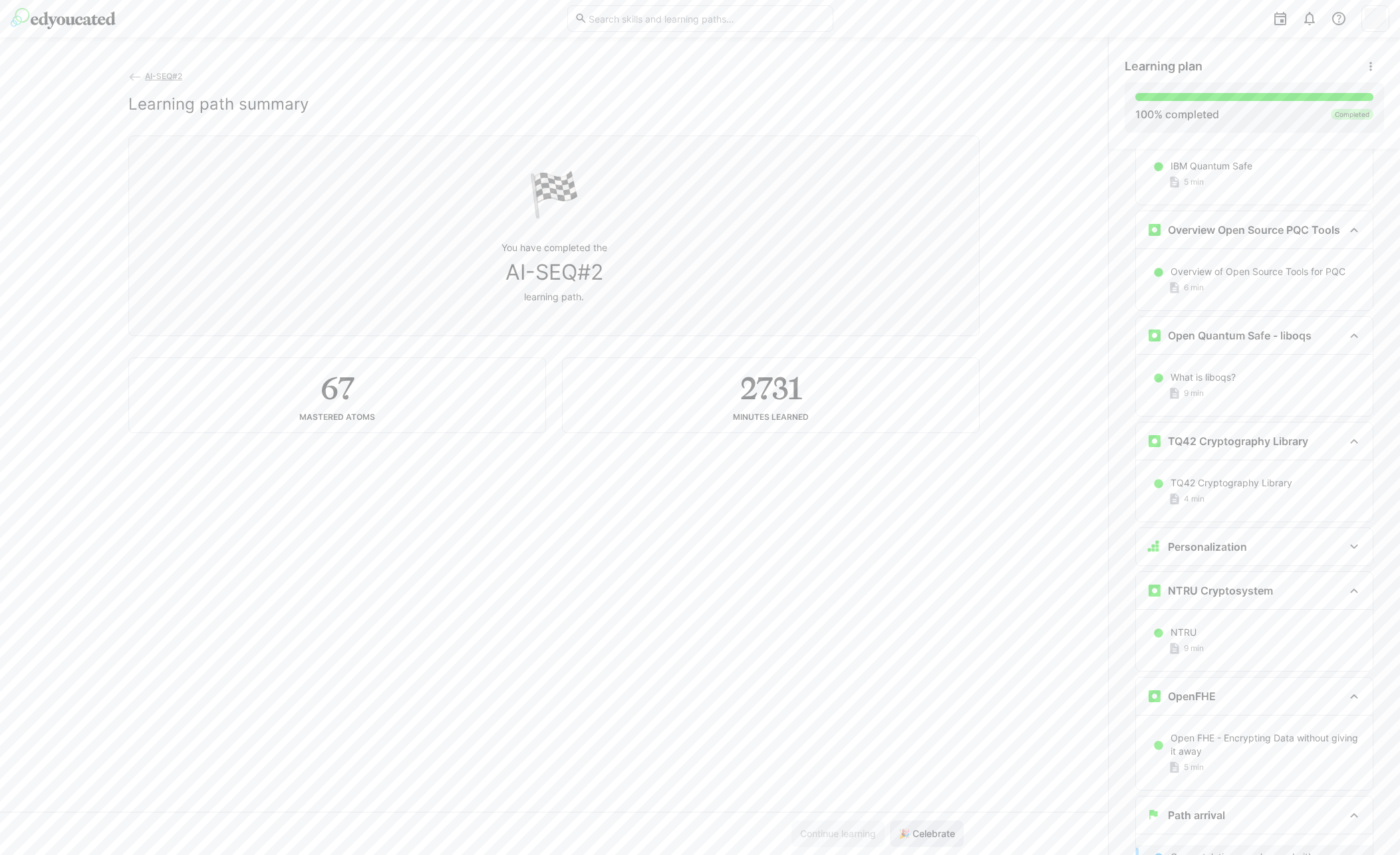
click at [921, 832] on span "🎉 Celebrate" at bounding box center [926, 834] width 60 height 14
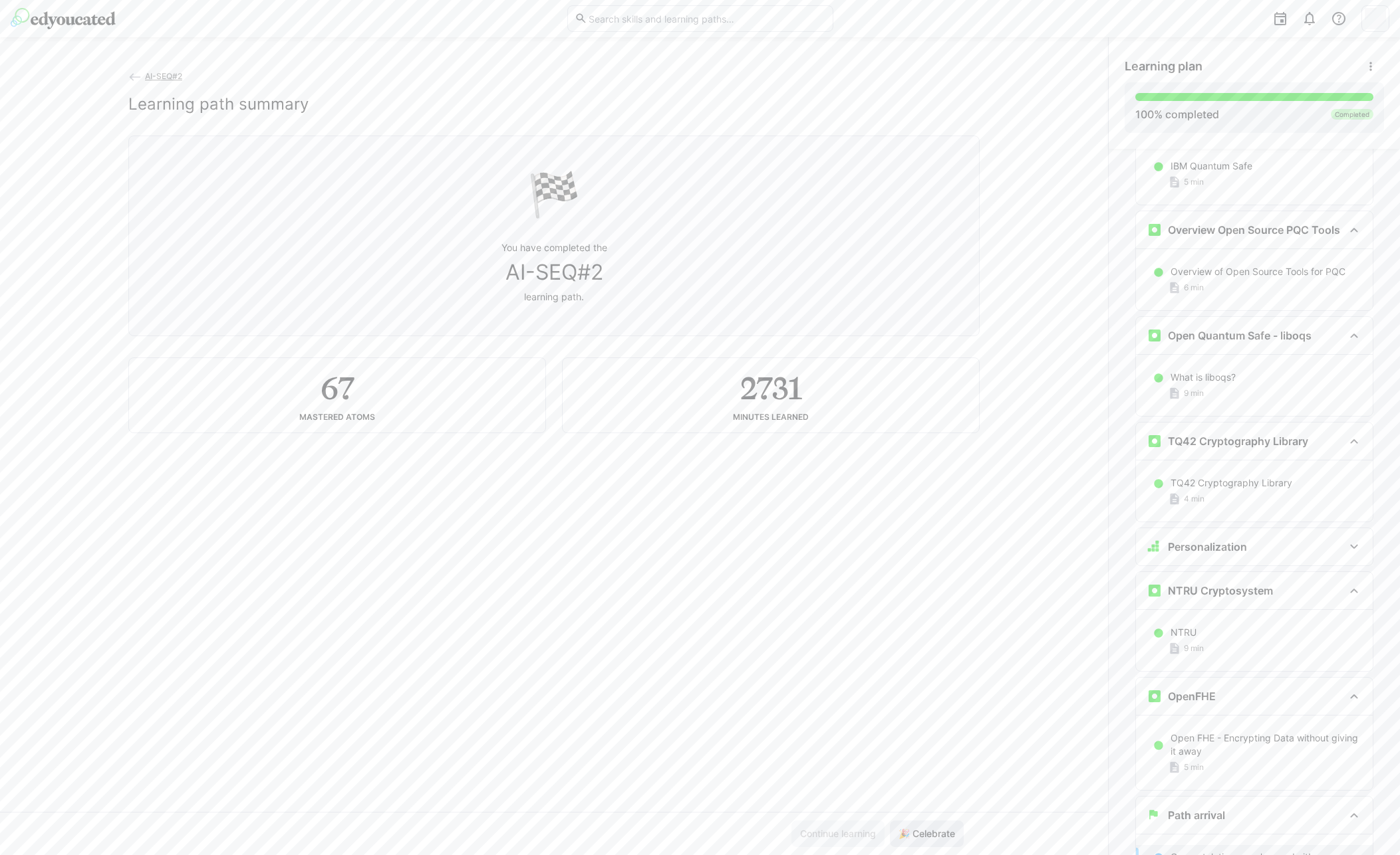
click at [921, 832] on span "🎉 Celebrate" at bounding box center [926, 834] width 60 height 14
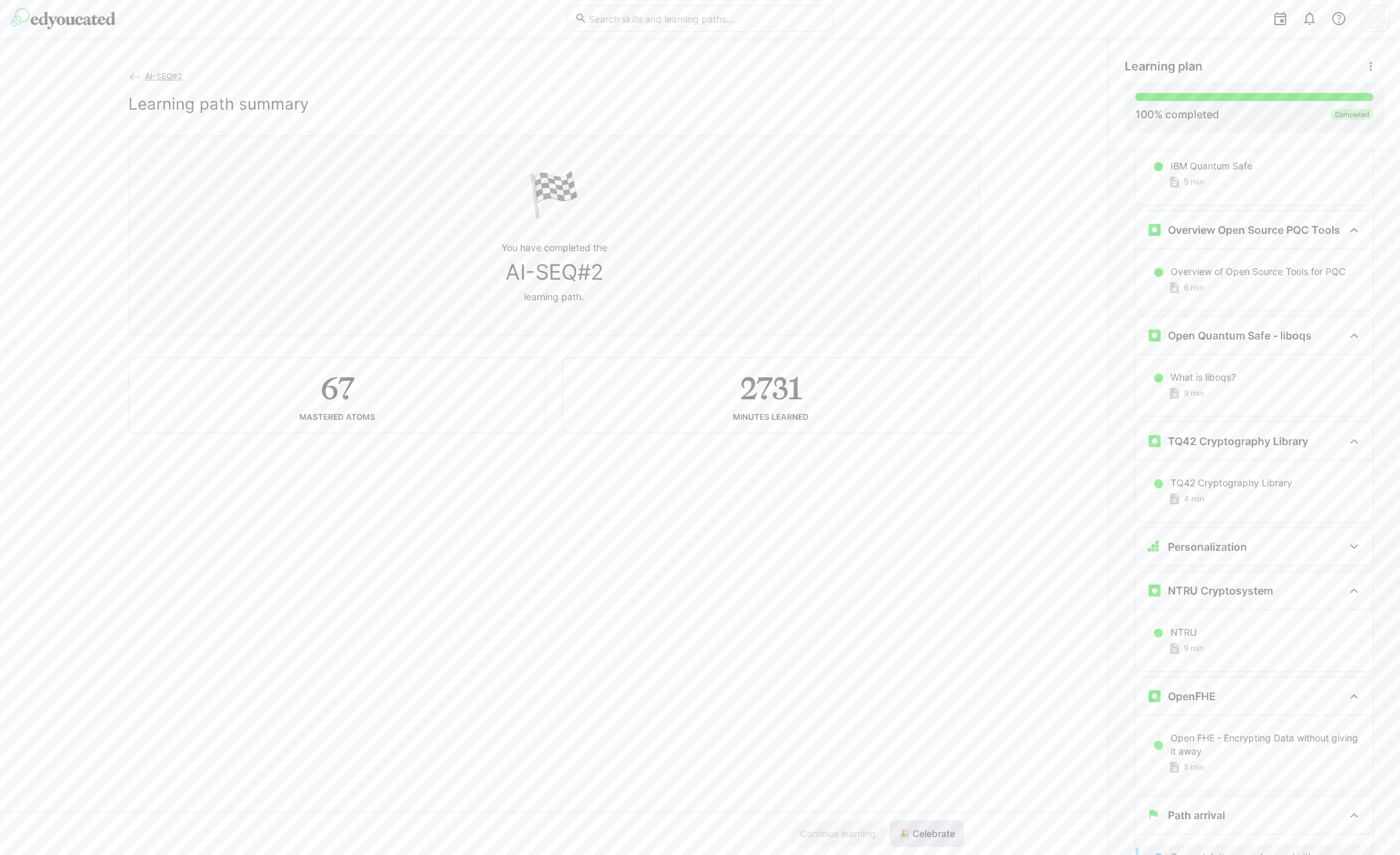
click at [921, 832] on span "🎉 Celebrate" at bounding box center [926, 834] width 60 height 14
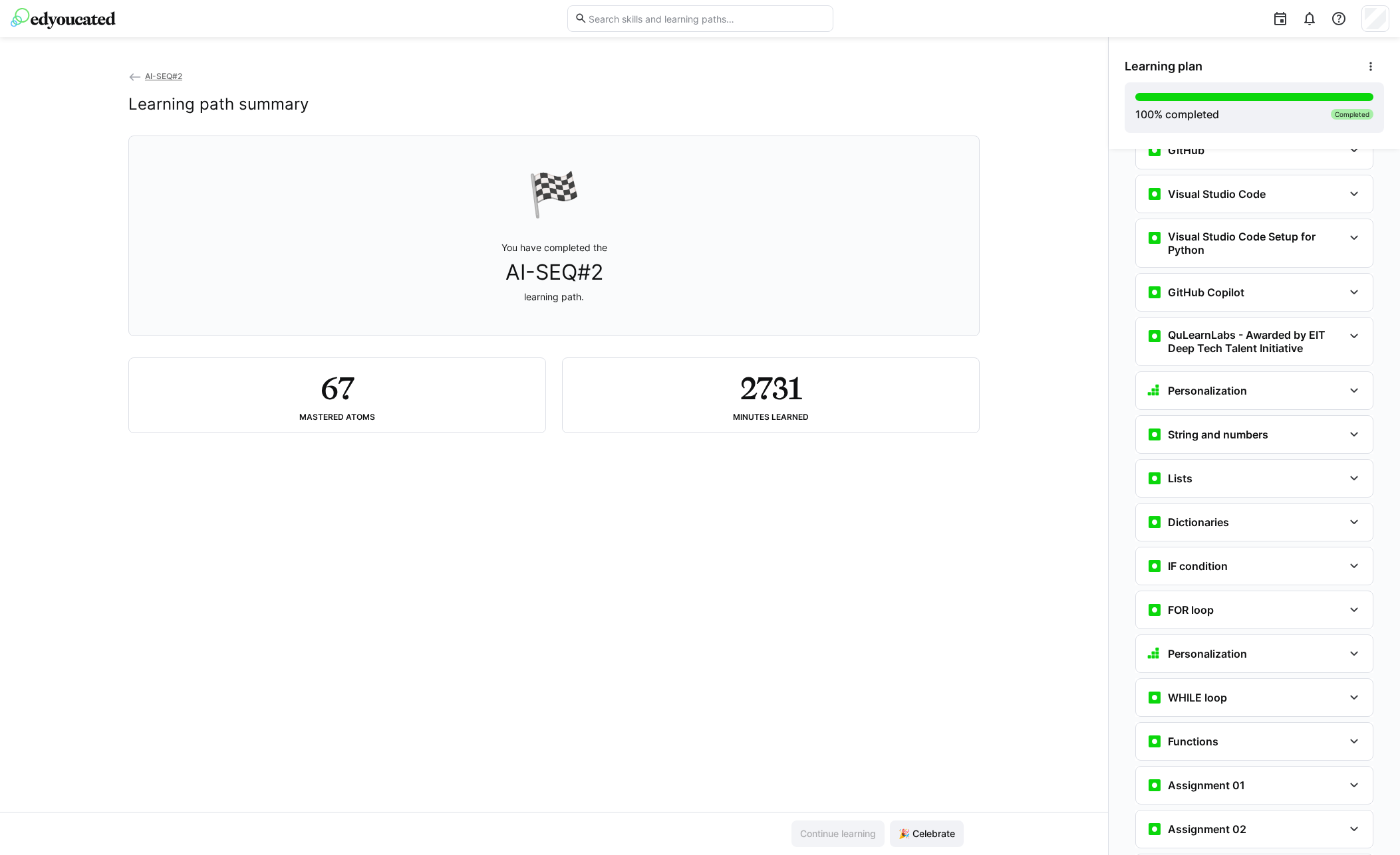
scroll to position [0, 0]
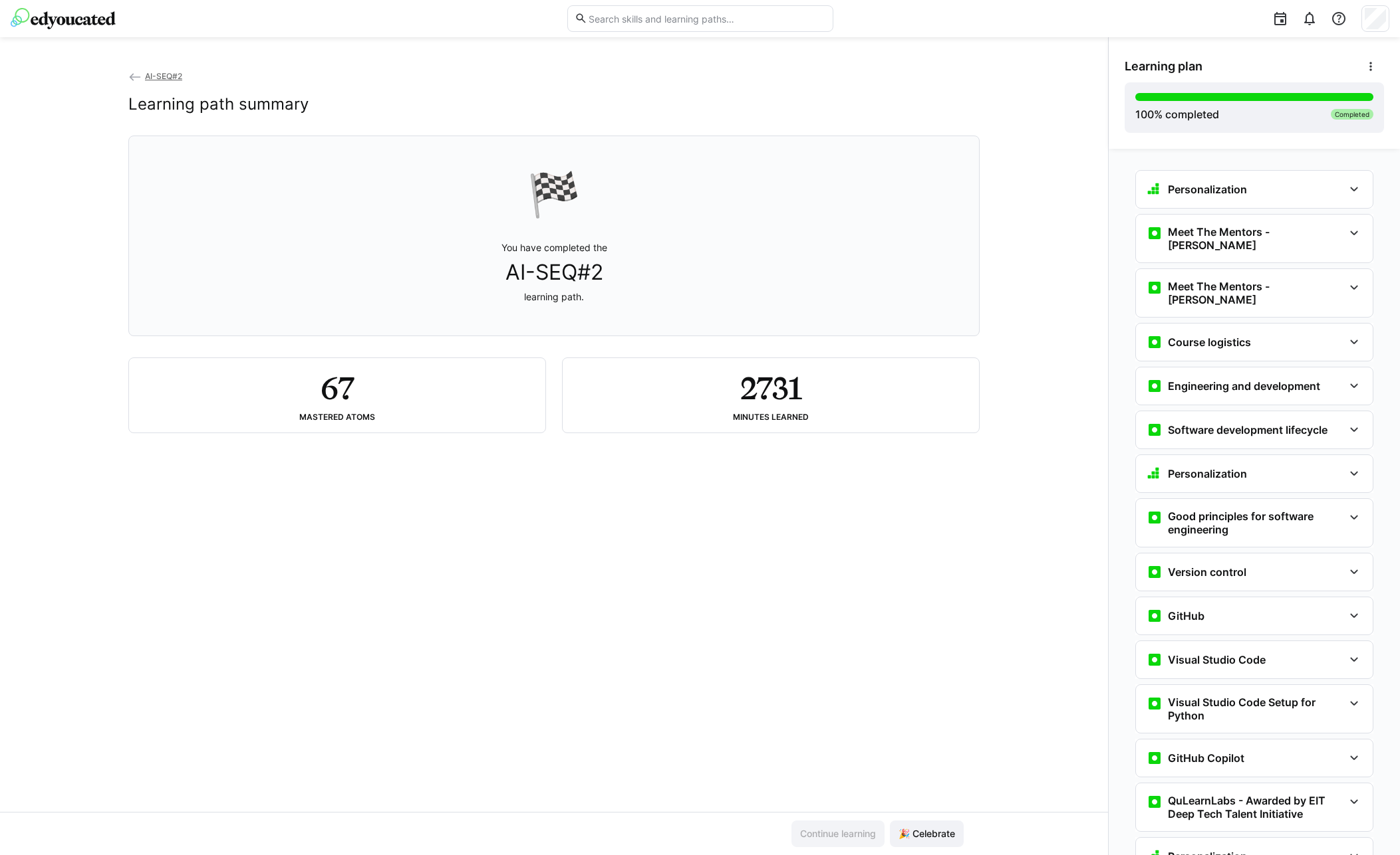
click at [153, 72] on span "AI-SEQ#2" at bounding box center [163, 76] width 37 height 10
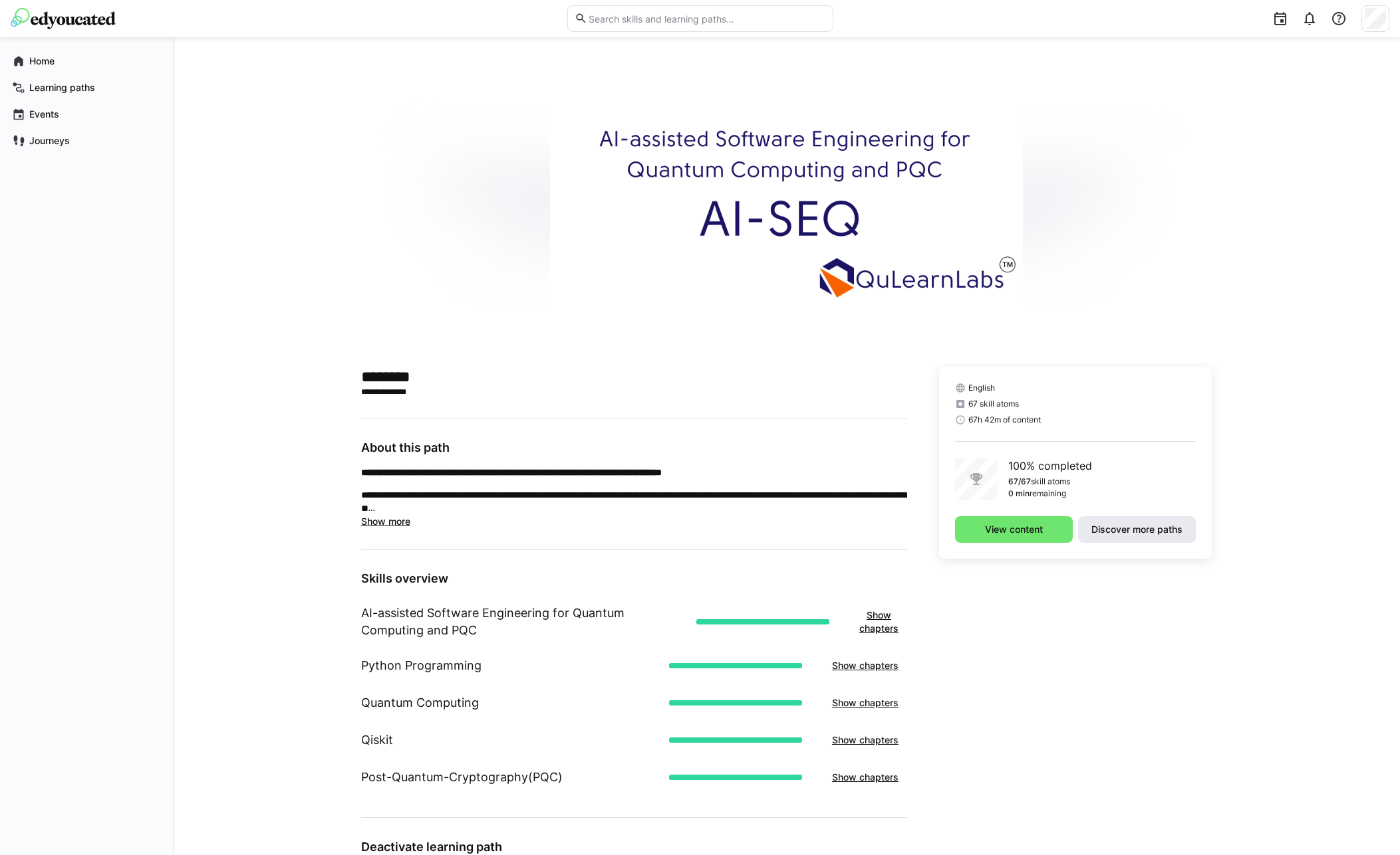
click at [1164, 538] on span "Discover more paths" at bounding box center [1137, 529] width 118 height 26
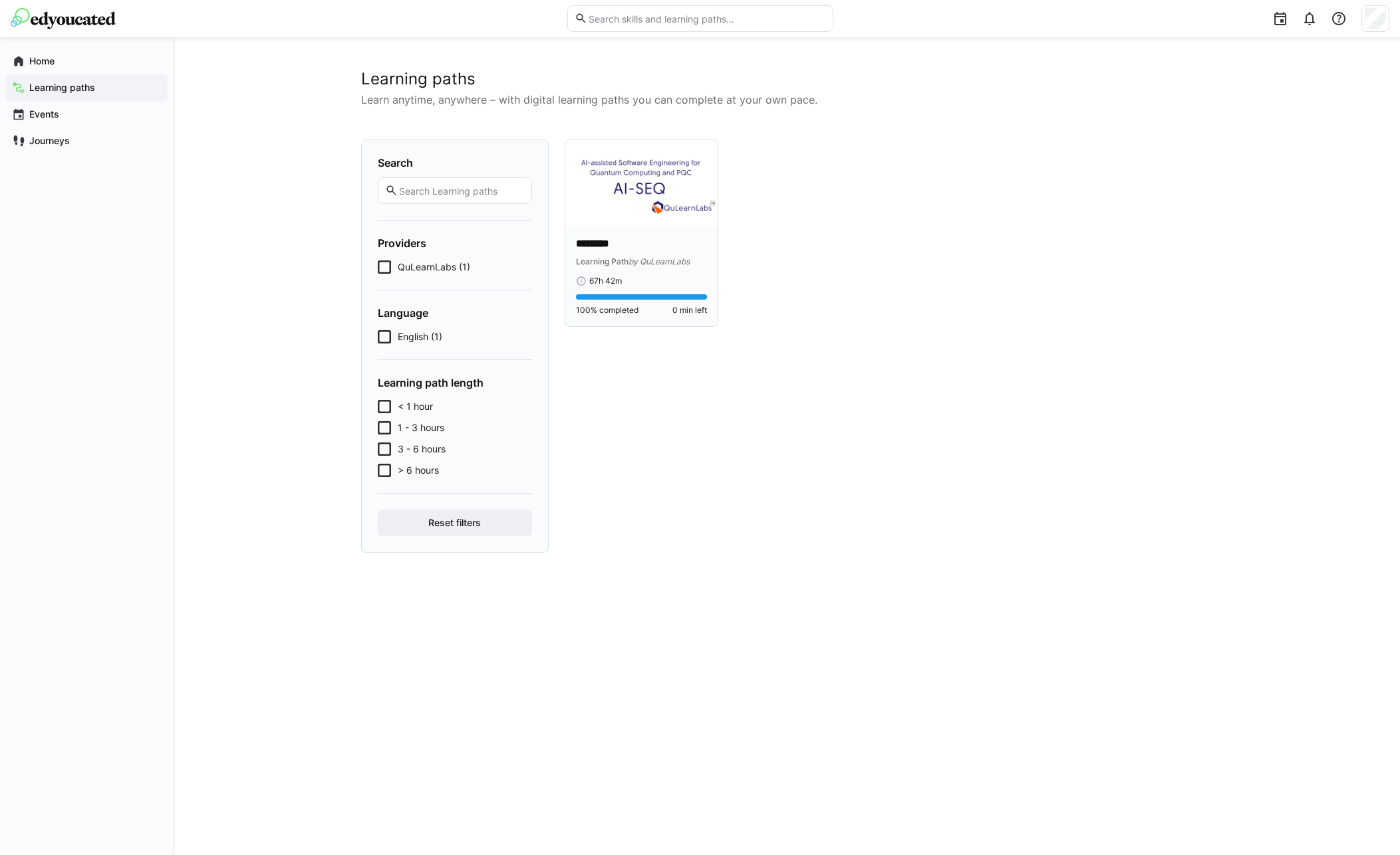
click at [618, 170] on img at bounding box center [641, 183] width 153 height 86
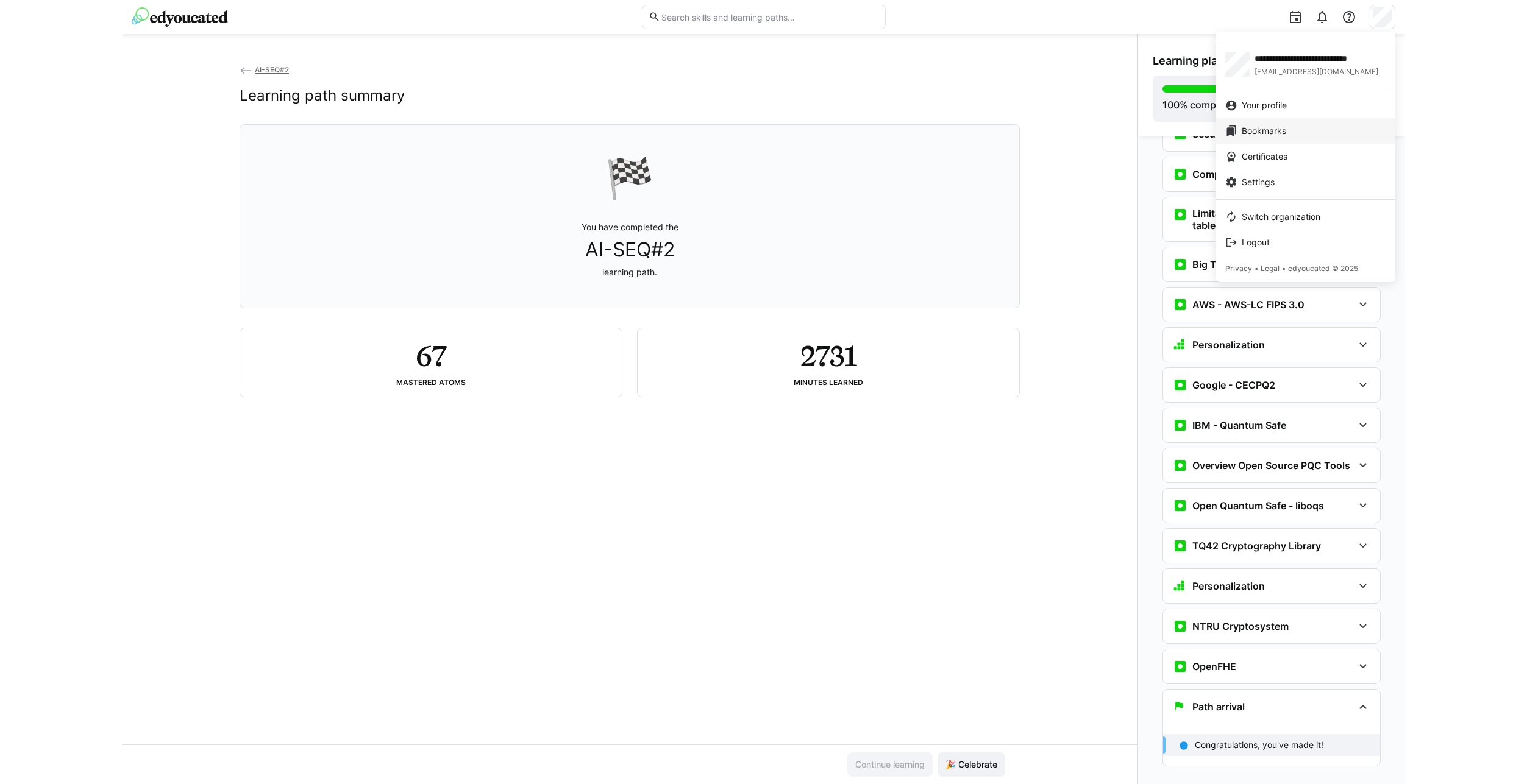
scroll to position [2783, 0]
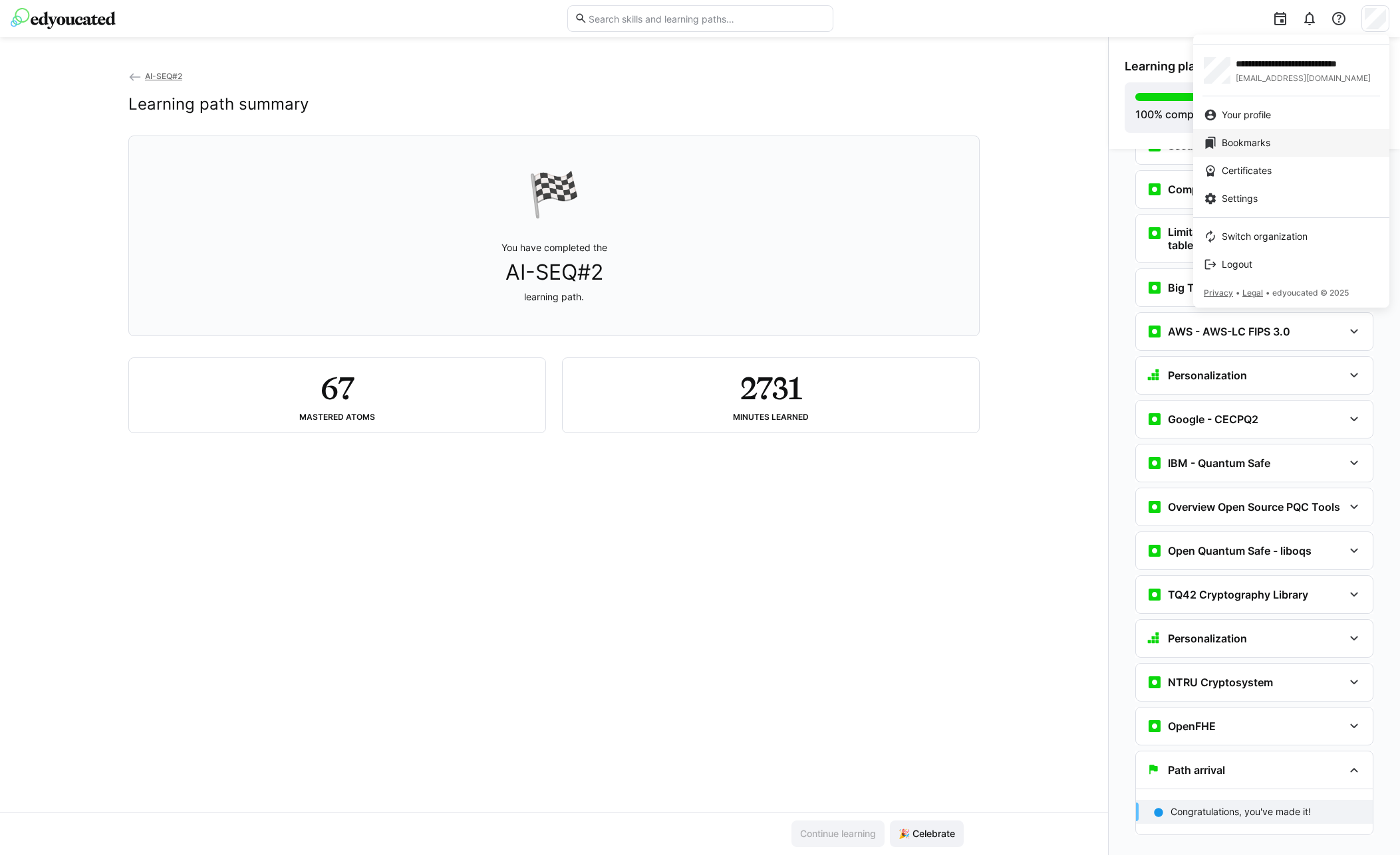
click at [1249, 140] on span "Bookmarks" at bounding box center [1245, 143] width 48 height 14
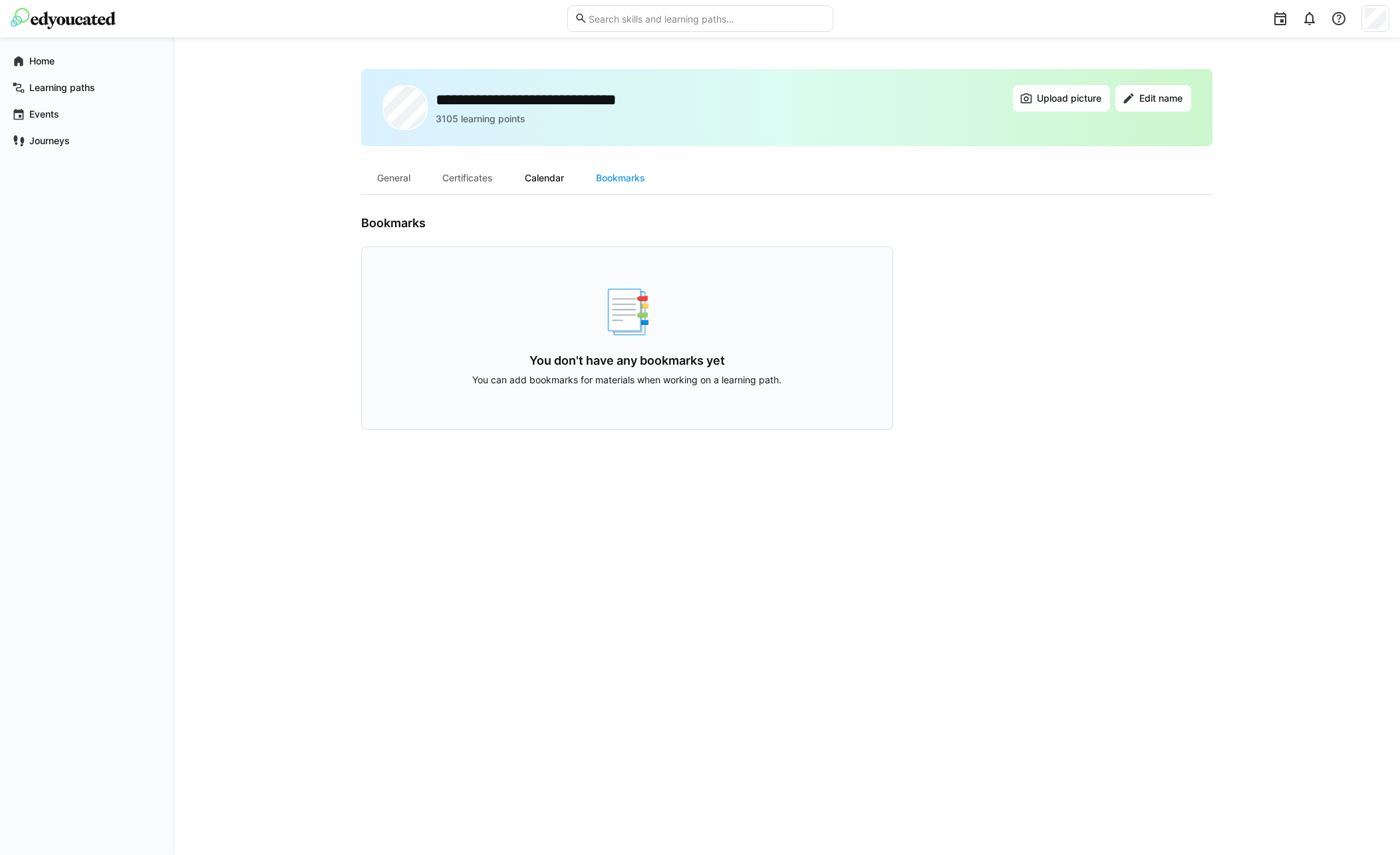
click at [547, 174] on div "Calendar" at bounding box center [545, 179] width 71 height 32
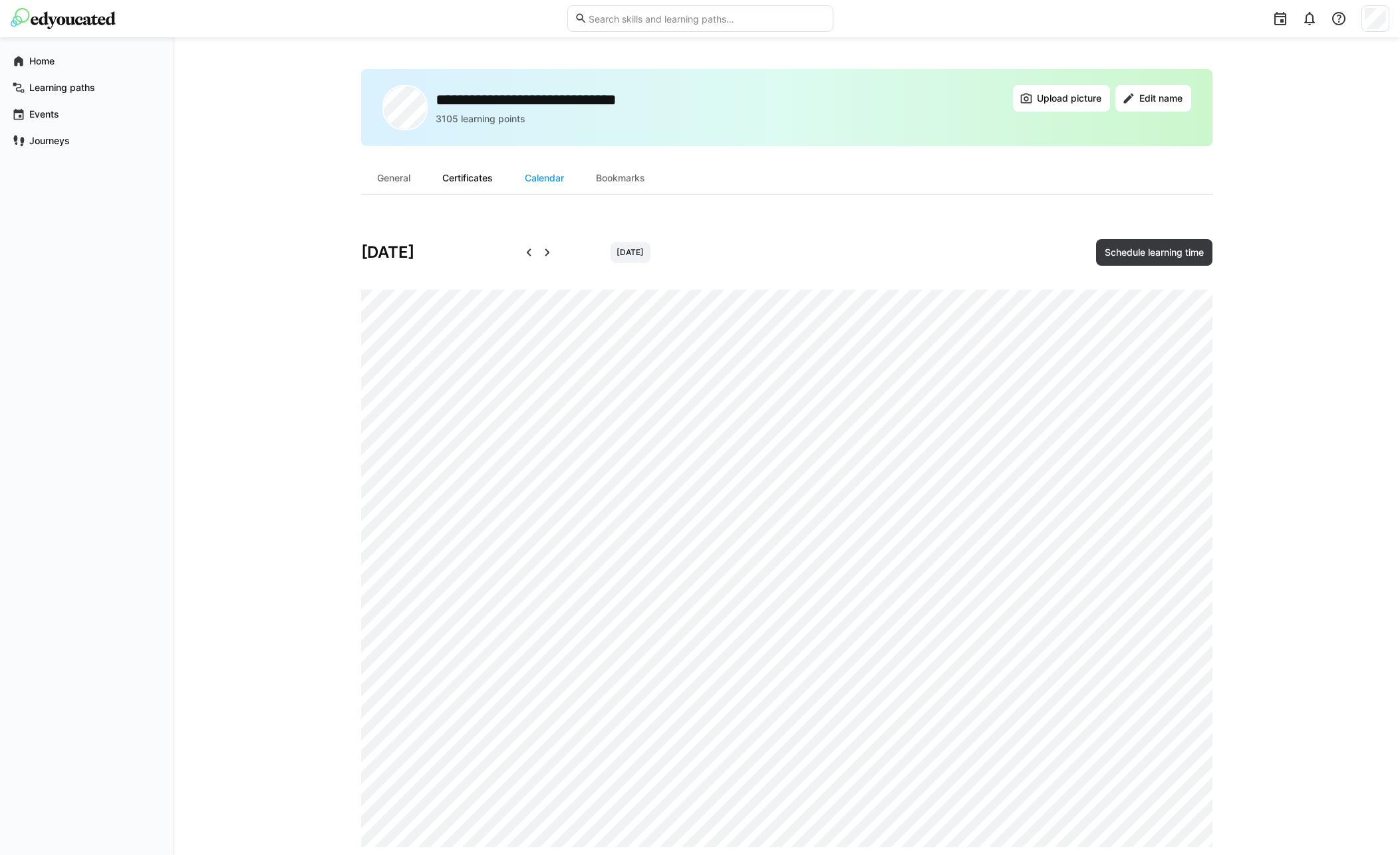
click at [459, 180] on div "Certificates" at bounding box center [467, 179] width 82 height 32
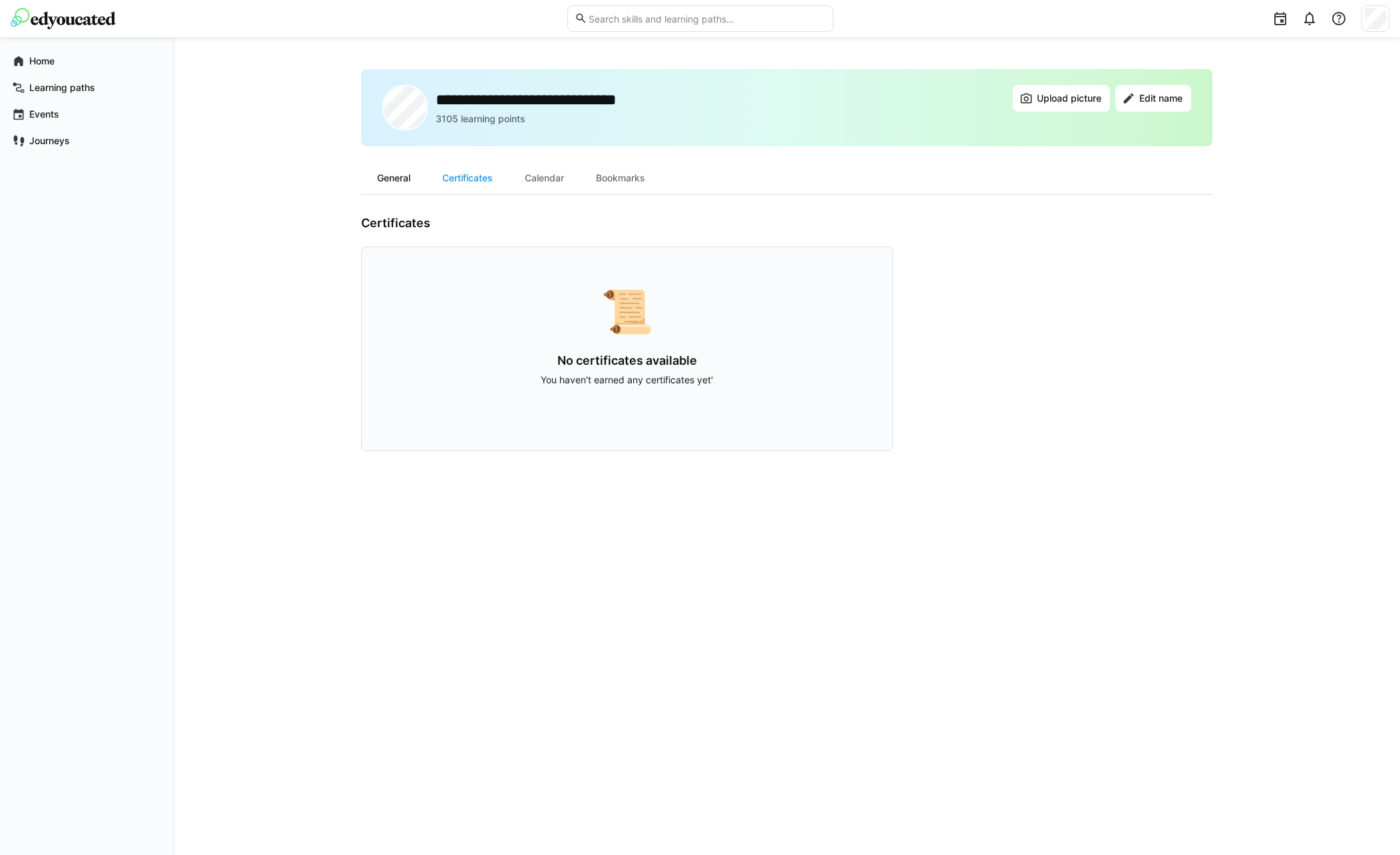
click at [398, 188] on div "General" at bounding box center [393, 179] width 65 height 32
